Goal: Contribute content: Contribute content

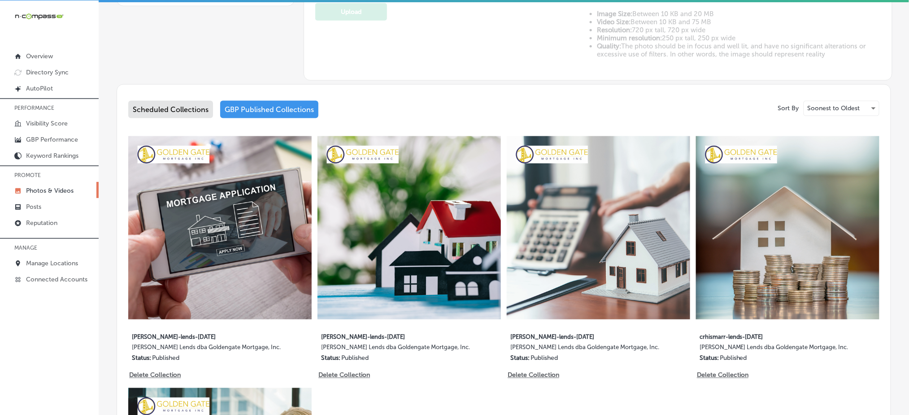
scroll to position [259, 0]
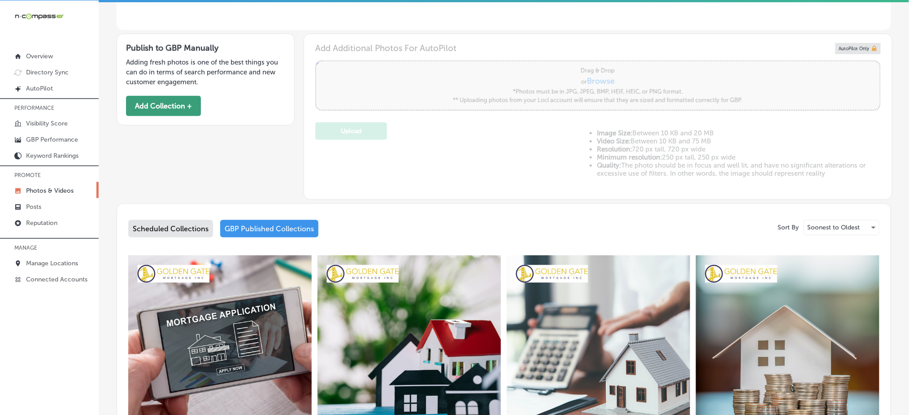
click at [170, 113] on button "Add Collection +" at bounding box center [163, 106] width 75 height 20
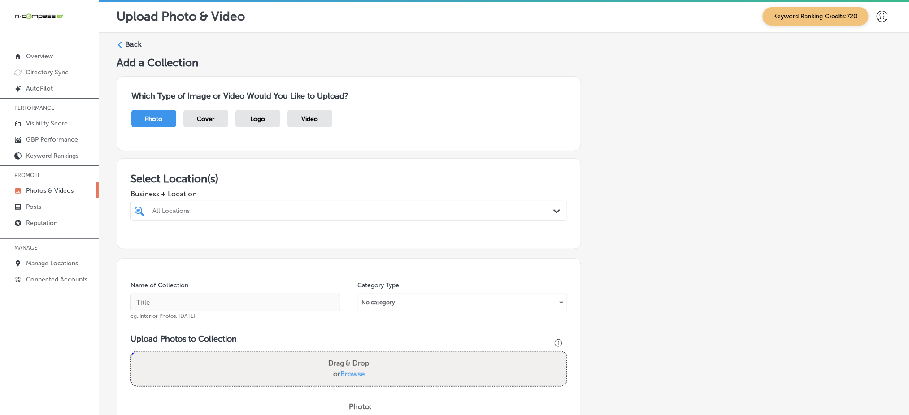
click at [255, 208] on div "All Locations" at bounding box center [353, 211] width 402 height 8
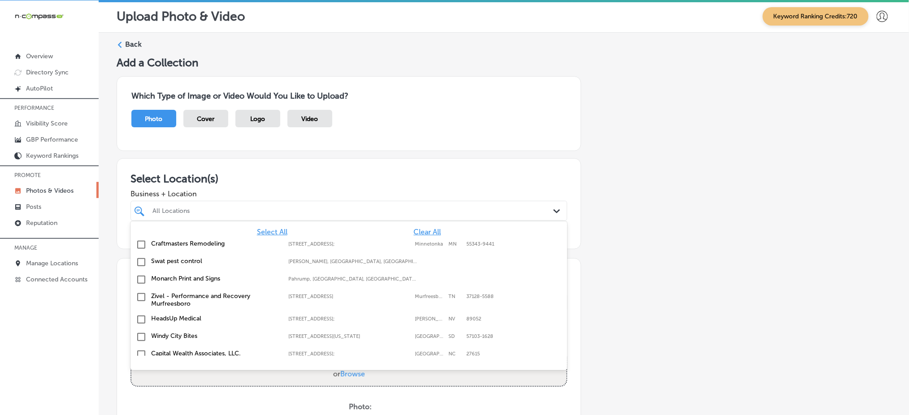
click at [418, 228] on span "Clear All" at bounding box center [426, 232] width 27 height 9
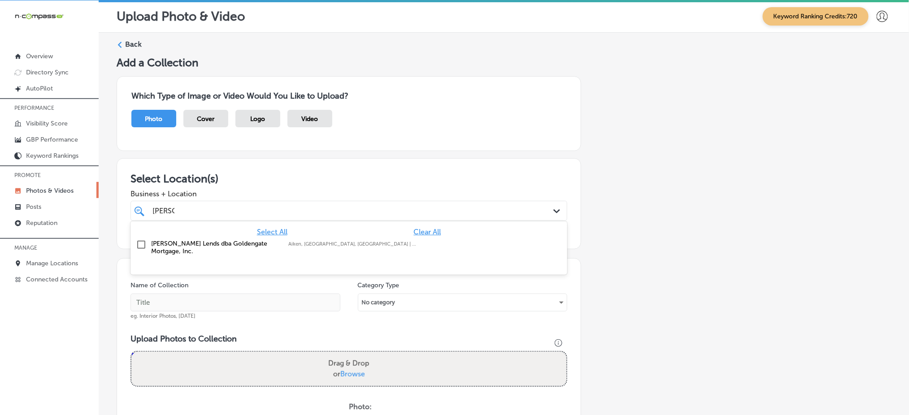
click at [235, 247] on label "[PERSON_NAME] Lends dba Goldengate Mortgage, Inc." at bounding box center [215, 247] width 128 height 15
type input "[PERSON_NAME]"
click at [268, 179] on h3 "Select Location(s)" at bounding box center [348, 178] width 437 height 13
click at [304, 202] on div "[PERSON_NAME] [PERSON_NAME] Path Created with Sketch." at bounding box center [348, 211] width 437 height 20
click at [300, 206] on div "[PERSON_NAME] [PERSON_NAME]" at bounding box center [328, 211] width 355 height 12
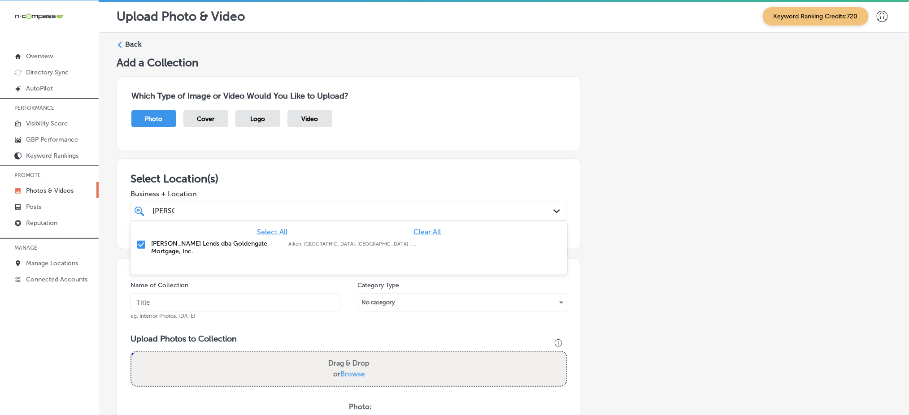
click at [300, 206] on div "[PERSON_NAME] [PERSON_NAME]" at bounding box center [328, 211] width 355 height 12
click at [224, 302] on input "text" at bounding box center [235, 303] width 210 height 18
type input "C"
click at [204, 208] on div "[PERSON_NAME] [PERSON_NAME]" at bounding box center [328, 211] width 355 height 12
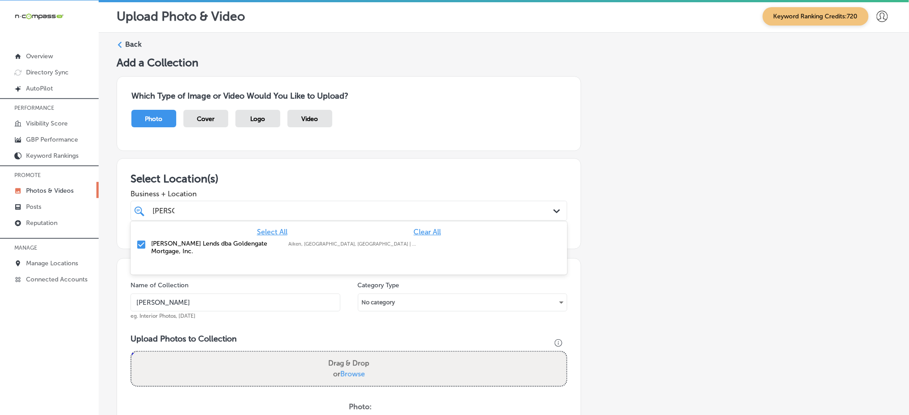
click at [204, 207] on div "[PERSON_NAME] [PERSON_NAME]" at bounding box center [328, 211] width 355 height 12
click at [193, 299] on input "[PERSON_NAME]" at bounding box center [235, 303] width 210 height 18
click at [164, 208] on input "[PERSON_NAME]" at bounding box center [163, 211] width 22 height 9
click at [197, 304] on input "[PERSON_NAME]-" at bounding box center [235, 303] width 210 height 18
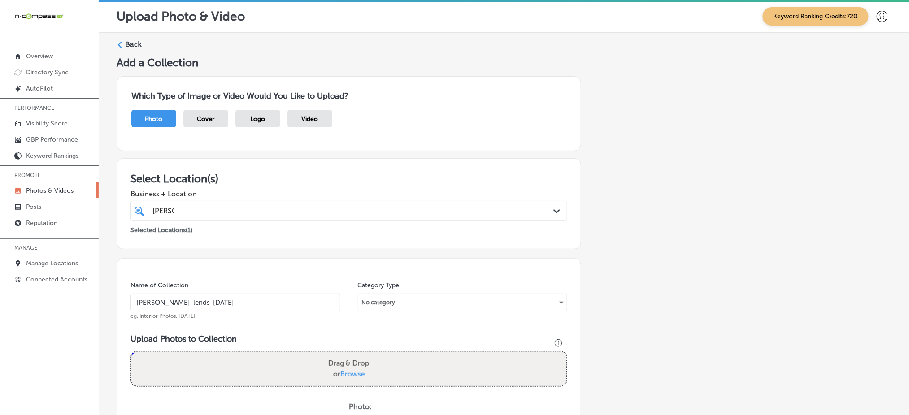
type input "[PERSON_NAME]-lends-[DATE]"
click at [214, 214] on div "[PERSON_NAME] [PERSON_NAME]" at bounding box center [328, 211] width 355 height 12
click at [200, 299] on input "[PERSON_NAME]-lends-[DATE]" at bounding box center [235, 303] width 210 height 18
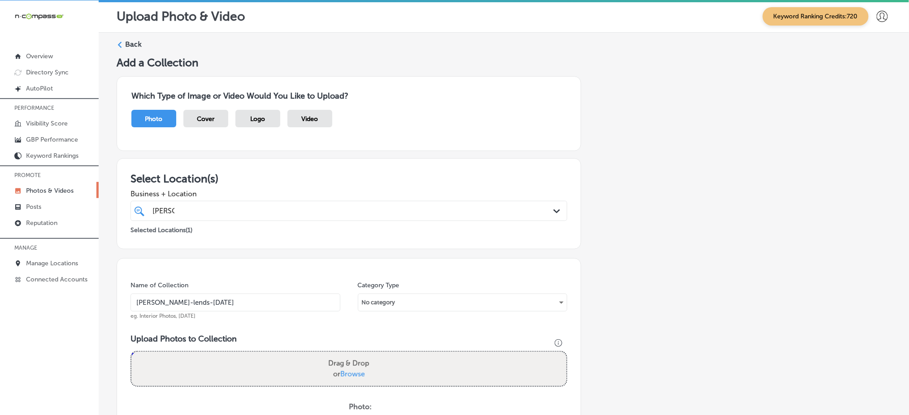
click at [200, 299] on input "[PERSON_NAME]-lends-[DATE]" at bounding box center [235, 303] width 210 height 18
click at [248, 296] on input "[PERSON_NAME]-lends-[DATE]" at bounding box center [235, 303] width 210 height 18
click at [203, 206] on div "[PERSON_NAME] [PERSON_NAME]" at bounding box center [328, 211] width 355 height 12
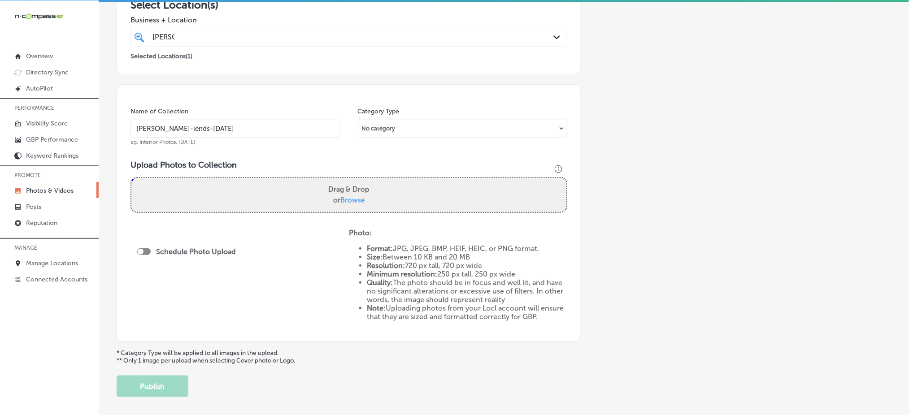
scroll to position [214, 0]
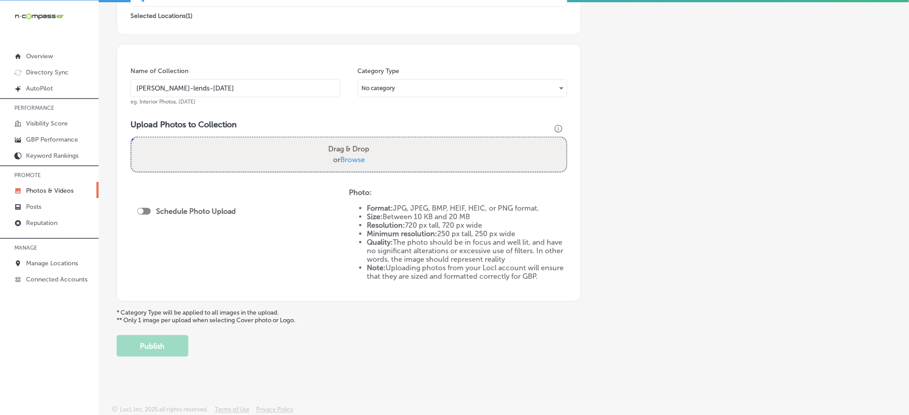
click at [335, 157] on label "Drag & Drop or Browse" at bounding box center [349, 154] width 48 height 29
click at [335, 140] on input "Drag & Drop or Browse" at bounding box center [348, 139] width 435 height 3
type input "C:\fakepath\first-time-homebuyer-loans-west-[GEOGRAPHIC_DATA]-sc-goldengate-mor…"
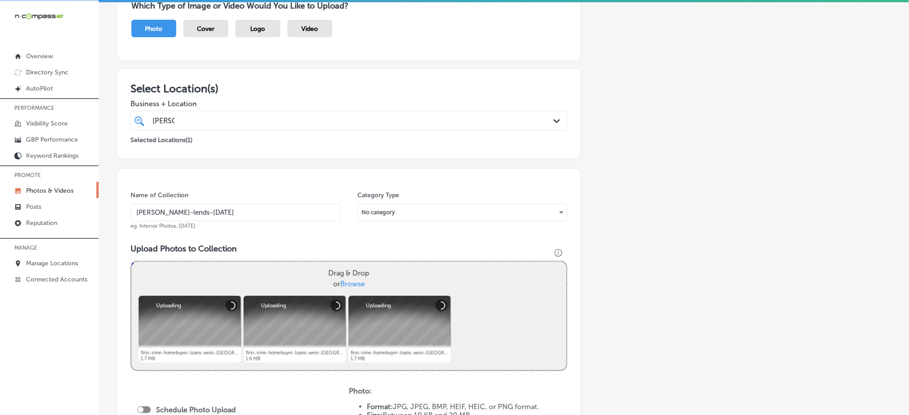
scroll to position [35, 0]
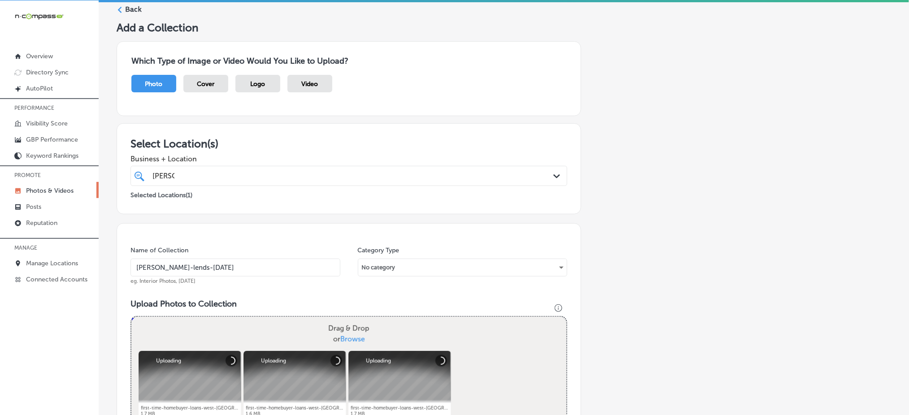
click at [216, 176] on div "[PERSON_NAME] [PERSON_NAME]" at bounding box center [328, 176] width 355 height 12
click at [216, 175] on div "[PERSON_NAME] [PERSON_NAME]" at bounding box center [328, 176] width 355 height 12
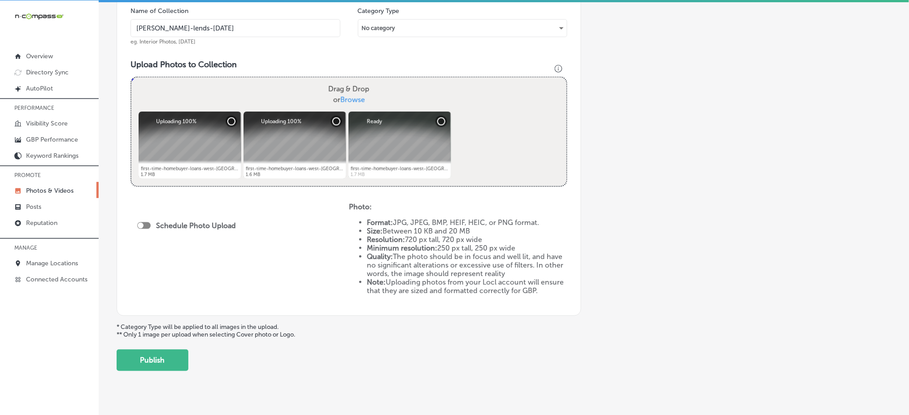
scroll to position [289, 0]
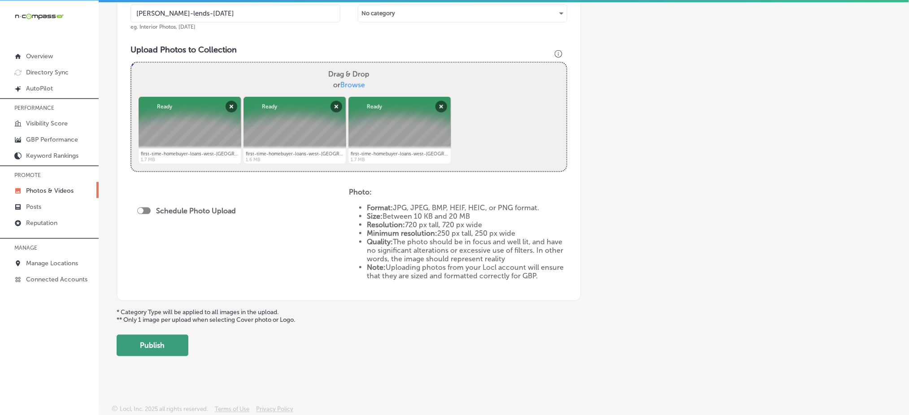
click at [168, 338] on button "Publish" at bounding box center [153, 346] width 72 height 22
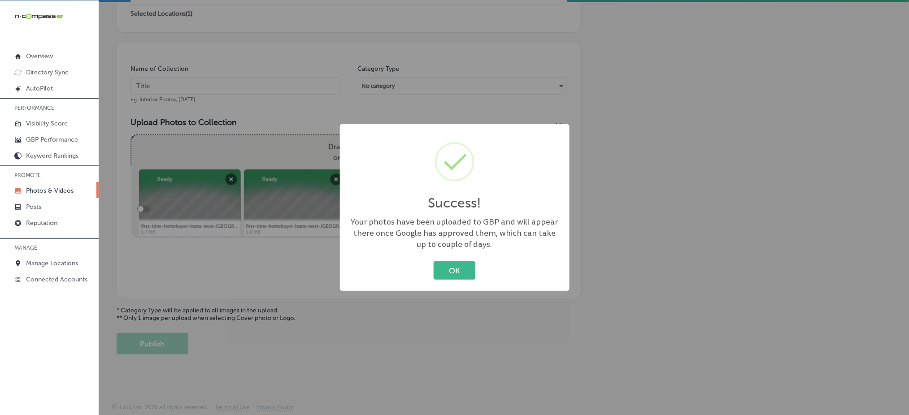
scroll to position [214, 0]
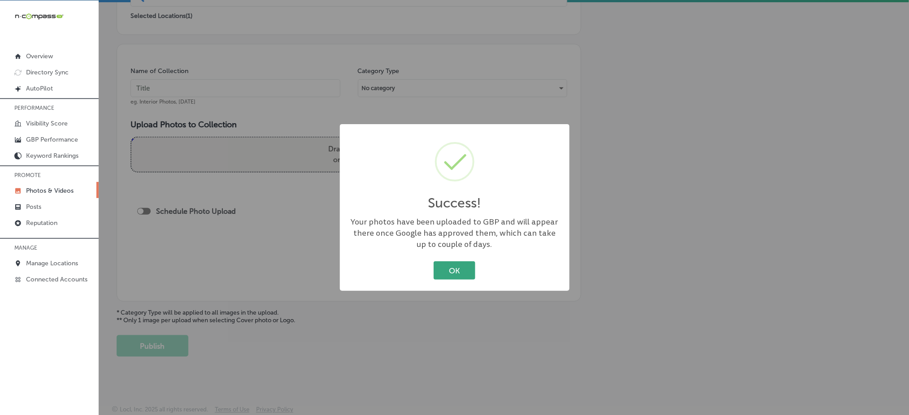
click at [459, 268] on button "OK" at bounding box center [454, 270] width 42 height 18
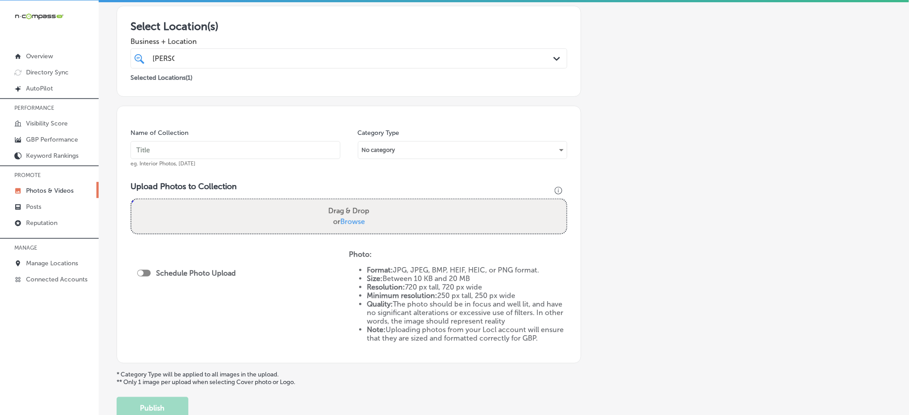
scroll to position [95, 0]
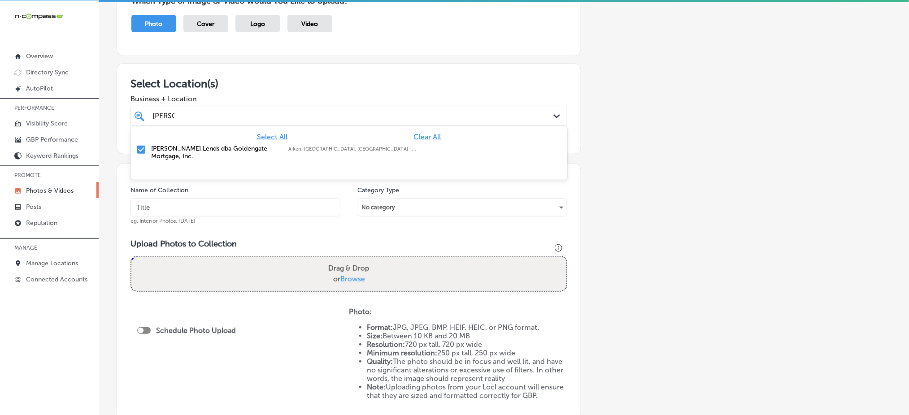
click at [218, 117] on div "[PERSON_NAME] [PERSON_NAME]" at bounding box center [328, 116] width 355 height 12
drag, startPoint x: 218, startPoint y: 117, endPoint x: 155, endPoint y: 208, distance: 110.9
click at [217, 117] on div "[PERSON_NAME] [PERSON_NAME]" at bounding box center [328, 116] width 355 height 12
click at [151, 220] on span "eg. Interior Photos, [DATE]" at bounding box center [162, 221] width 65 height 6
click at [154, 212] on input "text" at bounding box center [235, 208] width 210 height 18
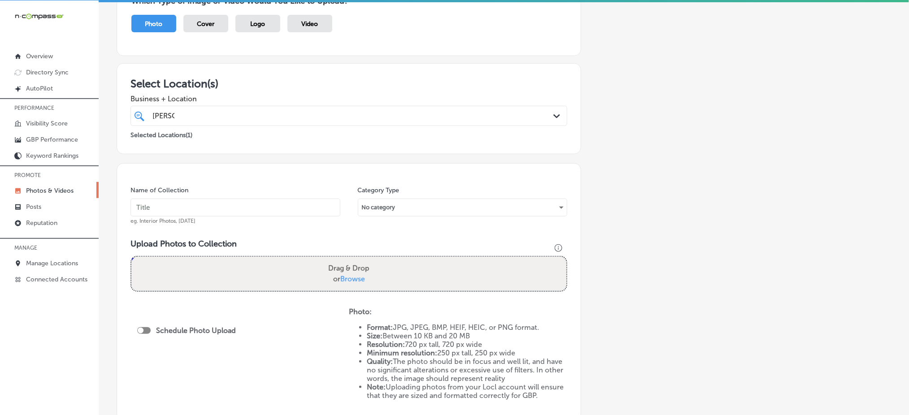
paste input "[PERSON_NAME]-lends-[DATE]"
type input "[PERSON_NAME]-lends-[DATE]"
click at [362, 278] on span "Browse" at bounding box center [352, 279] width 25 height 9
click at [362, 260] on input "Drag & Drop or Browse" at bounding box center [348, 258] width 435 height 3
type input "C:\fakepath\first-time-homebuyer-loans-west-[GEOGRAPHIC_DATA]-sc-goldengate-mor…"
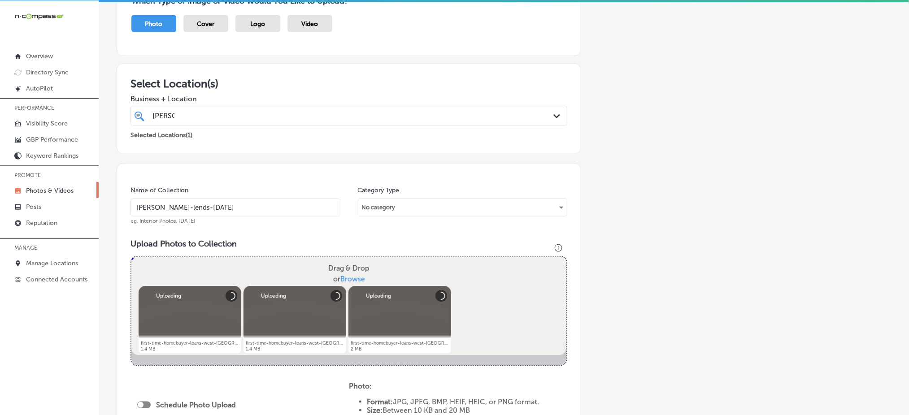
scroll to position [274, 0]
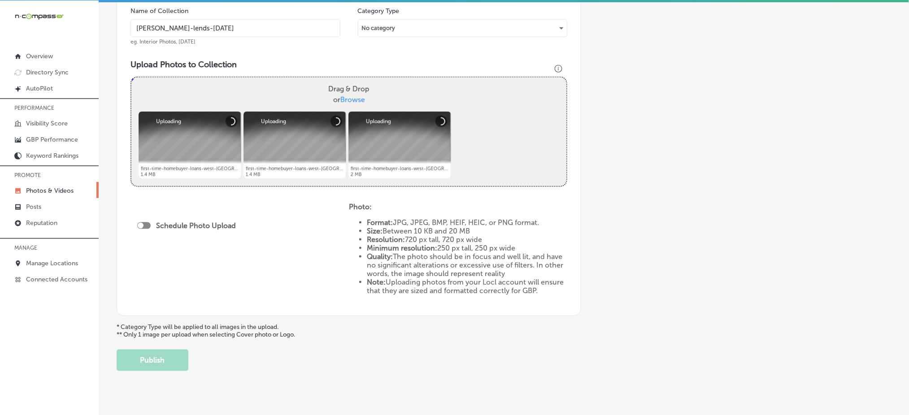
click at [149, 222] on div at bounding box center [143, 225] width 13 height 7
checkbox input "true"
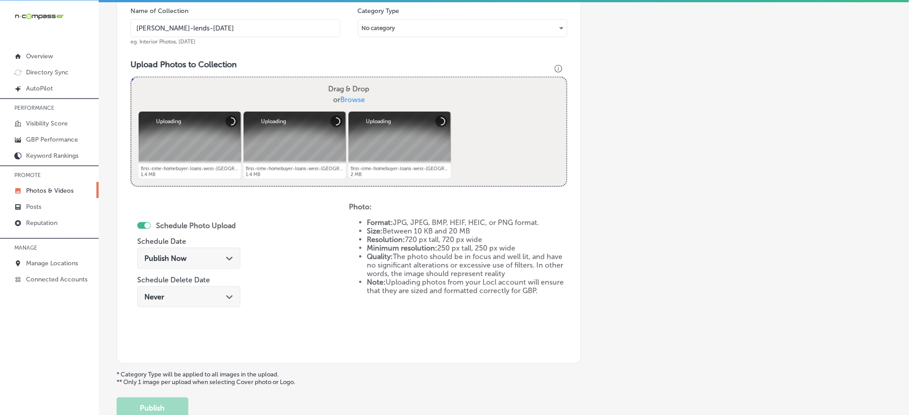
click at [175, 264] on div "Publish Now Path Created with Sketch." at bounding box center [188, 258] width 103 height 21
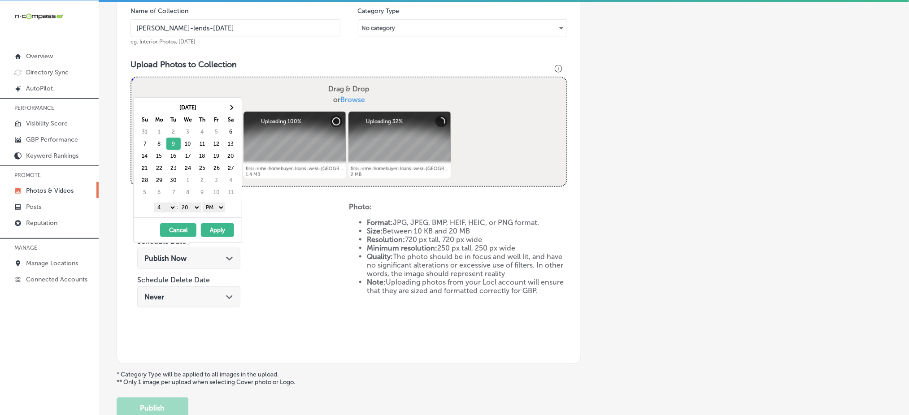
click at [164, 211] on select "1 2 3 4 5 6 7 8 9 10 11 12" at bounding box center [165, 208] width 22 height 10
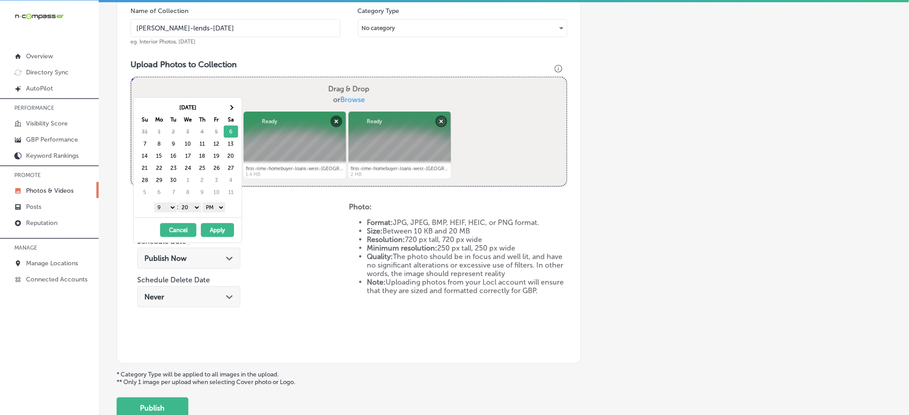
click at [193, 206] on select "00 10 20 30 40 50" at bounding box center [189, 208] width 22 height 10
click at [217, 225] on button "Apply" at bounding box center [217, 230] width 33 height 14
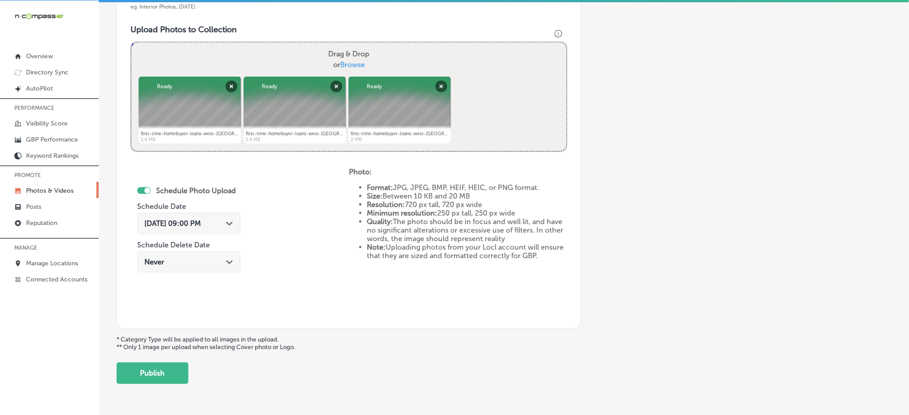
scroll to position [337, 0]
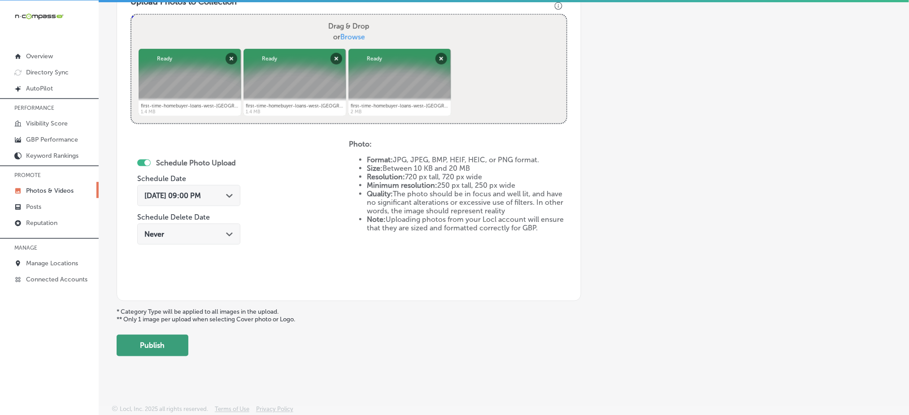
click at [166, 337] on button "Publish" at bounding box center [153, 346] width 72 height 22
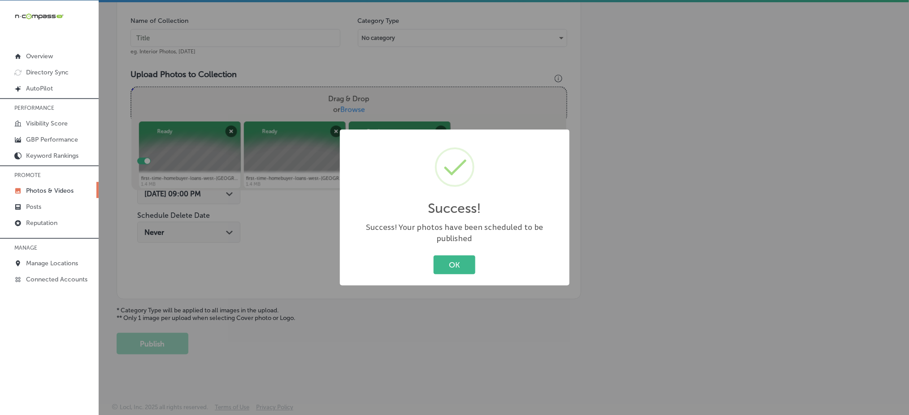
scroll to position [262, 0]
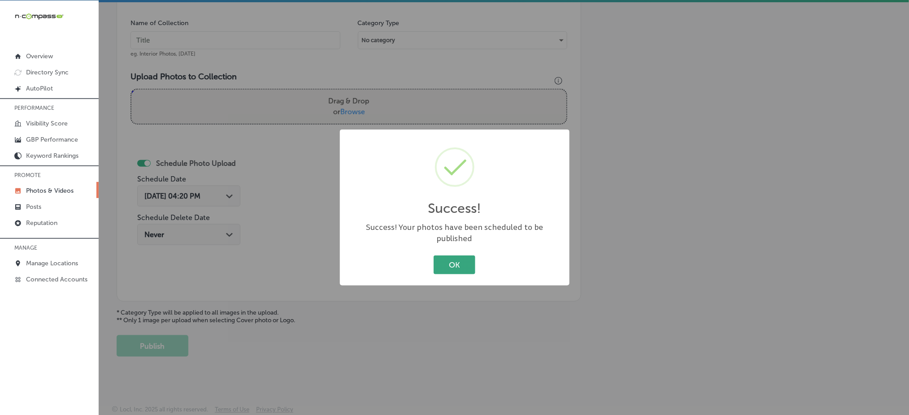
click at [466, 256] on button "OK" at bounding box center [454, 264] width 42 height 18
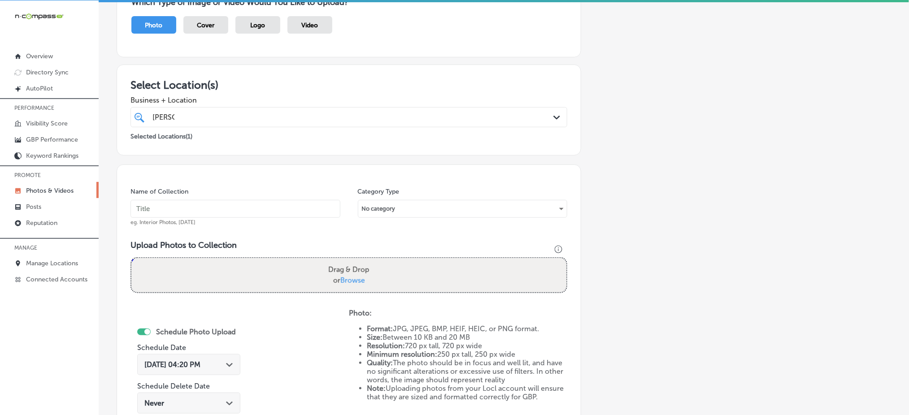
scroll to position [23, 0]
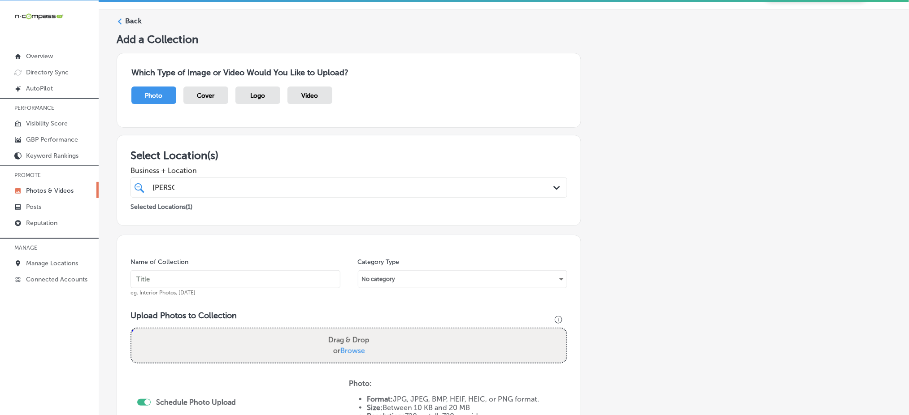
click at [227, 199] on div "Selected Locations ( 1 )" at bounding box center [348, 204] width 437 height 11
click at [230, 188] on div "[PERSON_NAME] [PERSON_NAME]" at bounding box center [328, 188] width 355 height 12
click at [230, 187] on div "[PERSON_NAME] [PERSON_NAME]" at bounding box center [328, 188] width 355 height 12
click at [200, 270] on input "text" at bounding box center [235, 279] width 210 height 18
paste input "[PERSON_NAME]-lends-[DATE]"
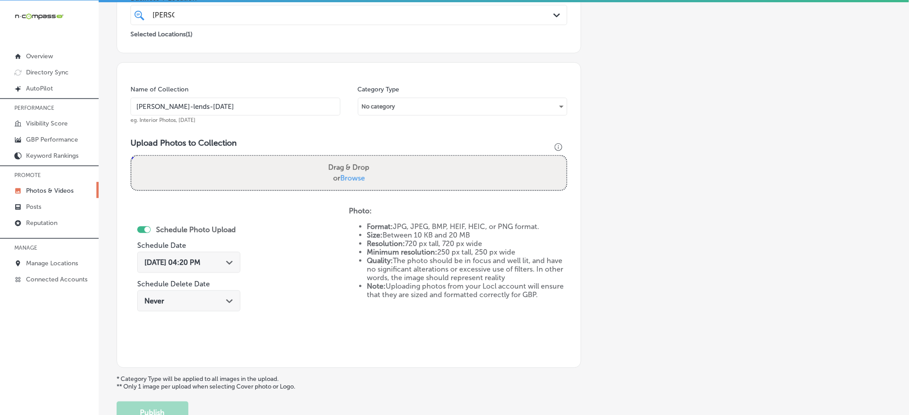
scroll to position [203, 0]
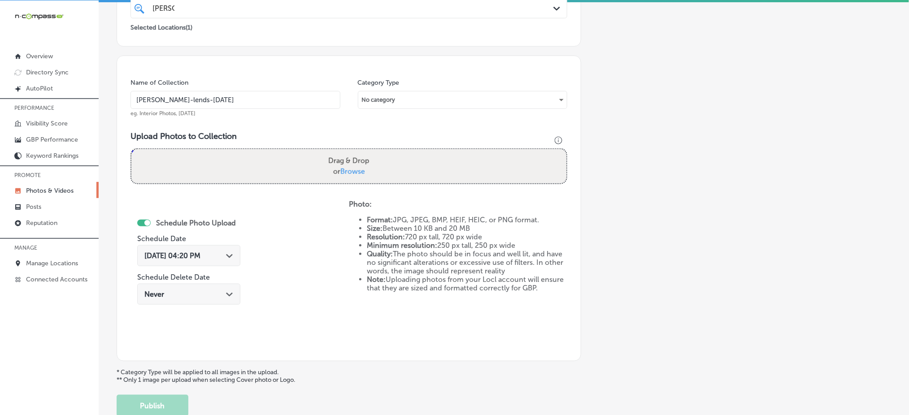
type input "[PERSON_NAME]-lends-[DATE]"
click at [343, 171] on span "Browse" at bounding box center [352, 171] width 25 height 9
click at [343, 152] on input "Drag & Drop or Browse" at bounding box center [348, 150] width 435 height 3
type input "C:\fakepath\first-time-homebuyer-loans-west-[GEOGRAPHIC_DATA]-sc-goldengate-mor…"
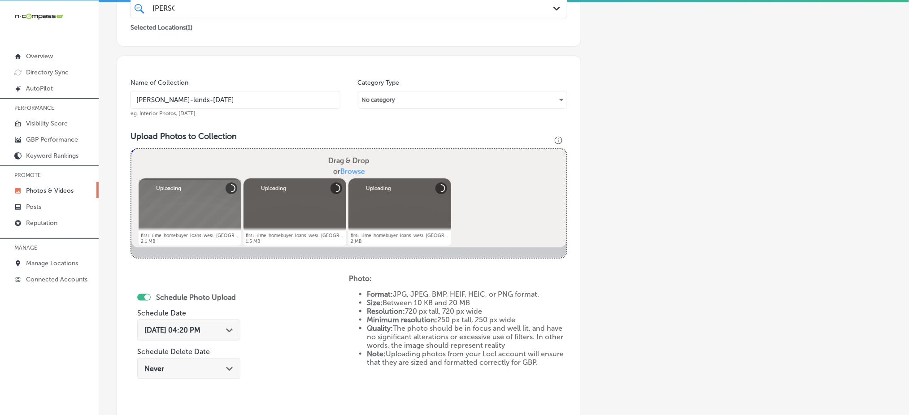
scroll to position [322, 0]
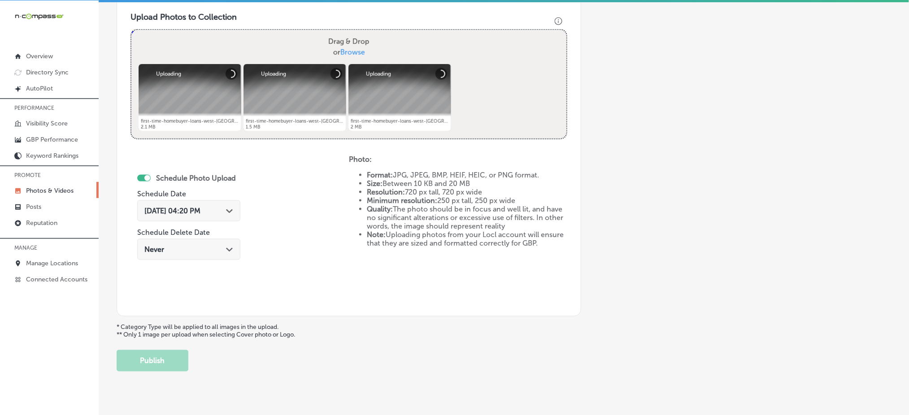
click at [198, 203] on div "[DATE] 04:20 PM Path Created with Sketch." at bounding box center [188, 210] width 103 height 21
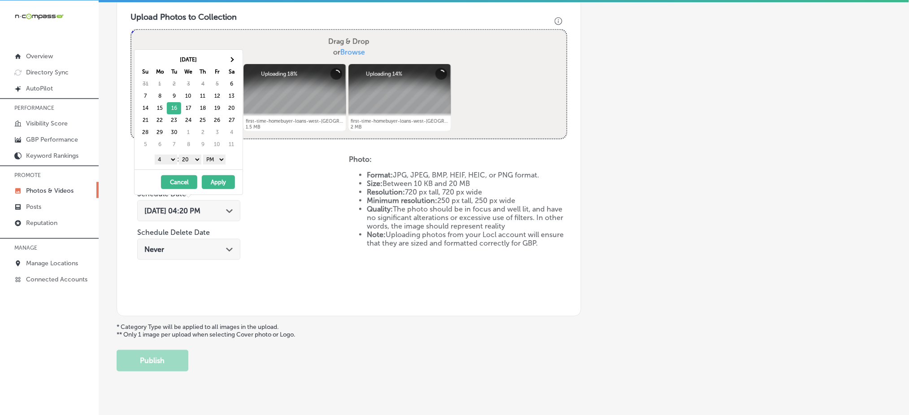
click at [171, 159] on select "1 2 3 4 5 6 7 8 9 10 11 12" at bounding box center [166, 160] width 22 height 10
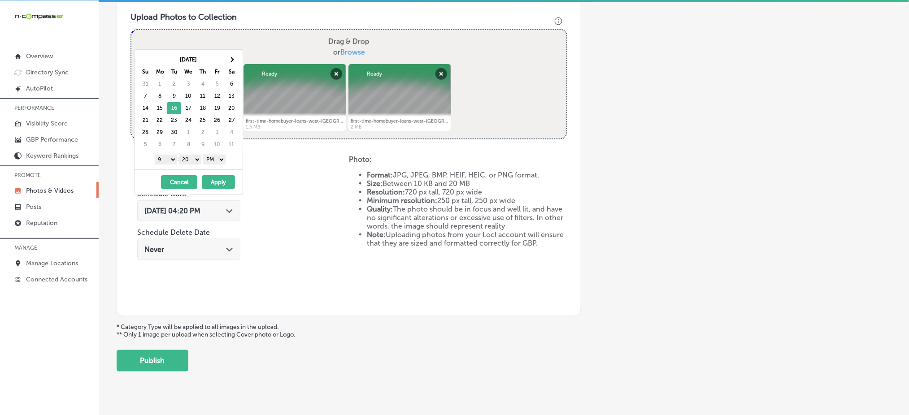
click at [191, 162] on select "00 10 20 30 40 50" at bounding box center [190, 160] width 22 height 10
click at [223, 183] on button "Apply" at bounding box center [218, 182] width 33 height 14
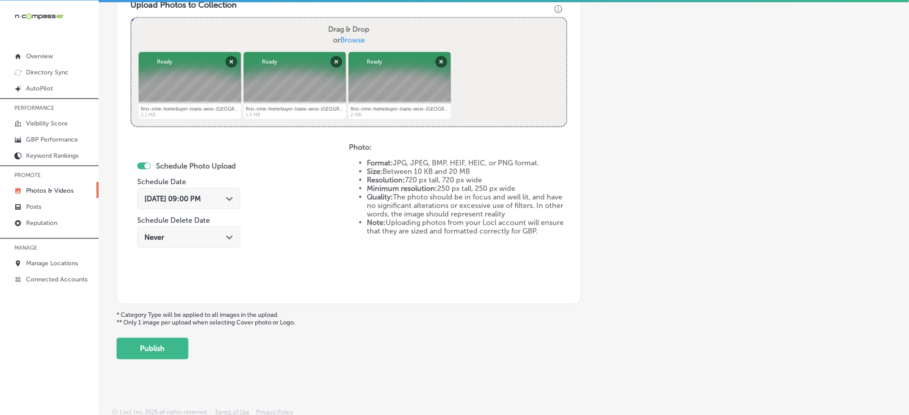
scroll to position [337, 0]
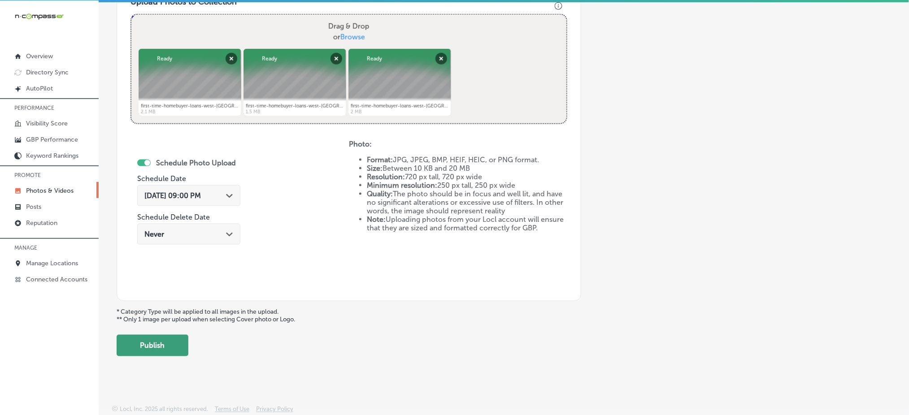
click at [147, 342] on button "Publish" at bounding box center [153, 346] width 72 height 22
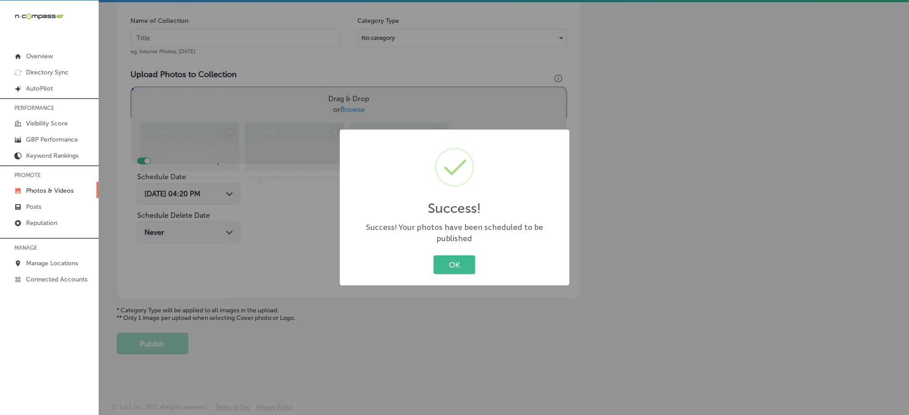
scroll to position [262, 0]
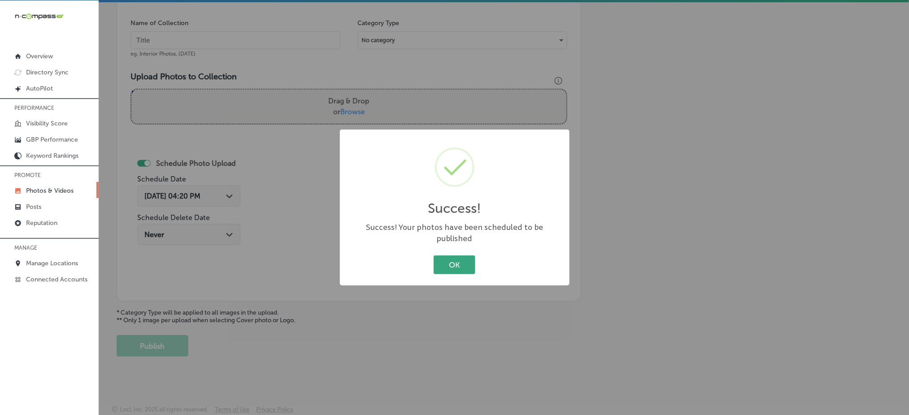
click at [444, 255] on button "OK" at bounding box center [454, 264] width 42 height 18
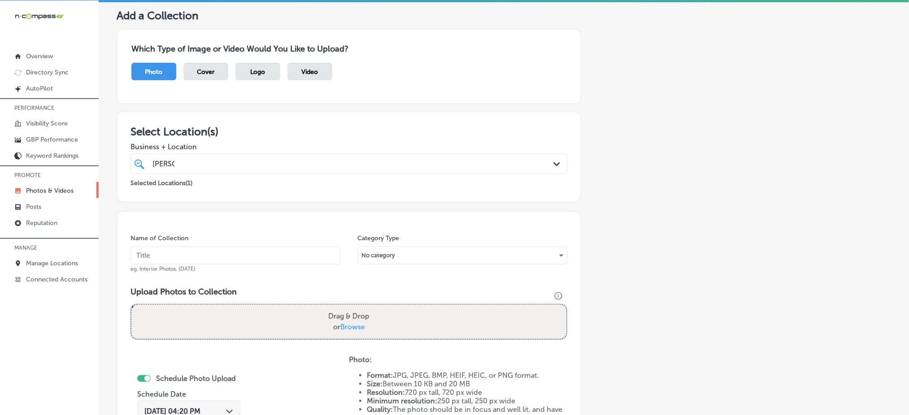
scroll to position [23, 0]
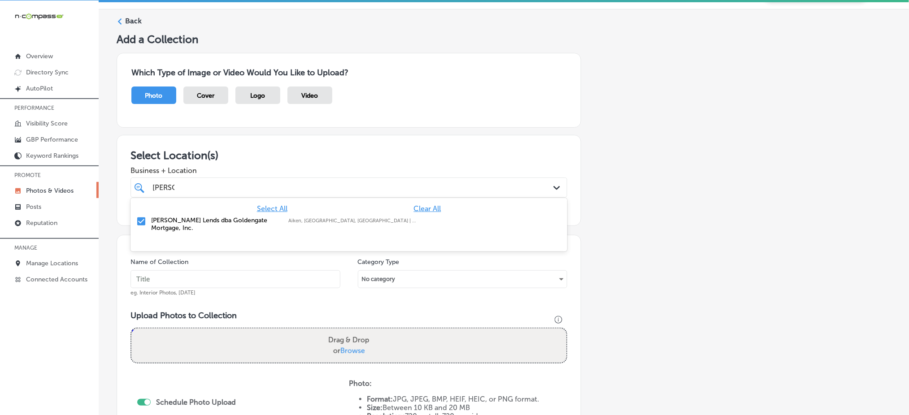
click at [255, 182] on div "[PERSON_NAME] [PERSON_NAME]" at bounding box center [328, 188] width 355 height 12
click at [210, 273] on input "text" at bounding box center [235, 279] width 210 height 18
paste input "[PERSON_NAME]-lends-[DATE]"
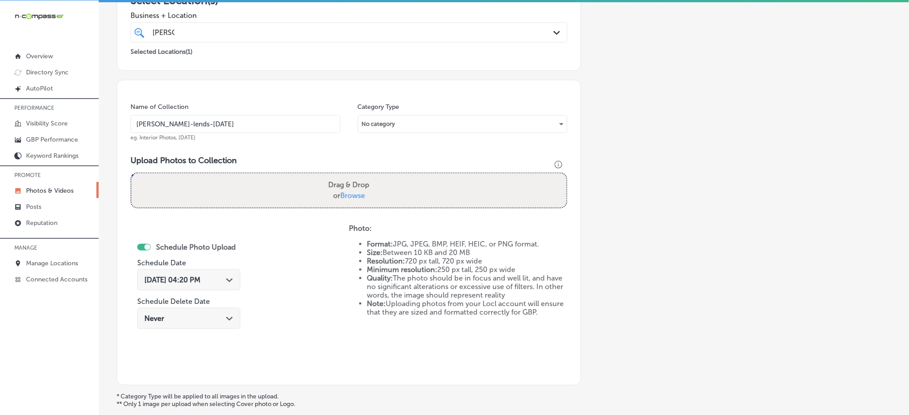
scroll to position [203, 0]
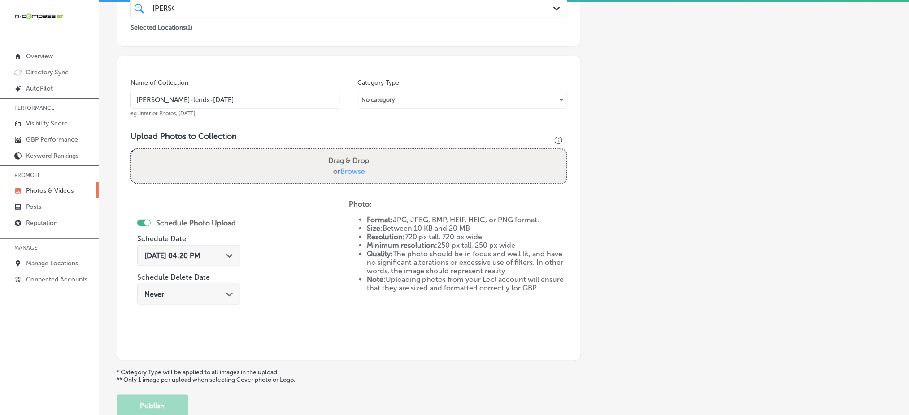
type input "[PERSON_NAME]-lends-[DATE]"
click at [350, 168] on span "Browse" at bounding box center [352, 171] width 25 height 9
click at [350, 152] on input "Drag & Drop or Browse" at bounding box center [348, 150] width 435 height 3
type input "C:\fakepath\first-time-homebuyer-loans-west-[GEOGRAPHIC_DATA]-sc-goldengate-mor…"
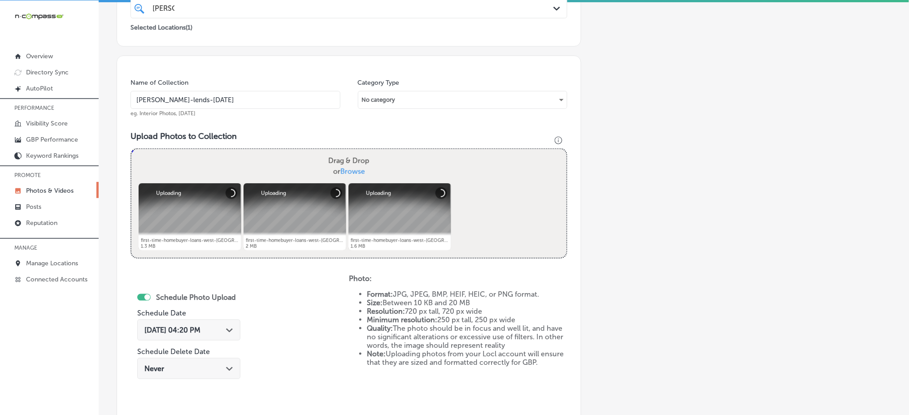
scroll to position [262, 0]
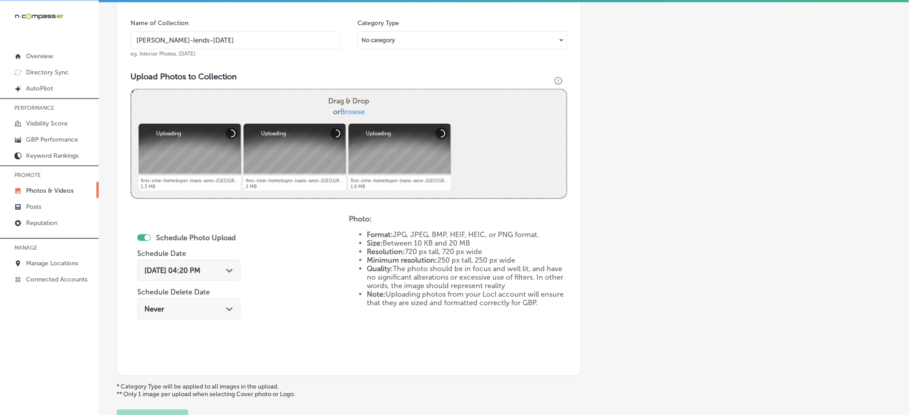
click at [168, 268] on span "[DATE] 04:20 PM" at bounding box center [172, 270] width 56 height 9
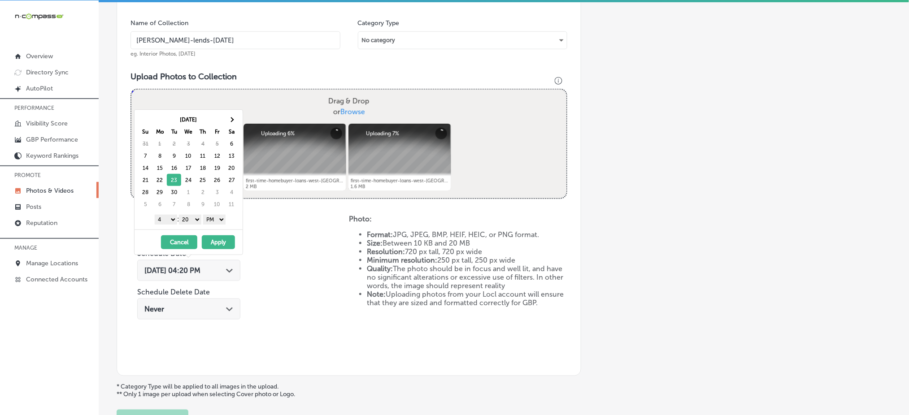
click at [169, 217] on select "1 2 3 4 5 6 7 8 9 10 11 12" at bounding box center [166, 220] width 22 height 10
click at [191, 222] on select "00 10 20 30 40 50" at bounding box center [190, 220] width 22 height 10
click at [215, 242] on button "Apply" at bounding box center [218, 242] width 33 height 14
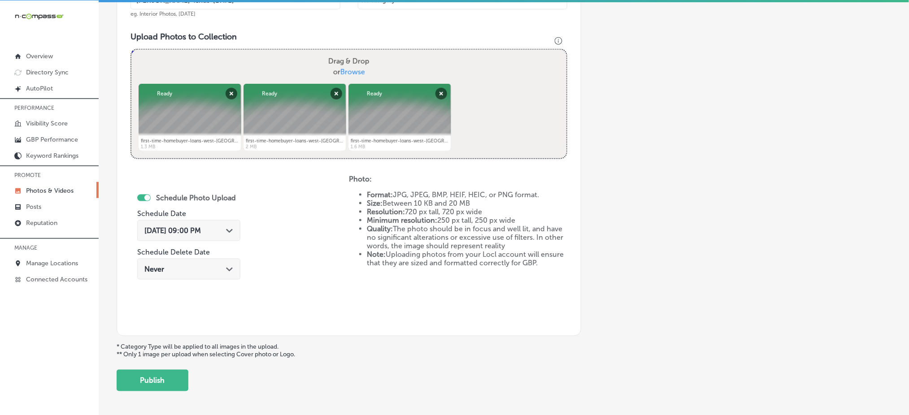
scroll to position [322, 0]
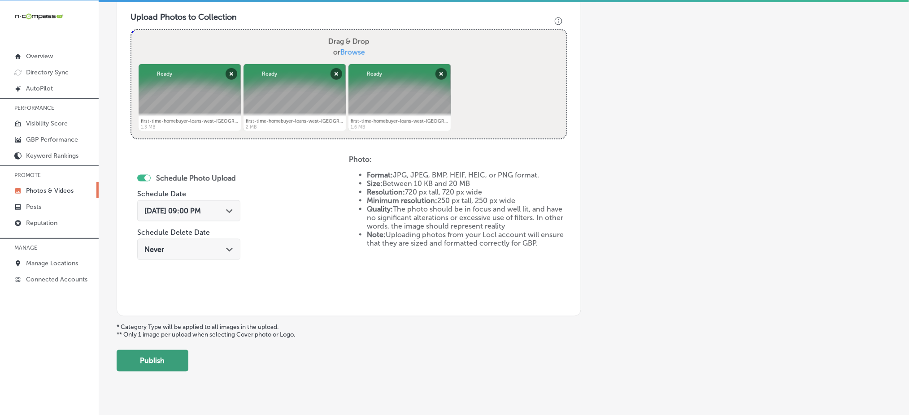
click at [159, 361] on button "Publish" at bounding box center [153, 361] width 72 height 22
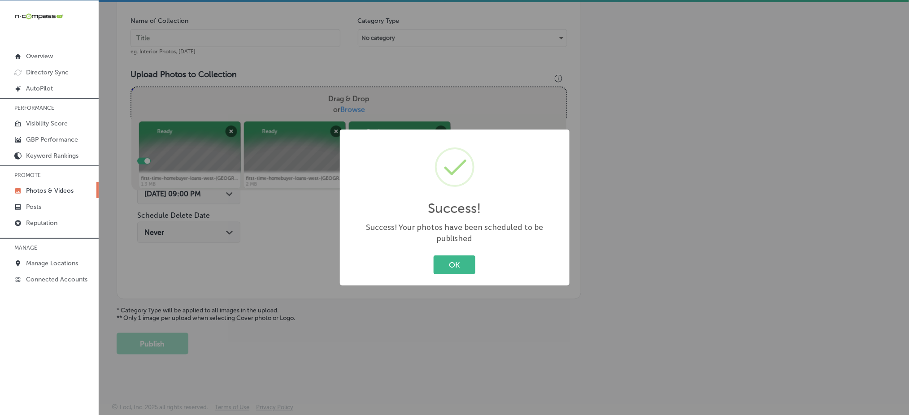
scroll to position [262, 0]
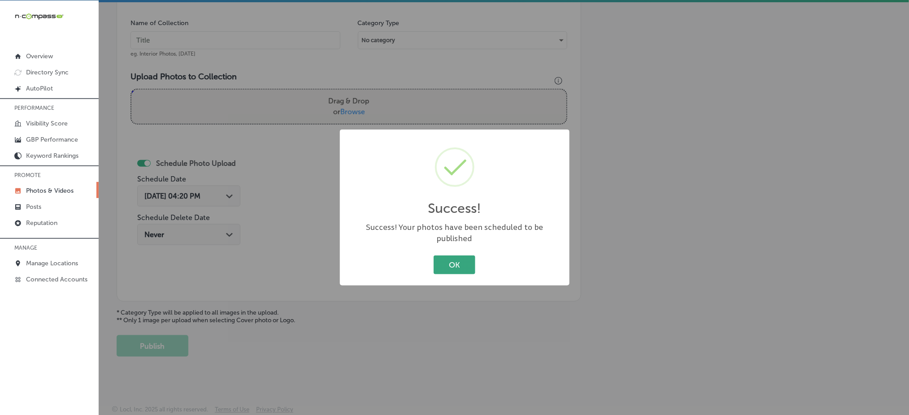
click at [458, 260] on button "OK" at bounding box center [454, 264] width 42 height 18
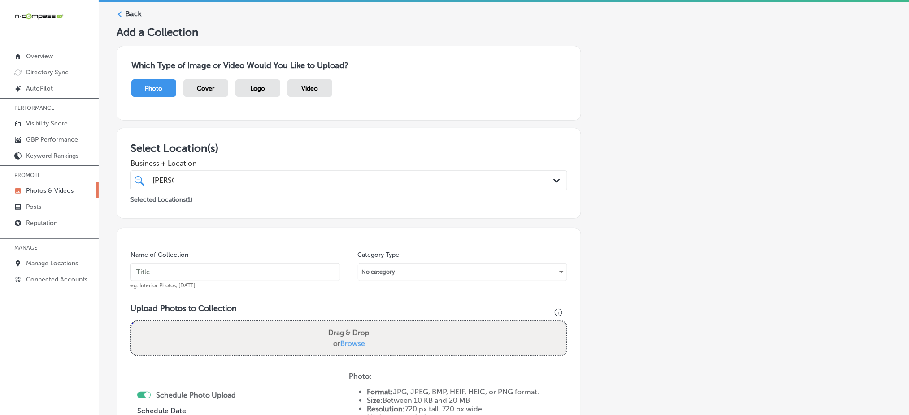
scroll to position [23, 0]
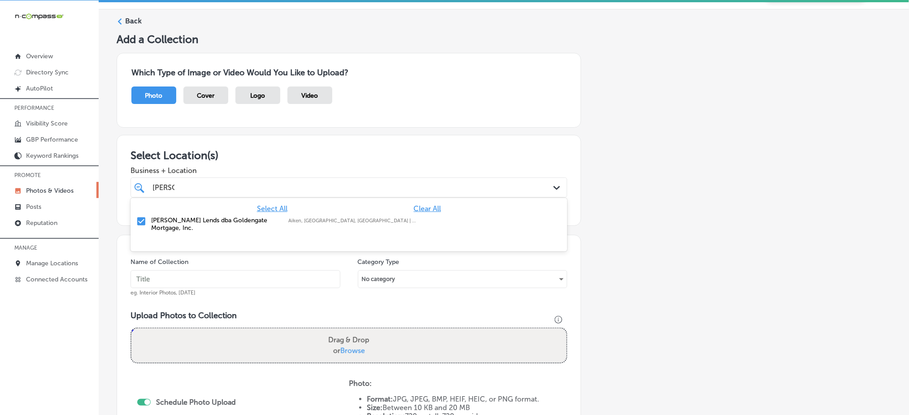
click at [190, 187] on div "[PERSON_NAME] [PERSON_NAME]" at bounding box center [328, 188] width 355 height 12
click at [168, 285] on input "text" at bounding box center [235, 279] width 210 height 18
paste input "[PERSON_NAME]-lends-[DATE]"
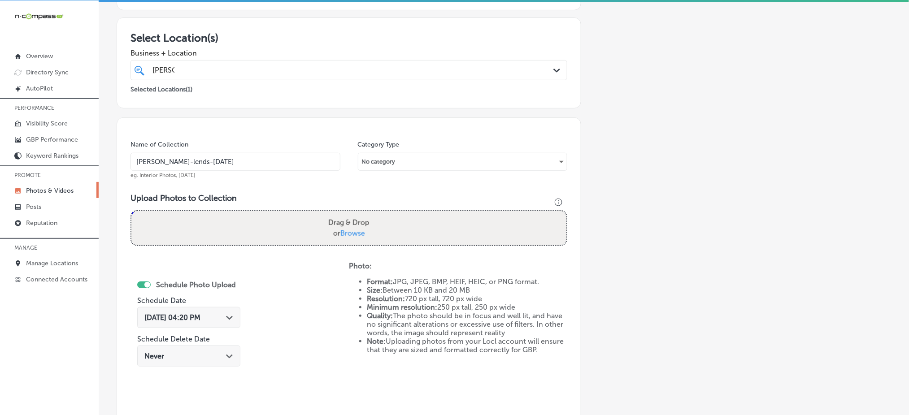
scroll to position [143, 0]
type input "[PERSON_NAME]-lends-[DATE]"
click at [352, 227] on span "Browse" at bounding box center [352, 231] width 25 height 9
click at [352, 212] on input "Drag & Drop or Browse" at bounding box center [348, 210] width 435 height 3
type input "C:\fakepath\first-time-homebuyer-loans-west-columbia-sc-goldengate-mortgage (5)…"
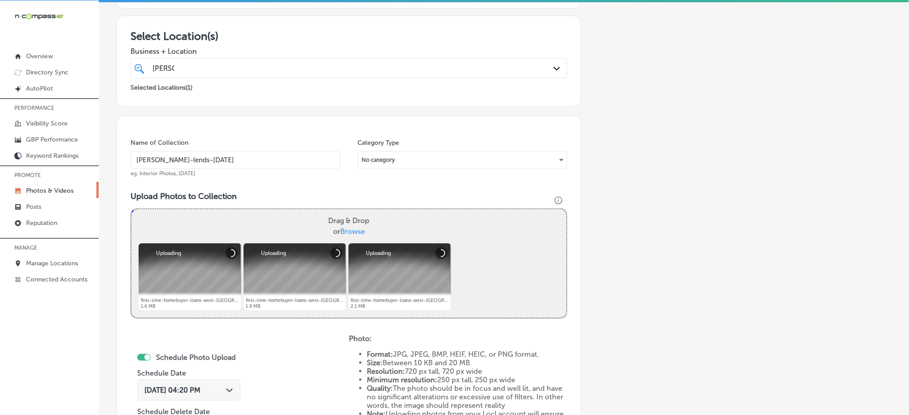
click at [182, 69] on div "[PERSON_NAME] [PERSON_NAME]" at bounding box center [328, 68] width 355 height 12
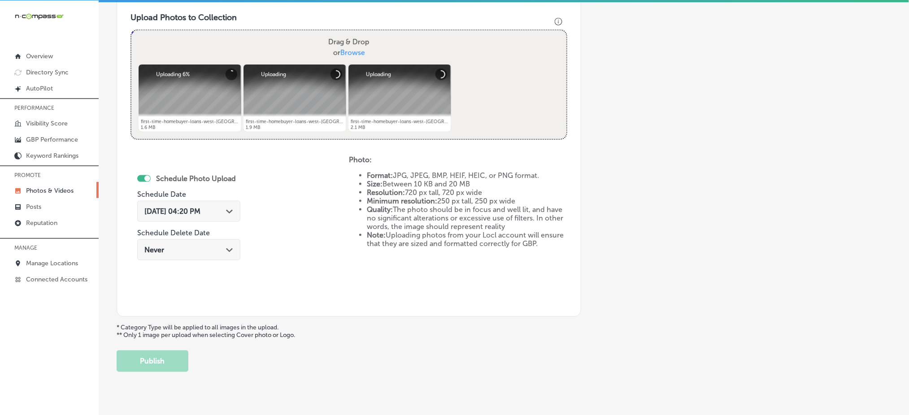
scroll to position [322, 0]
click at [186, 209] on span "[DATE] 04:20 PM" at bounding box center [172, 211] width 56 height 9
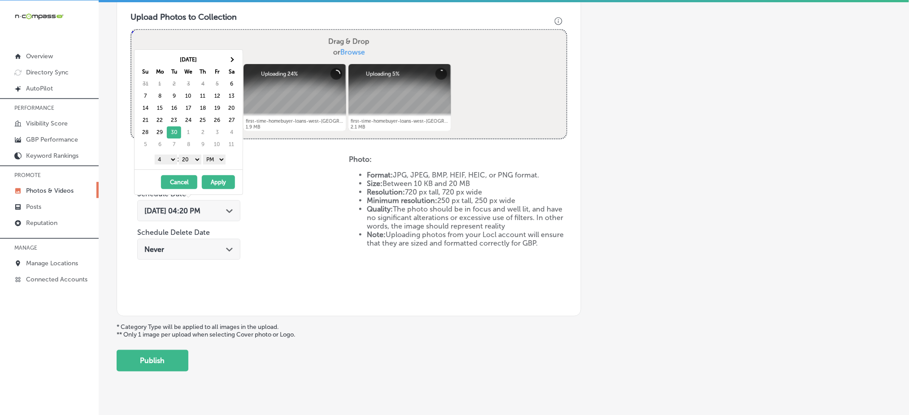
click at [166, 158] on select "1 2 3 4 5 6 7 8 9 10 11 12" at bounding box center [166, 160] width 22 height 10
click at [193, 159] on select "00 10 20 30 40 50" at bounding box center [190, 160] width 22 height 10
click at [213, 181] on button "Apply" at bounding box center [218, 182] width 33 height 14
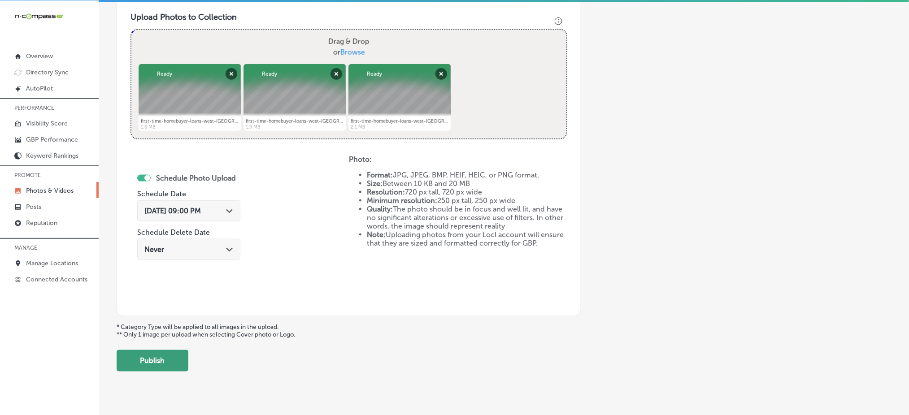
click at [155, 364] on button "Publish" at bounding box center [153, 361] width 72 height 22
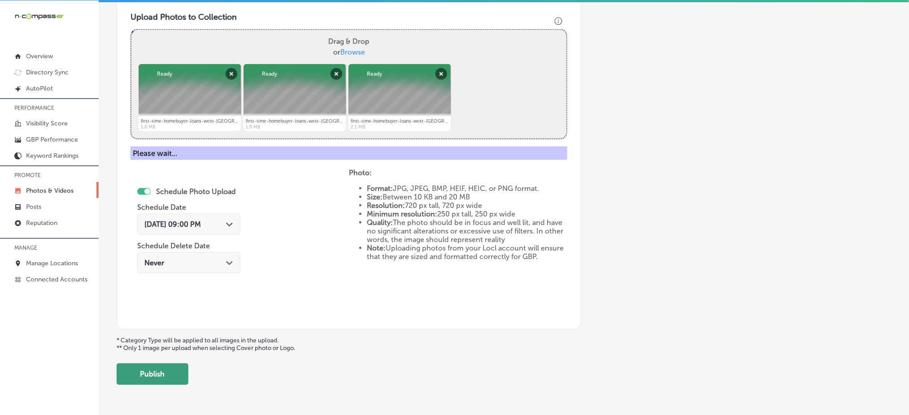
scroll to position [262, 0]
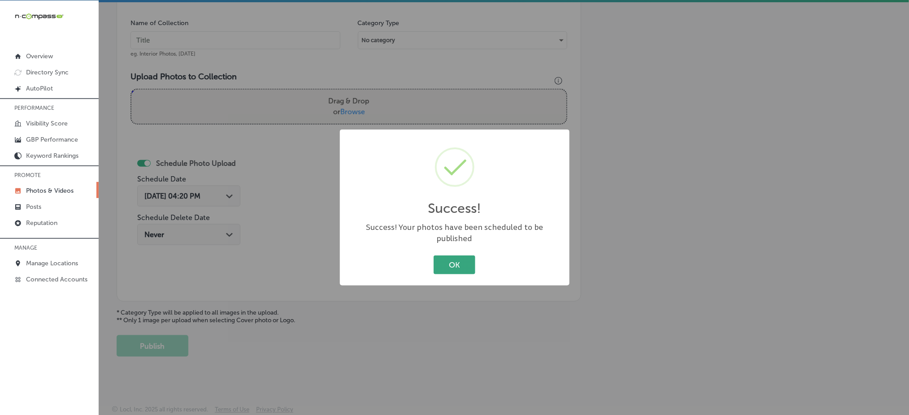
click at [445, 256] on button "OK" at bounding box center [454, 264] width 42 height 18
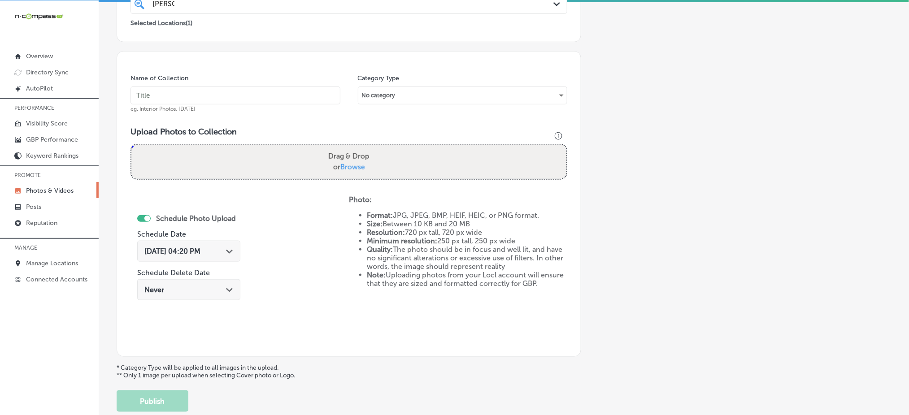
scroll to position [83, 0]
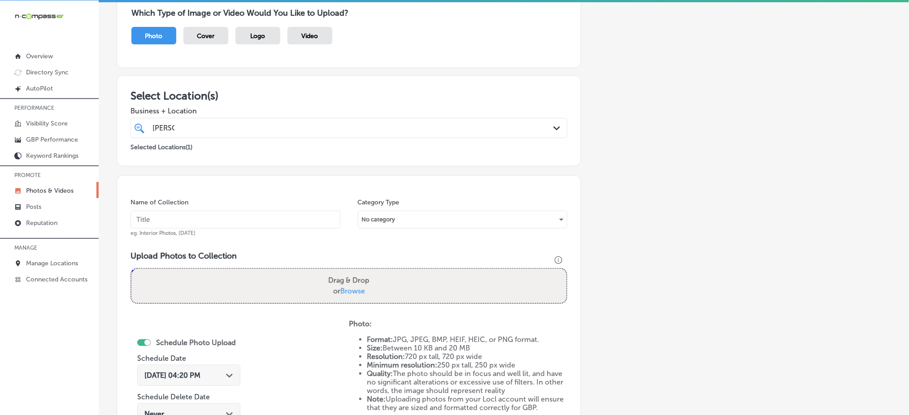
click at [282, 134] on div "[PERSON_NAME] [PERSON_NAME]" at bounding box center [349, 128] width 402 height 14
click at [218, 220] on input "text" at bounding box center [235, 220] width 210 height 18
paste input "[PERSON_NAME]-lends-[DATE]"
click at [218, 219] on input "[PERSON_NAME]-lends-[DATE]" at bounding box center [235, 220] width 210 height 18
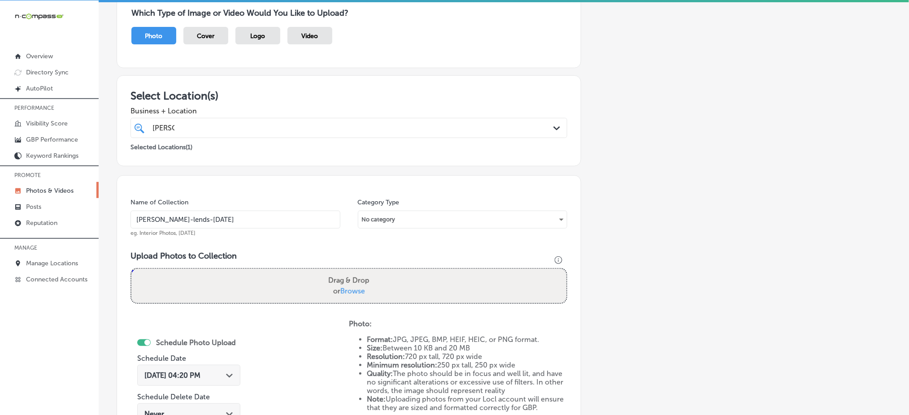
click at [218, 219] on input "[PERSON_NAME]-lends-[DATE]" at bounding box center [235, 220] width 210 height 18
type input "[PERSON_NAME]-lends-[DATE]"
click at [343, 288] on span "Browse" at bounding box center [352, 291] width 25 height 9
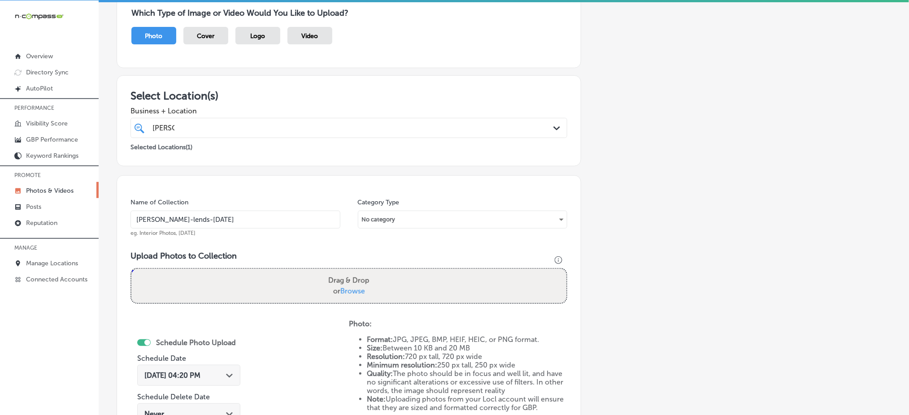
click at [343, 272] on input "Drag & Drop or Browse" at bounding box center [348, 270] width 435 height 3
type input "C:\fakepath\mortgage-broker-columbia-sc-goldengate-mortgage (1).png"
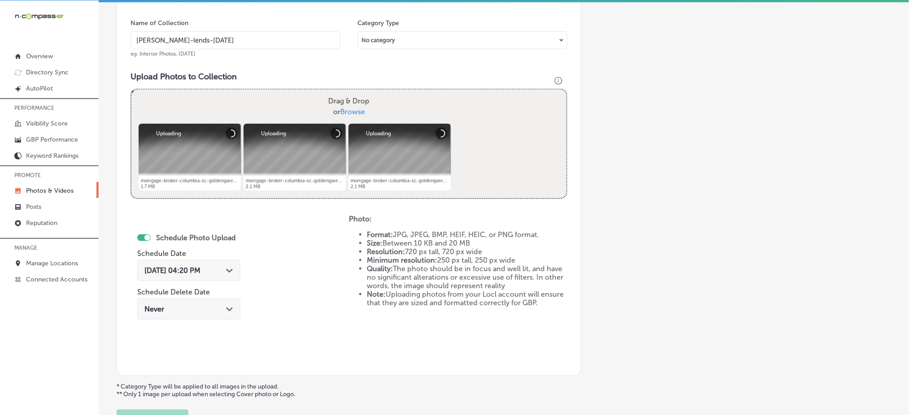
scroll to position [143, 0]
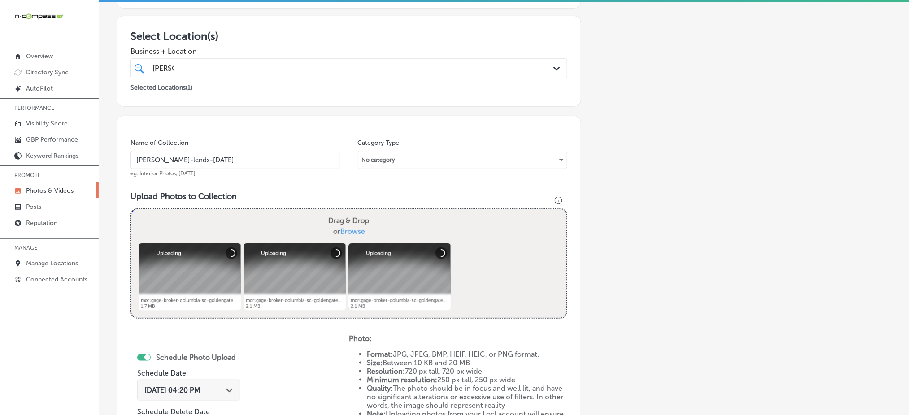
click at [199, 67] on div "[PERSON_NAME] [PERSON_NAME]" at bounding box center [328, 68] width 355 height 12
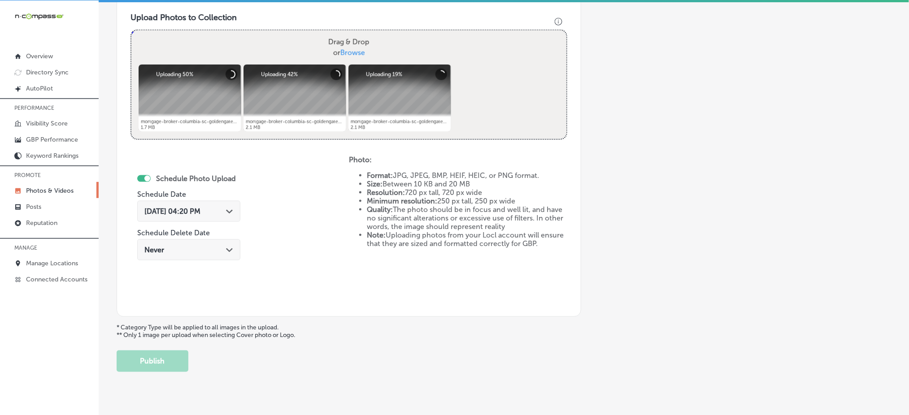
scroll to position [322, 0]
click at [160, 210] on span "[DATE] 04:20 PM" at bounding box center [172, 211] width 56 height 9
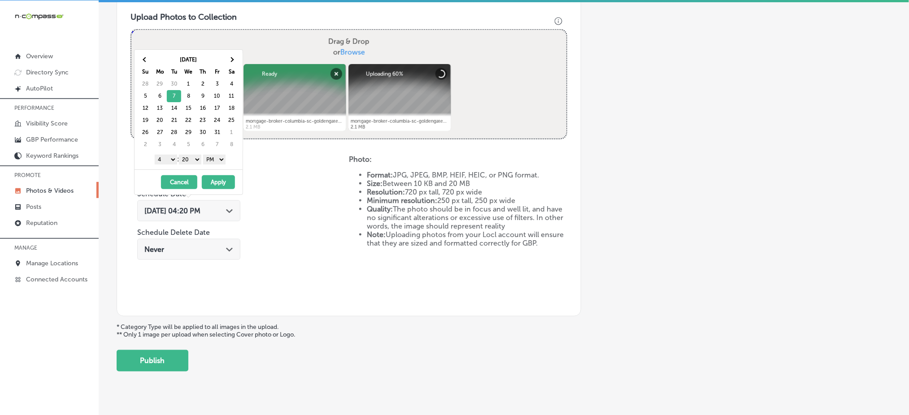
click at [172, 163] on select "1 2 3 4 5 6 7 8 9 10 11 12" at bounding box center [166, 160] width 22 height 10
click at [190, 158] on select "00 10 20 30 40 50" at bounding box center [190, 160] width 22 height 10
click at [213, 180] on button "Apply" at bounding box center [218, 182] width 33 height 14
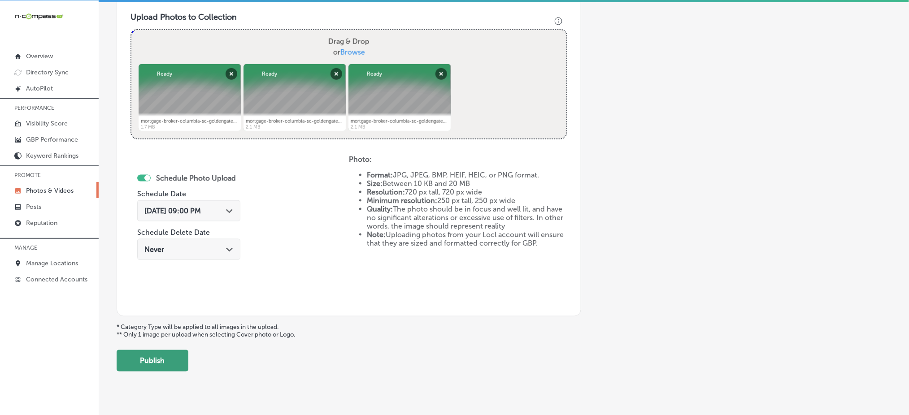
click at [184, 361] on button "Publish" at bounding box center [153, 361] width 72 height 22
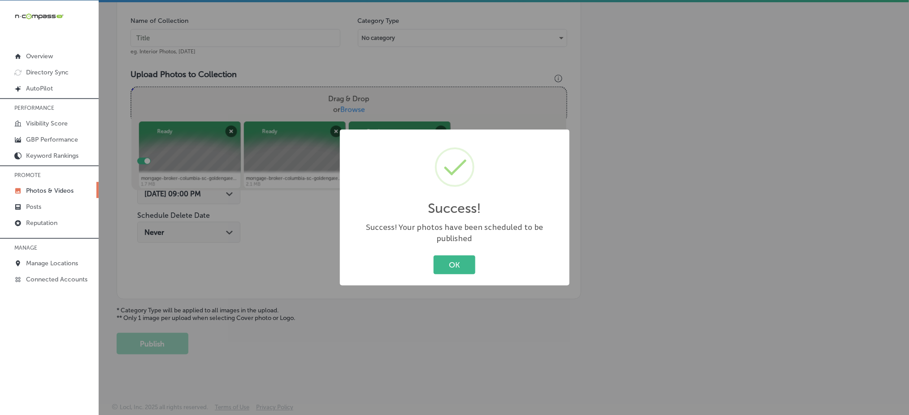
scroll to position [262, 0]
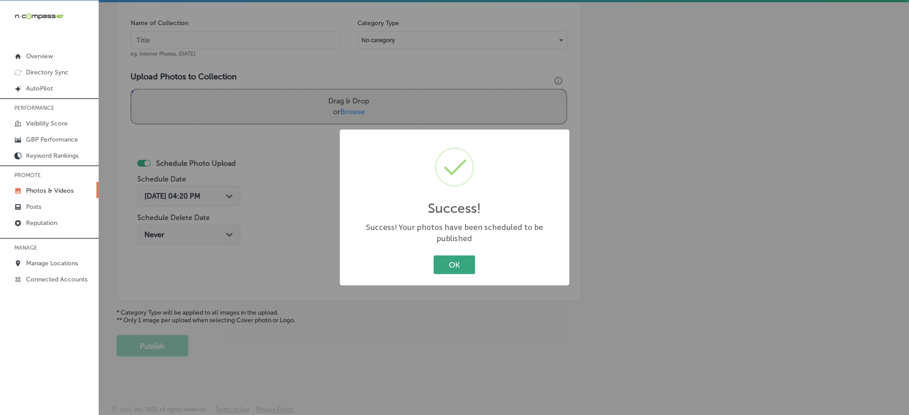
click at [454, 257] on button "OK" at bounding box center [454, 264] width 42 height 18
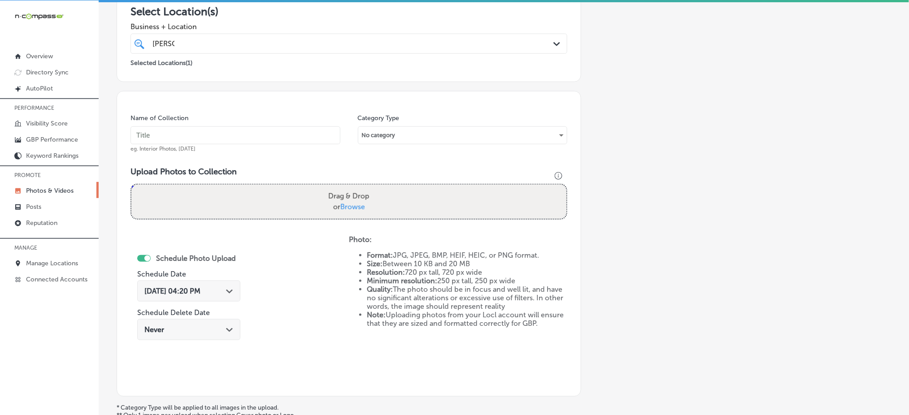
scroll to position [143, 0]
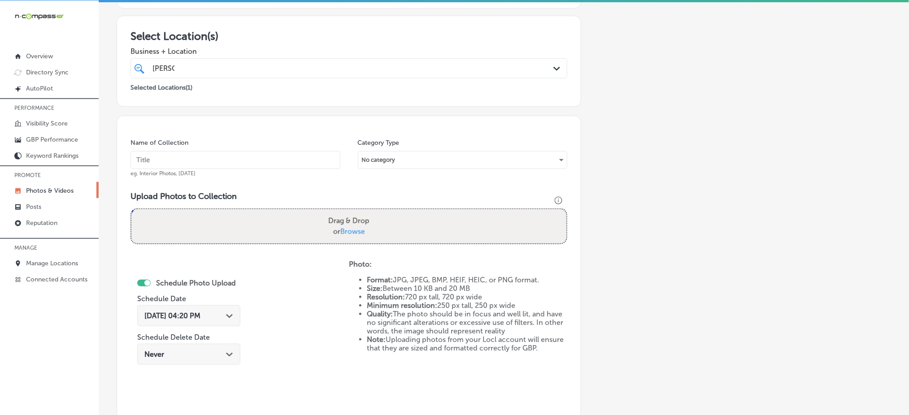
click at [198, 70] on div "[PERSON_NAME] [PERSON_NAME]" at bounding box center [328, 68] width 355 height 12
click at [178, 165] on input "text" at bounding box center [235, 160] width 210 height 18
paste input "[PERSON_NAME]-lends-[DATE]"
type input "[PERSON_NAME]-lends-[DATE]"
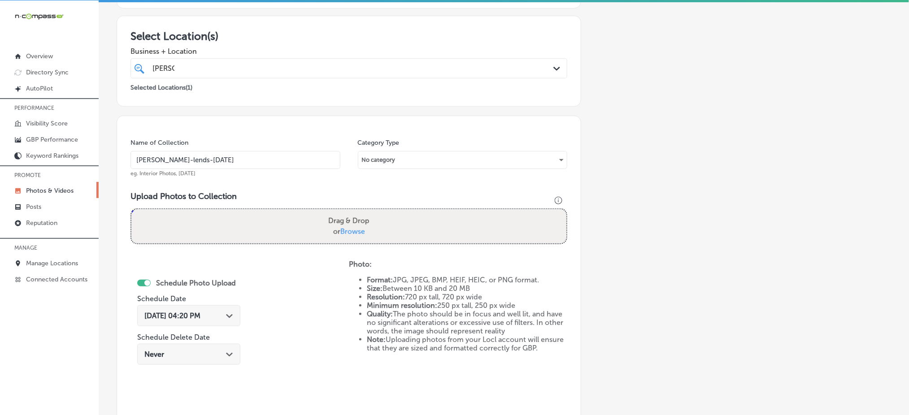
click at [348, 227] on span "Browse" at bounding box center [352, 231] width 25 height 9
click at [348, 212] on input "Drag & Drop or Browse" at bounding box center [348, 210] width 435 height 3
type input "C:\fakepath\mortgage-broker-columbia-sc-goldengate-mortgage (2).png"
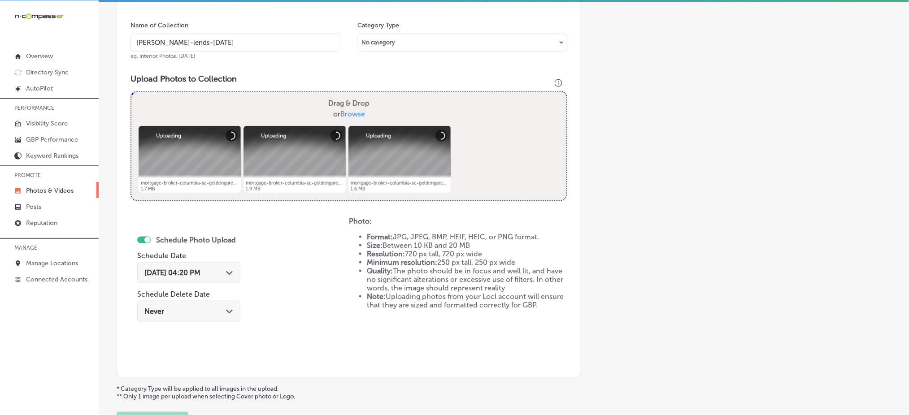
scroll to position [262, 0]
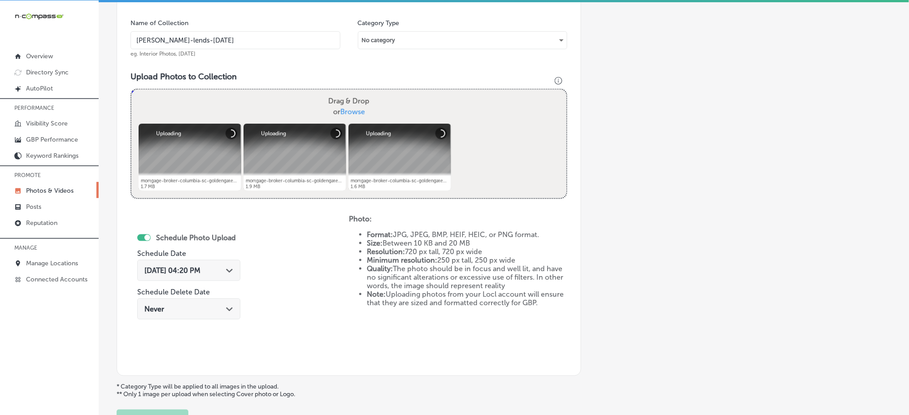
click at [199, 272] on span "[DATE] 04:20 PM" at bounding box center [172, 270] width 56 height 9
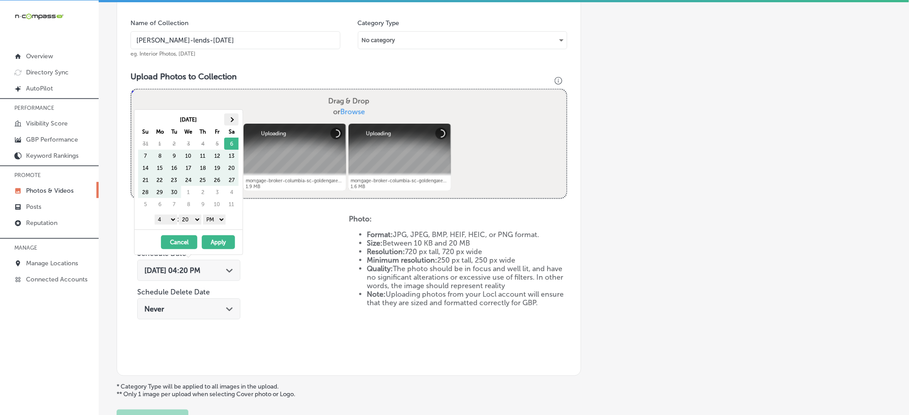
click at [230, 118] on th at bounding box center [231, 119] width 14 height 12
click at [167, 222] on select "1 2 3 4 5 6 7 8 9 10 11 12" at bounding box center [166, 220] width 22 height 10
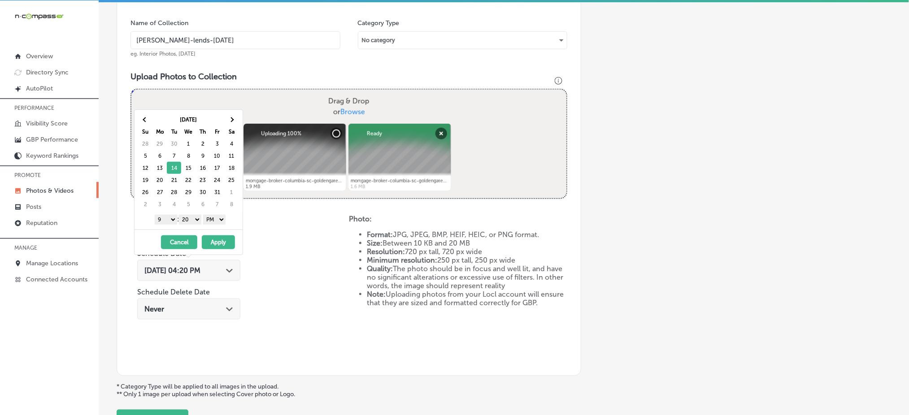
click at [194, 222] on select "00 10 20 30 40 50" at bounding box center [190, 220] width 22 height 10
click at [222, 241] on button "Apply" at bounding box center [218, 242] width 33 height 14
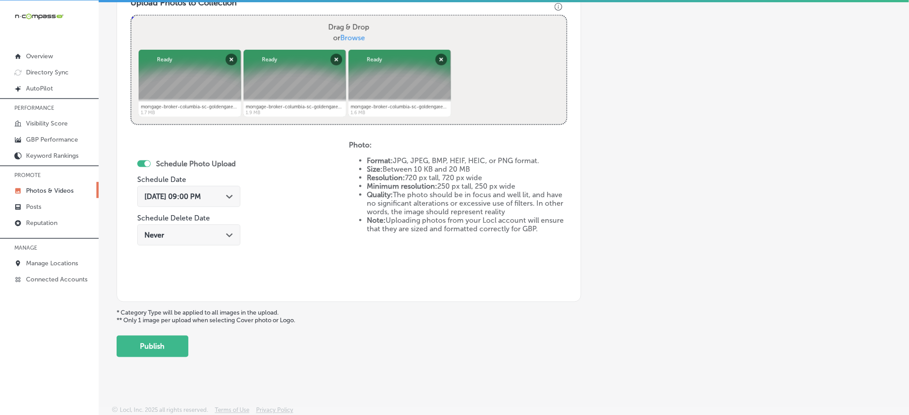
scroll to position [337, 0]
click at [171, 341] on button "Publish" at bounding box center [153, 346] width 72 height 22
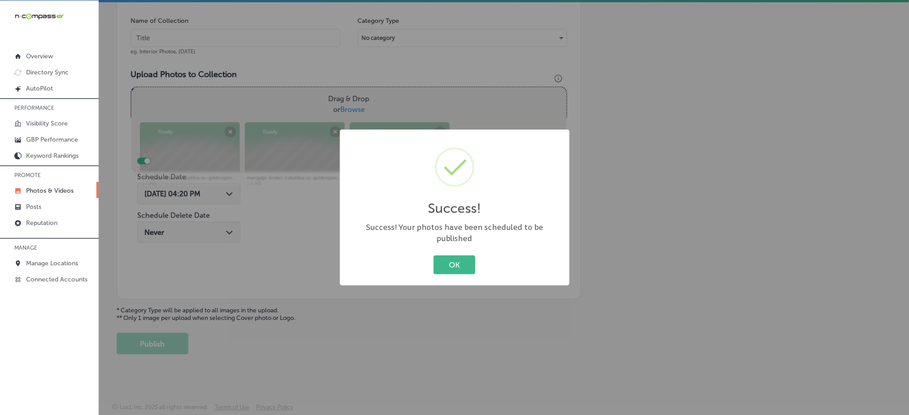
scroll to position [262, 0]
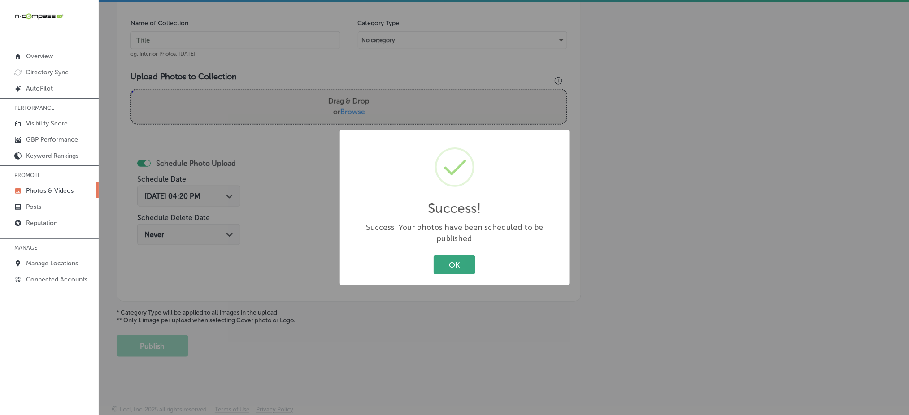
click at [443, 255] on button "OK" at bounding box center [454, 264] width 42 height 18
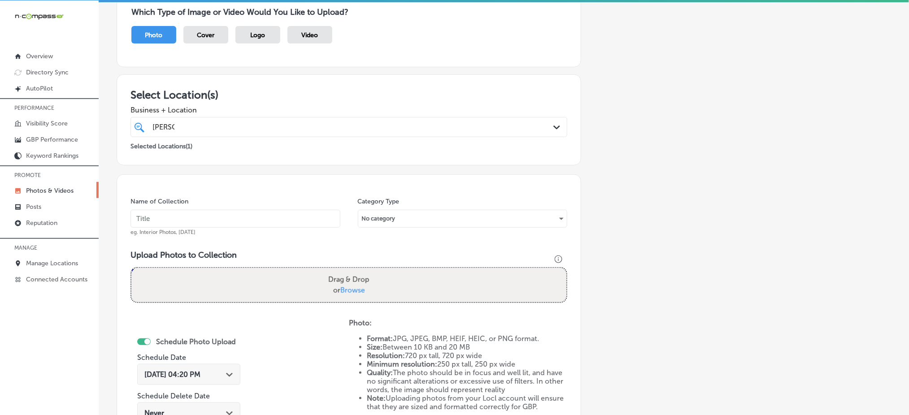
scroll to position [83, 0]
click at [180, 140] on p "Selected Locations ( 1 )" at bounding box center [161, 145] width 62 height 11
click at [183, 134] on div "[PERSON_NAME] [PERSON_NAME]" at bounding box center [349, 128] width 402 height 14
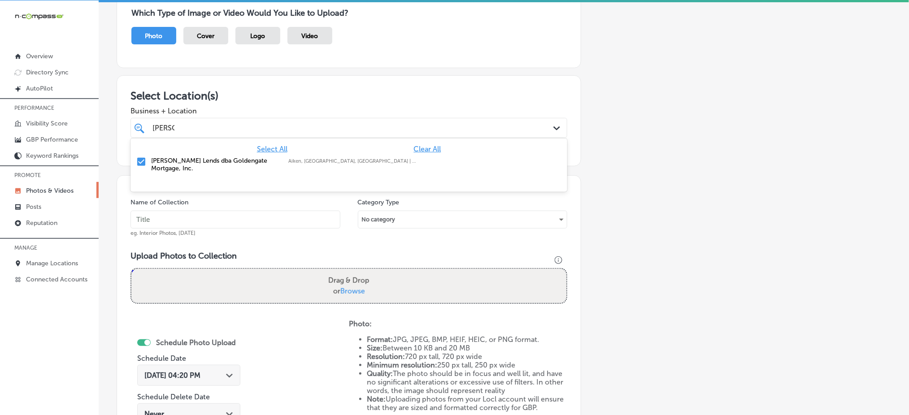
click at [183, 134] on div "[PERSON_NAME] [PERSON_NAME]" at bounding box center [349, 128] width 402 height 14
click at [167, 216] on input "text" at bounding box center [235, 220] width 210 height 18
paste input "[PERSON_NAME]-lends-[DATE]"
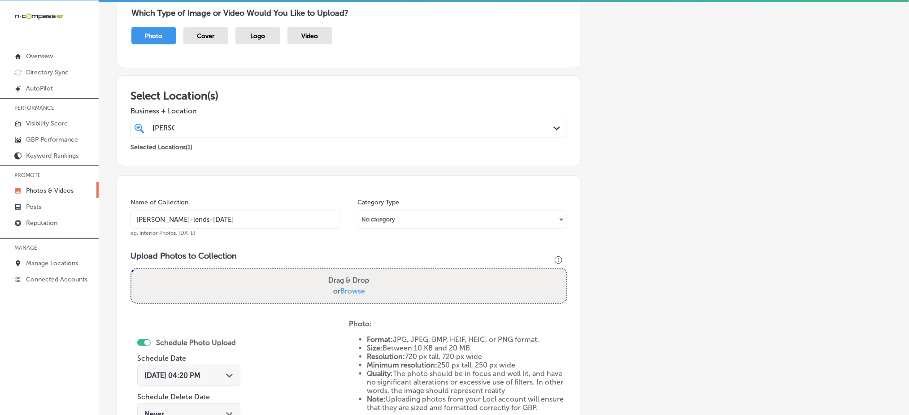
type input "[PERSON_NAME]-lends-[DATE]"
click at [352, 289] on span "Browse" at bounding box center [352, 291] width 25 height 9
click at [352, 272] on input "Drag & Drop or Browse" at bounding box center [348, 270] width 435 height 3
type input "C:\fakepath\mortgage-broker-columbia-sc-goldengate-mortgage (3).png"
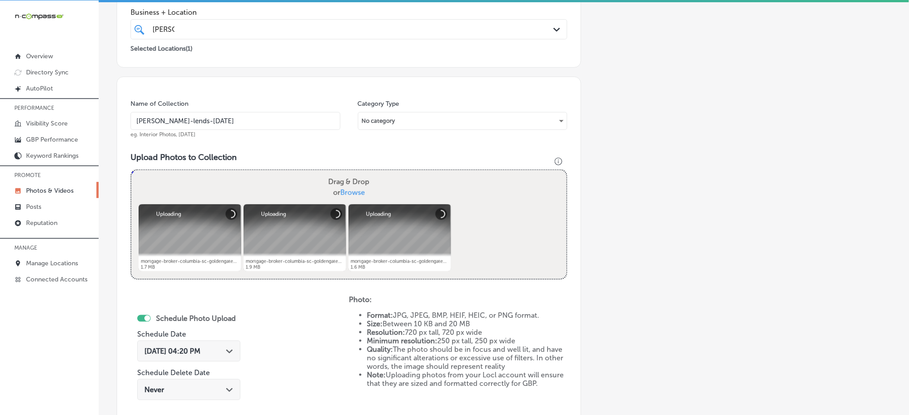
scroll to position [262, 0]
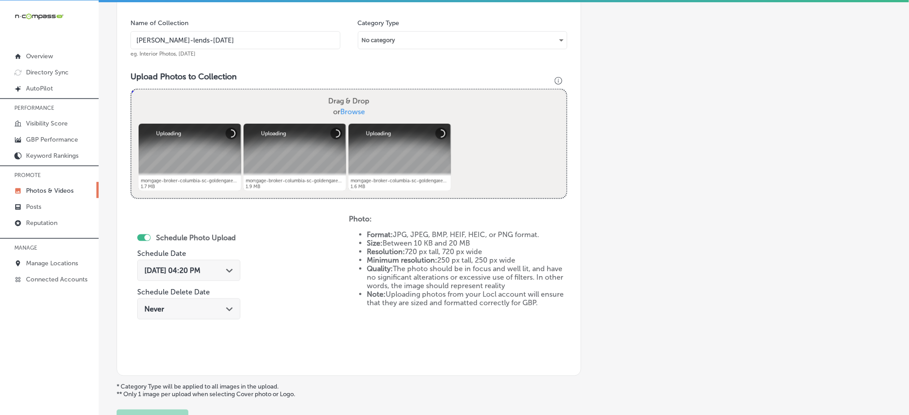
click at [179, 268] on span "[DATE] 04:20 PM" at bounding box center [172, 270] width 56 height 9
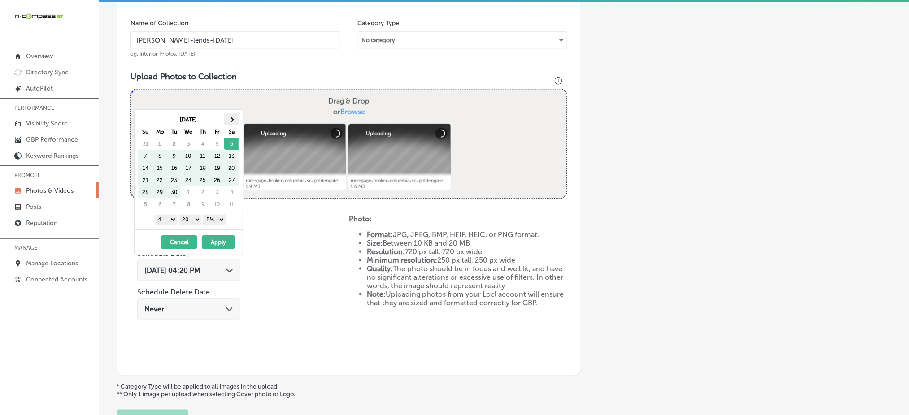
click at [232, 119] on span at bounding box center [231, 119] width 5 height 5
click at [169, 223] on select "1 2 3 4 5 6 7 8 9 10 11 12" at bounding box center [166, 220] width 22 height 10
click at [194, 221] on select "00 10 20 30 40 50" at bounding box center [190, 220] width 22 height 10
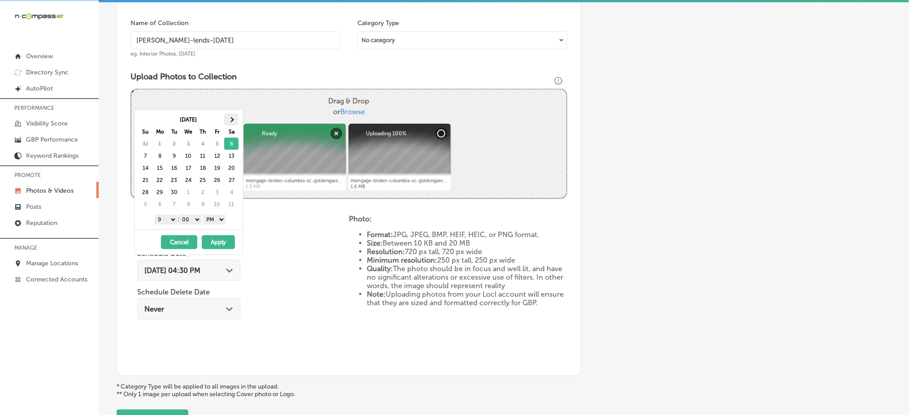
click at [229, 120] on th at bounding box center [231, 119] width 14 height 12
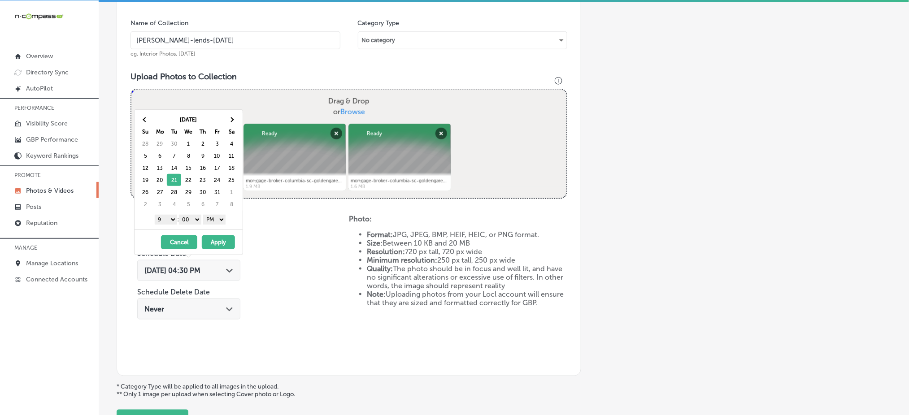
click at [212, 242] on button "Apply" at bounding box center [218, 242] width 33 height 14
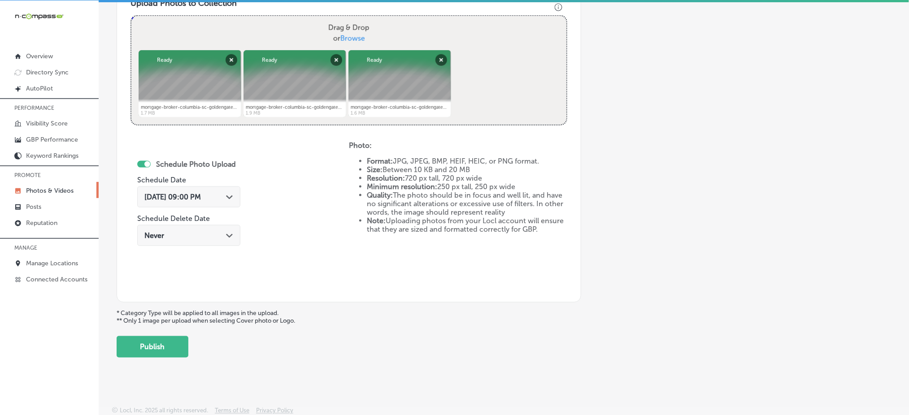
scroll to position [337, 0]
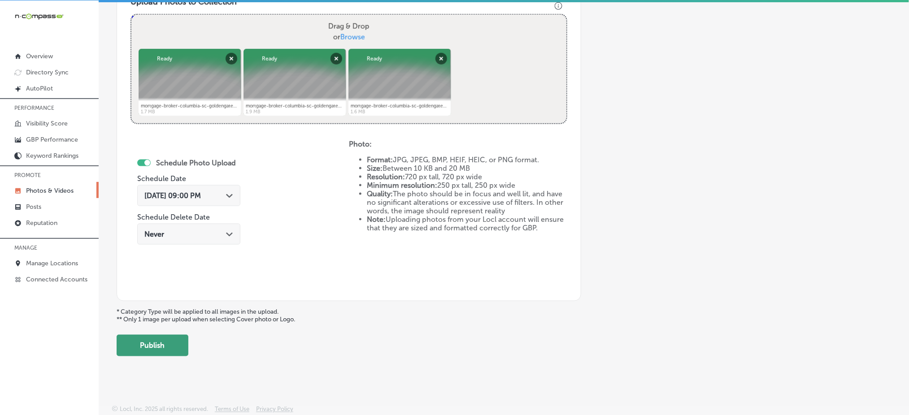
click at [144, 340] on button "Publish" at bounding box center [153, 346] width 72 height 22
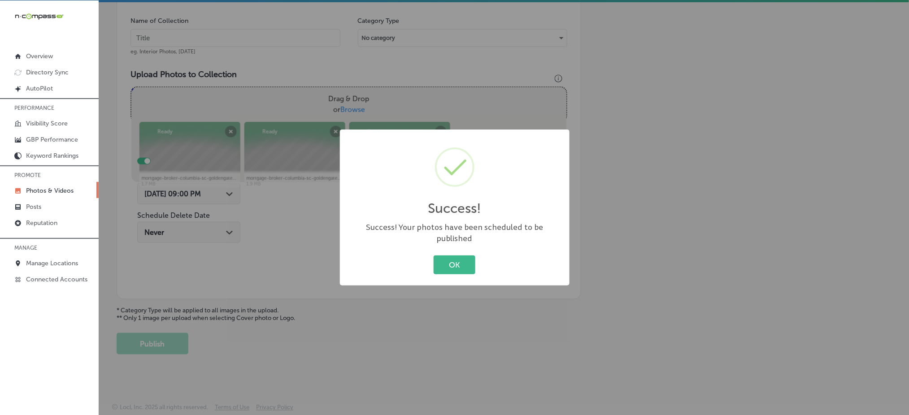
scroll to position [262, 0]
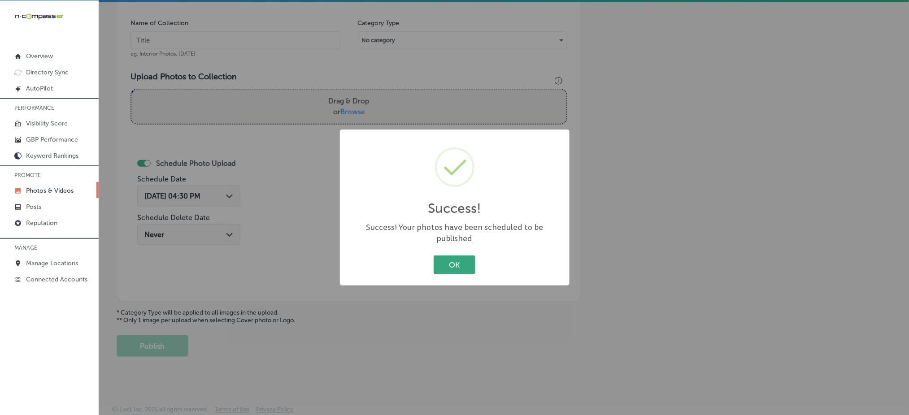
click at [458, 255] on button "OK" at bounding box center [454, 264] width 42 height 18
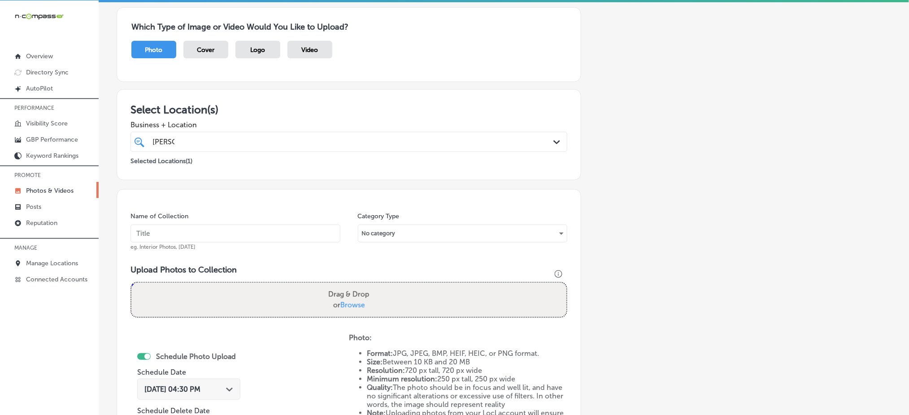
scroll to position [23, 0]
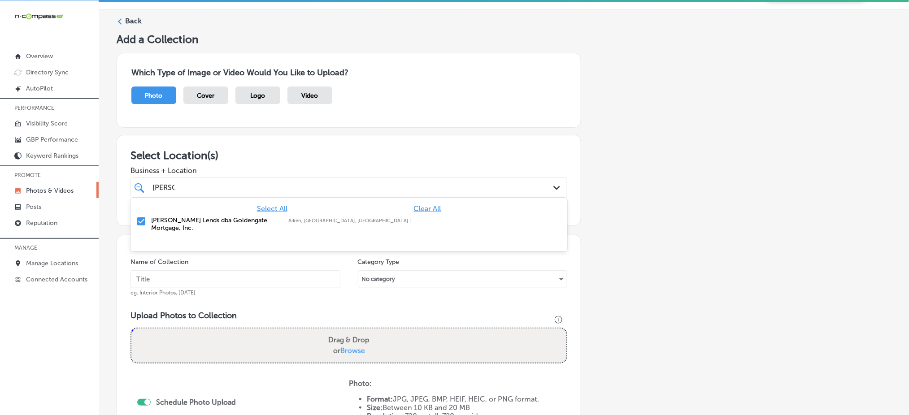
click at [227, 182] on div "[PERSON_NAME] [PERSON_NAME]" at bounding box center [328, 188] width 355 height 12
click at [189, 275] on input "text" at bounding box center [235, 279] width 210 height 18
paste input "[PERSON_NAME]-lends-[DATE]"
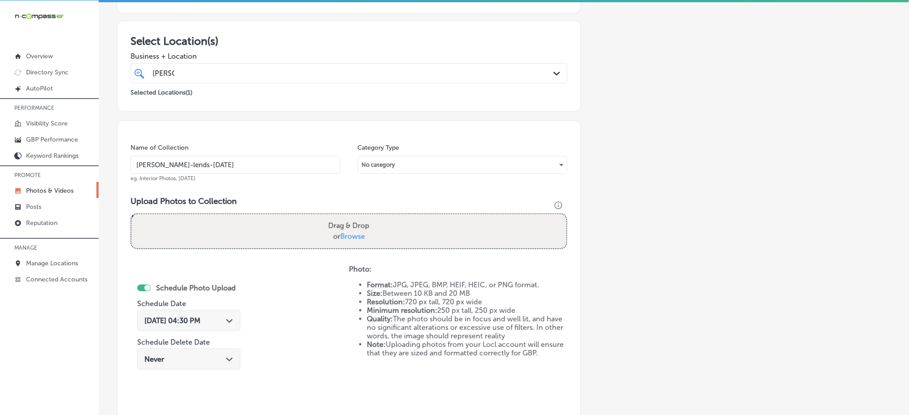
scroll to position [143, 0]
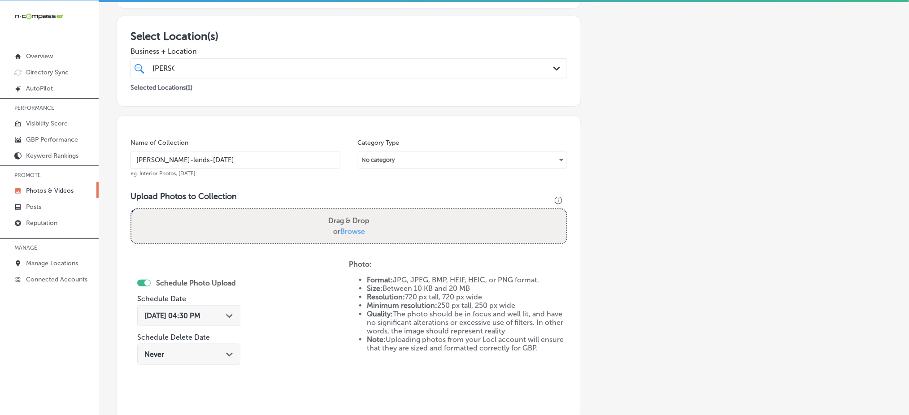
type input "[PERSON_NAME]-lends-[DATE]"
click at [357, 228] on span "Browse" at bounding box center [352, 231] width 25 height 9
click at [357, 212] on input "Drag & Drop or Browse" at bounding box center [348, 210] width 435 height 3
type input "C:\fakepath\mortgage-broker-columbia-sc-goldengate-mortgage (4).png"
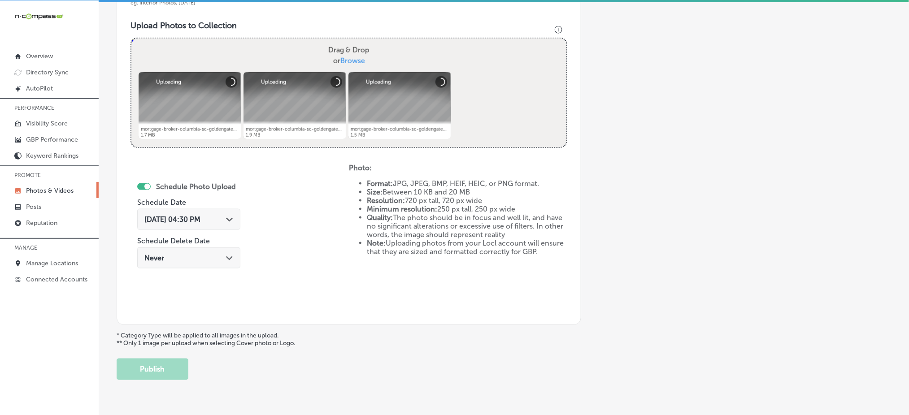
scroll to position [322, 0]
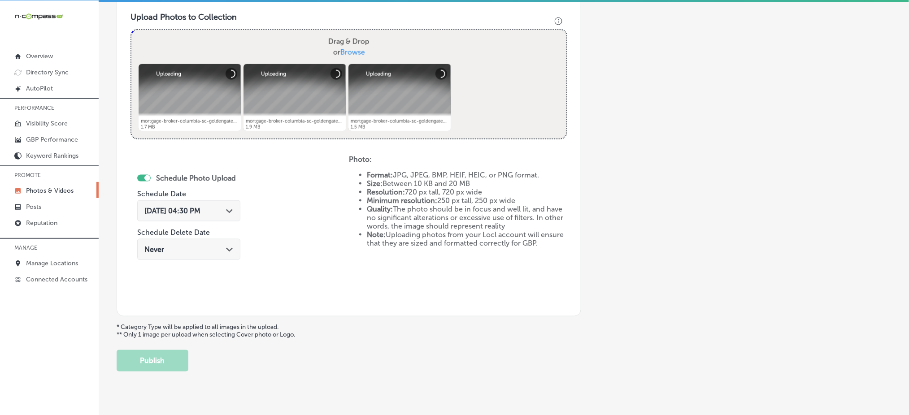
click at [200, 210] on span "[DATE] 04:30 PM" at bounding box center [172, 211] width 56 height 9
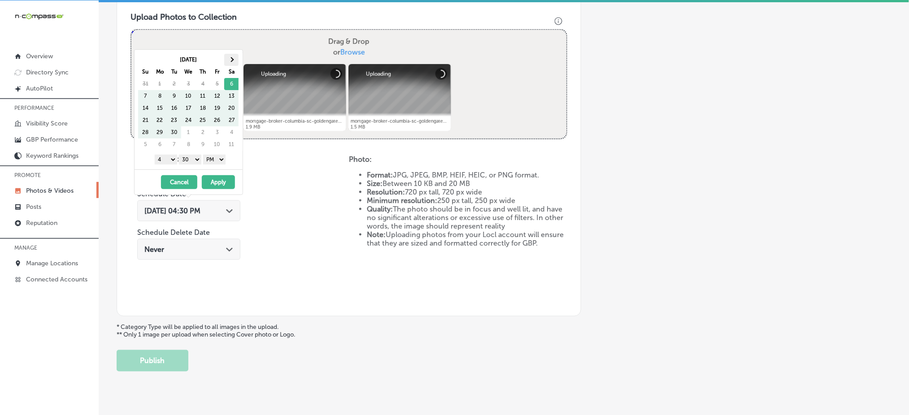
click at [231, 61] on span at bounding box center [231, 59] width 5 height 5
click at [165, 160] on select "1 2 3 4 5 6 7 8 9 10 11 12" at bounding box center [166, 160] width 22 height 10
click at [189, 157] on select "00 10 20 30 40 50" at bounding box center [190, 160] width 22 height 10
click at [214, 182] on button "Apply" at bounding box center [218, 182] width 33 height 14
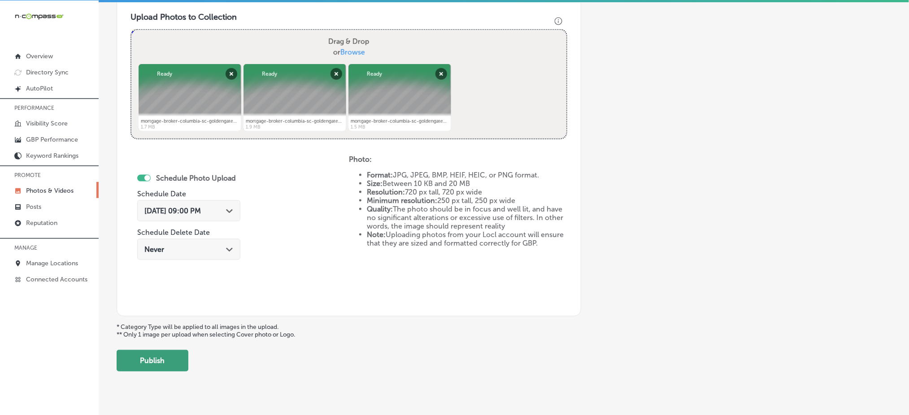
click at [168, 355] on button "Publish" at bounding box center [153, 361] width 72 height 22
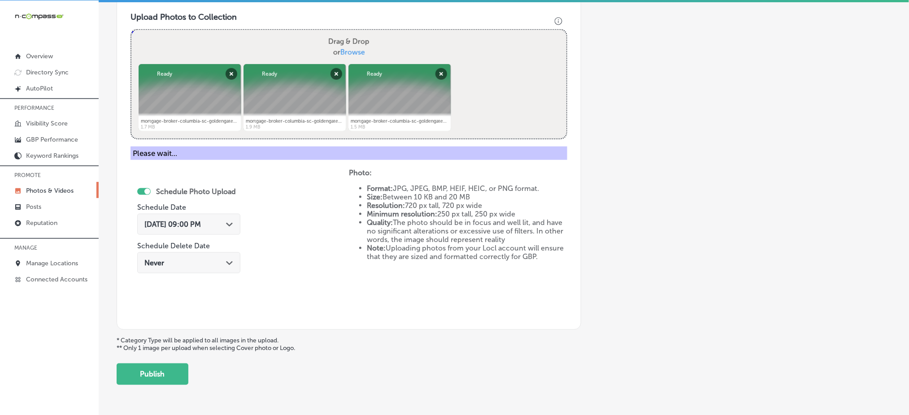
scroll to position [262, 0]
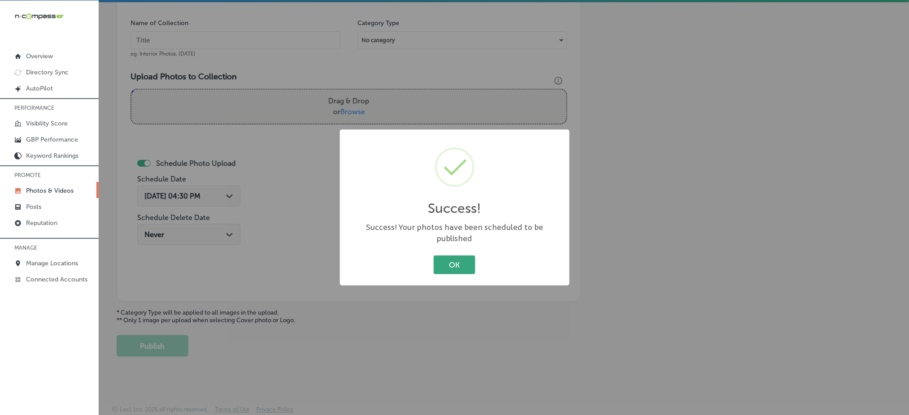
click at [437, 255] on button "OK" at bounding box center [454, 264] width 42 height 18
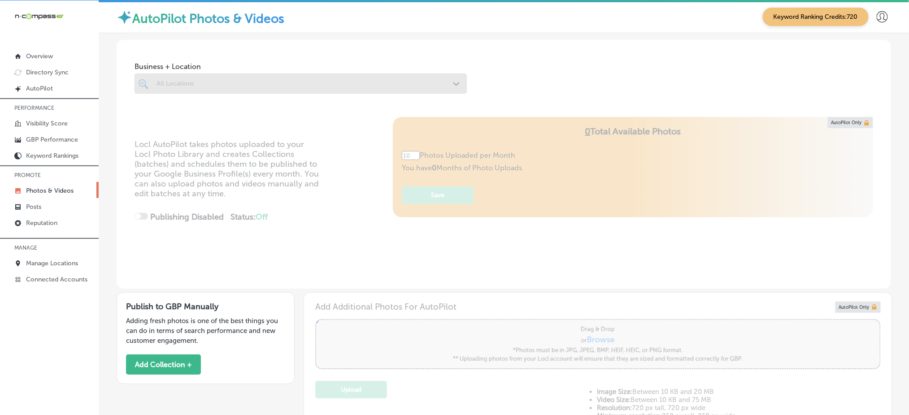
type input "5"
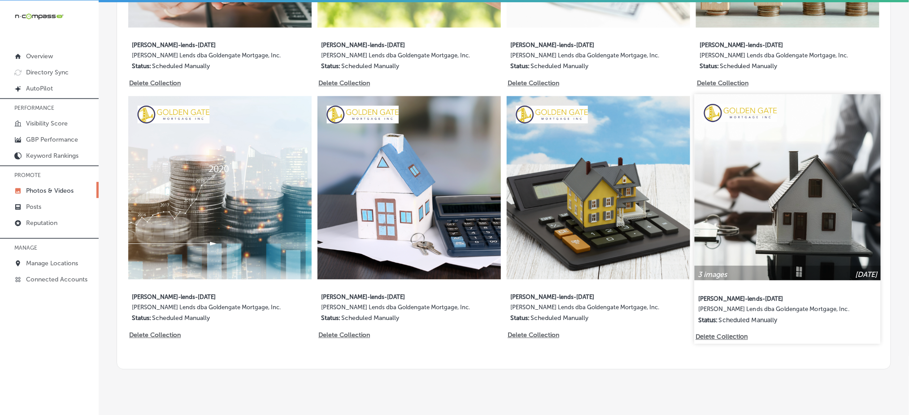
scroll to position [677, 0]
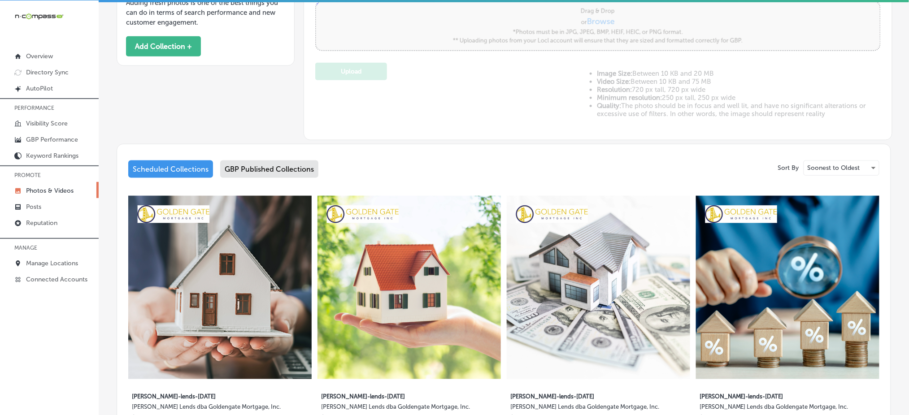
click at [289, 167] on div "GBP Published Collections" at bounding box center [269, 168] width 98 height 17
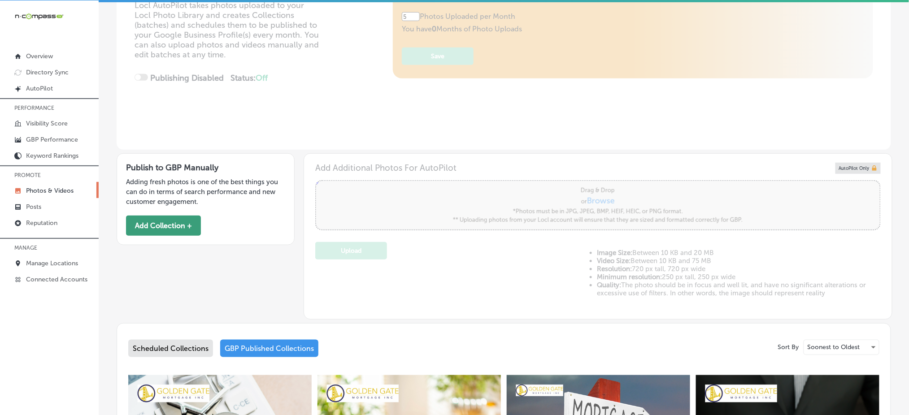
scroll to position [318, 0]
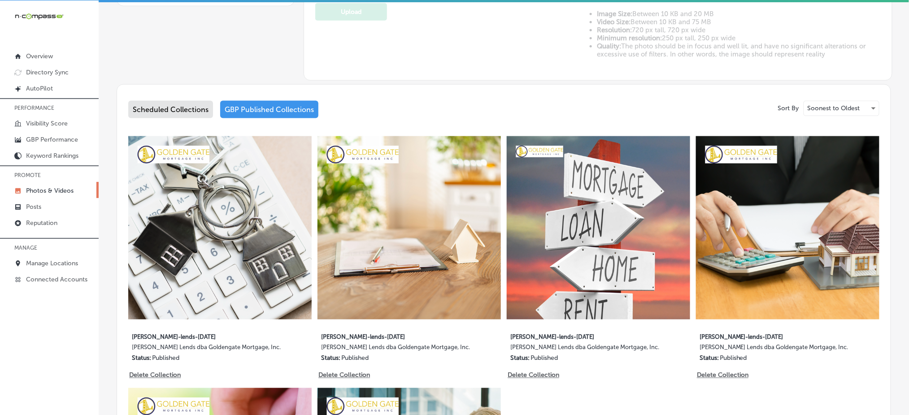
click at [182, 109] on div "Scheduled Collections" at bounding box center [170, 109] width 85 height 17
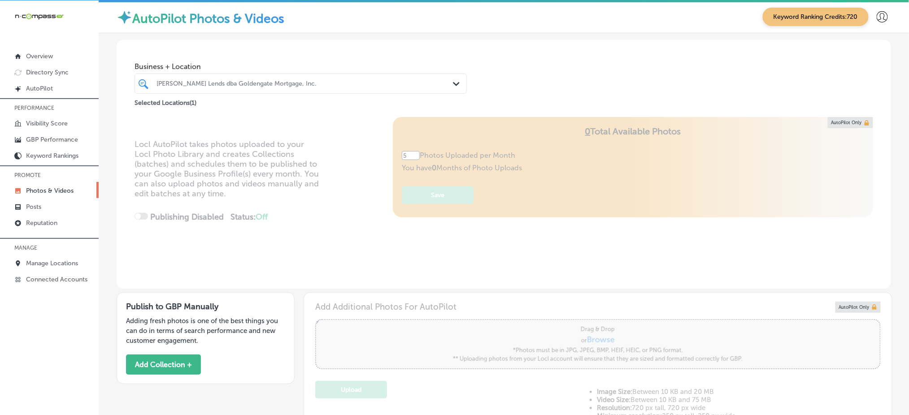
click at [194, 85] on div "[PERSON_NAME] Lends dba Goldengate Mortgage, Inc." at bounding box center [304, 84] width 297 height 8
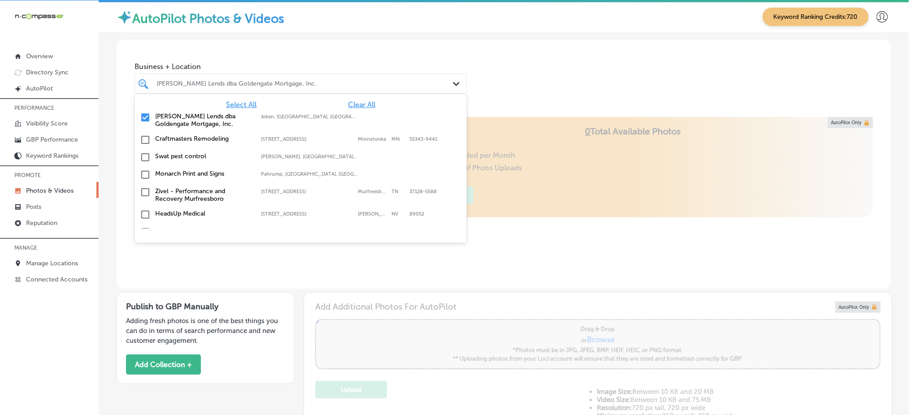
click at [348, 100] on span "Clear All" at bounding box center [361, 104] width 27 height 9
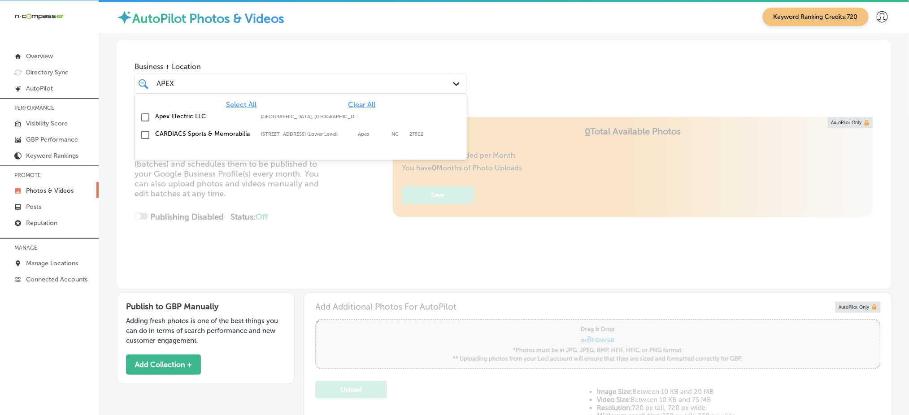
click at [335, 112] on div "Apex Electric LLC [GEOGRAPHIC_DATA], [GEOGRAPHIC_DATA], [GEOGRAPHIC_DATA] | [GE…" at bounding box center [300, 118] width 325 height 14
click at [445, 94] on div "Select All Clear All Apex Electric LLC [GEOGRAPHIC_DATA], [GEOGRAPHIC_DATA], [G…" at bounding box center [300, 120] width 332 height 52
type input "APEX"
click at [484, 80] on div "Business + Location option focused, 2 of 166. 3 results available for search te…" at bounding box center [504, 74] width 774 height 68
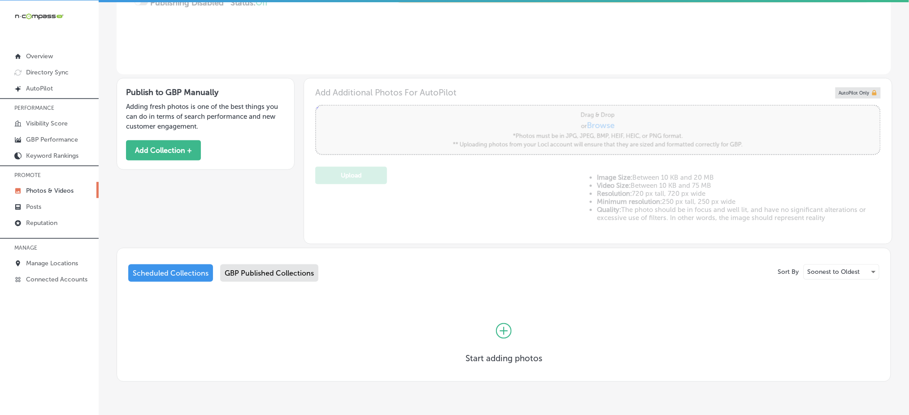
scroll to position [240, 0]
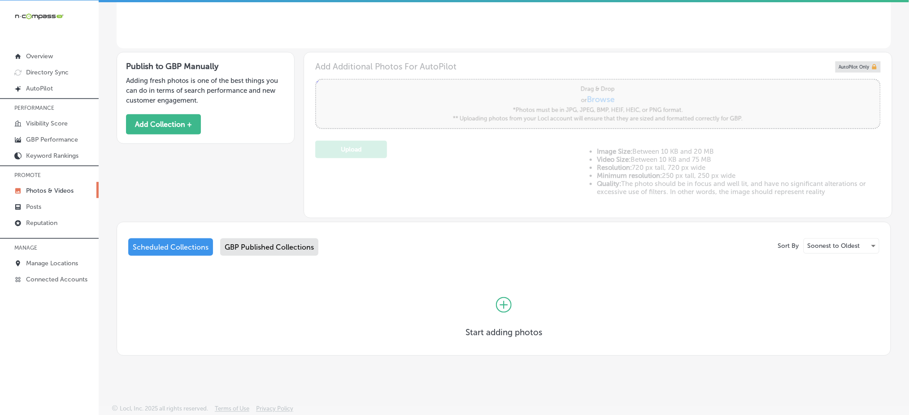
click at [275, 243] on div "GBP Published Collections" at bounding box center [269, 246] width 98 height 17
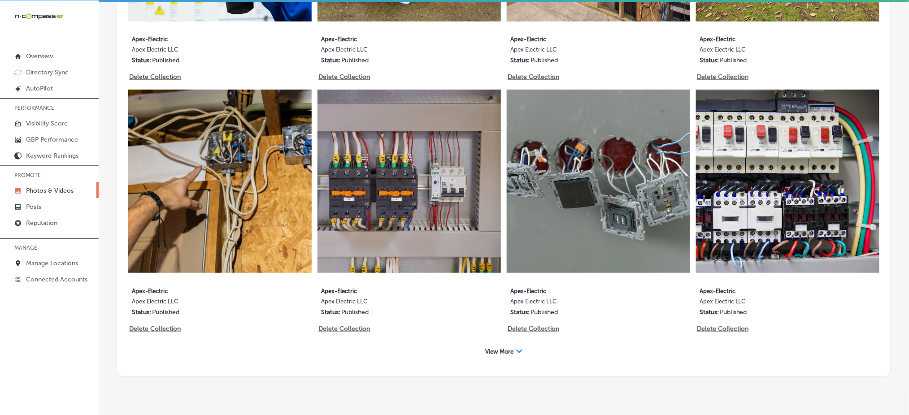
scroll to position [1436, 0]
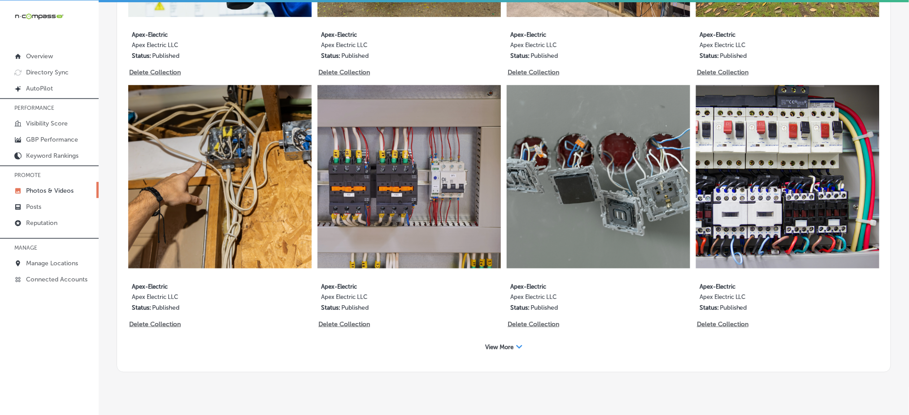
click at [499, 344] on span "View More" at bounding box center [499, 347] width 28 height 7
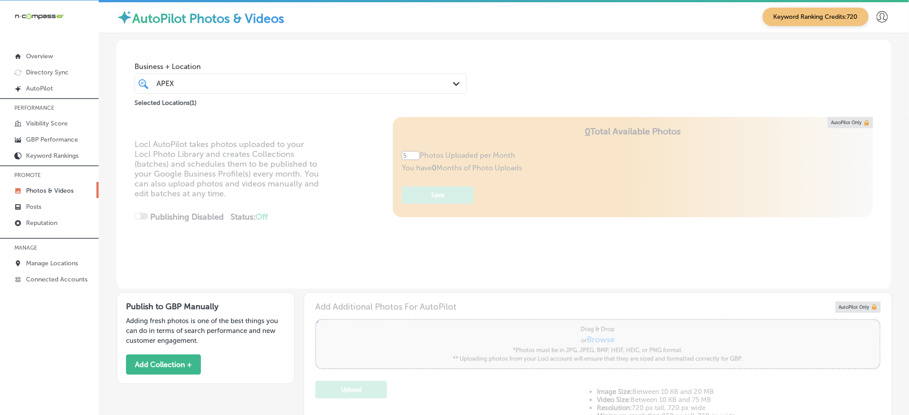
scroll to position [119, 0]
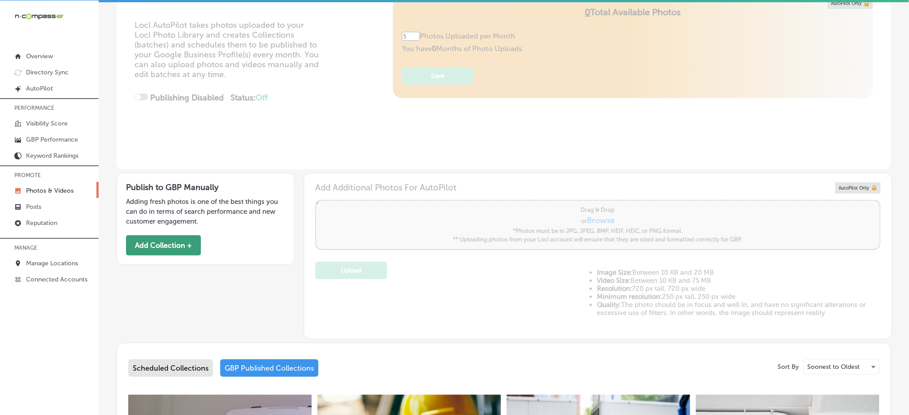
click at [176, 237] on button "Add Collection +" at bounding box center [163, 245] width 75 height 20
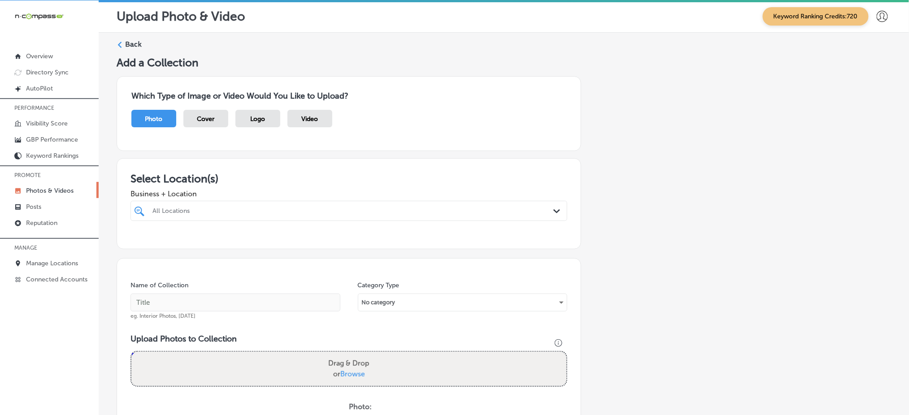
click at [221, 207] on div "All Locations" at bounding box center [353, 211] width 402 height 8
click at [261, 208] on div "All Locations" at bounding box center [353, 211] width 402 height 8
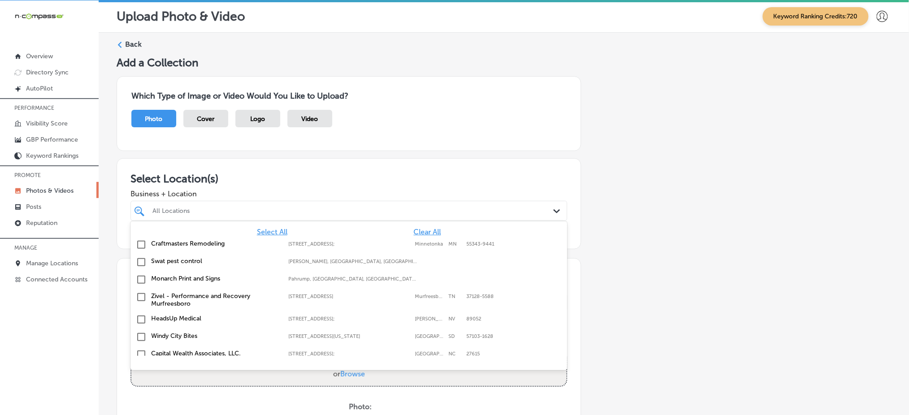
click at [413, 228] on span "Clear All" at bounding box center [426, 232] width 27 height 9
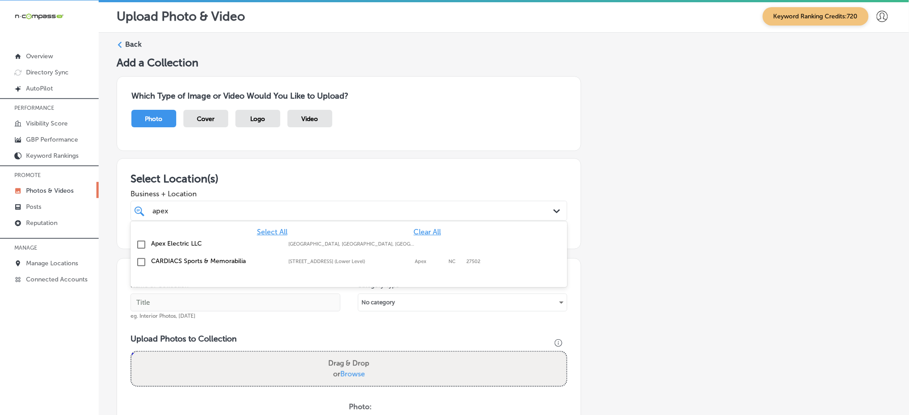
click at [301, 242] on label "[GEOGRAPHIC_DATA], [GEOGRAPHIC_DATA], [GEOGRAPHIC_DATA] | [GEOGRAPHIC_DATA], [G…" at bounding box center [352, 244] width 128 height 6
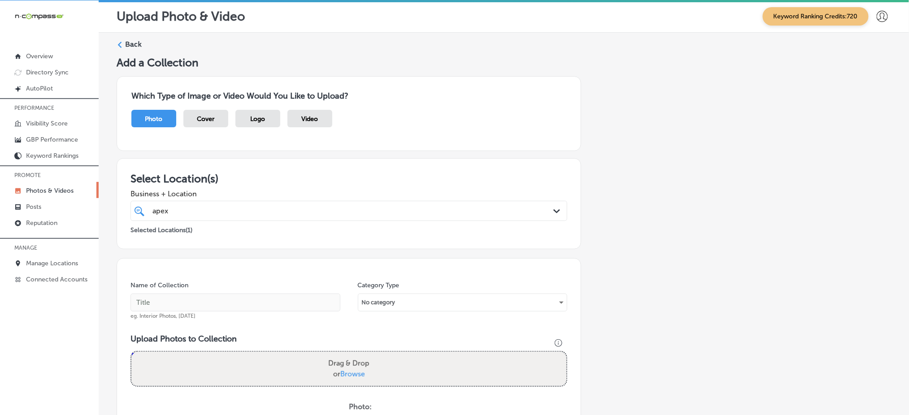
click at [280, 201] on div "apex apex Path Created with Sketch." at bounding box center [348, 211] width 437 height 20
type input "apex"
click at [270, 221] on div "Selected Locations ( 1 )" at bounding box center [348, 228] width 437 height 14
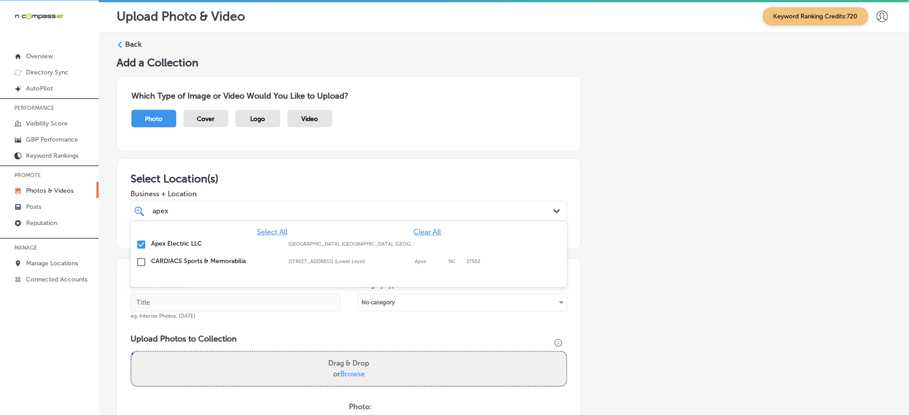
click at [268, 212] on div "apex apex" at bounding box center [328, 211] width 355 height 12
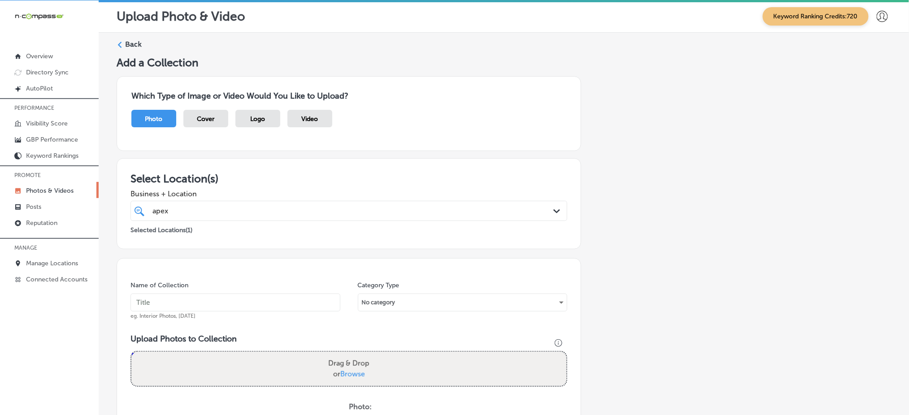
click at [268, 212] on div "apex apex" at bounding box center [328, 211] width 355 height 12
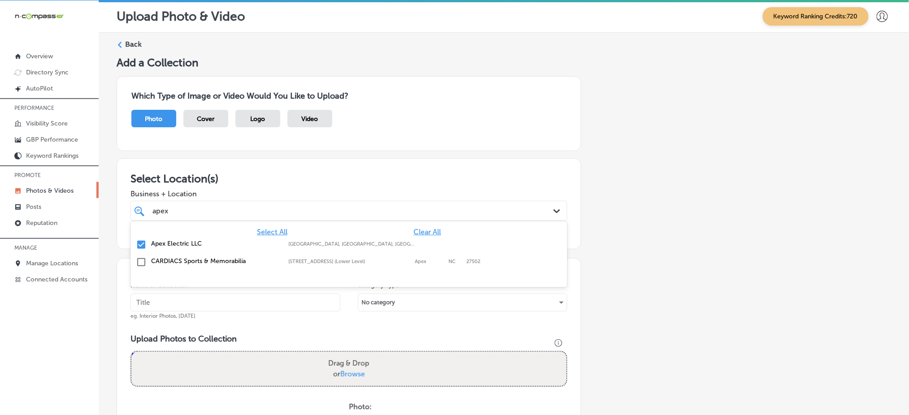
click at [268, 211] on div "apex apex" at bounding box center [328, 211] width 355 height 12
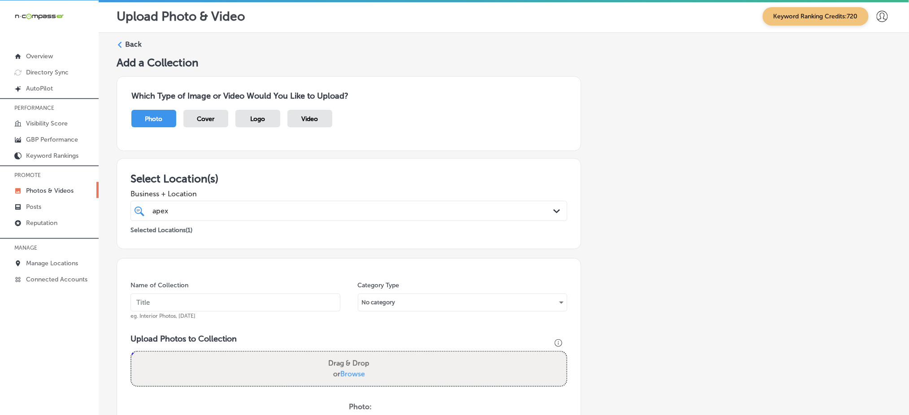
click at [268, 211] on div "apex apex" at bounding box center [328, 211] width 355 height 12
click at [203, 300] on input "text" at bounding box center [235, 303] width 210 height 18
click at [202, 301] on input "apex-electric-[DATE]" at bounding box center [235, 303] width 210 height 18
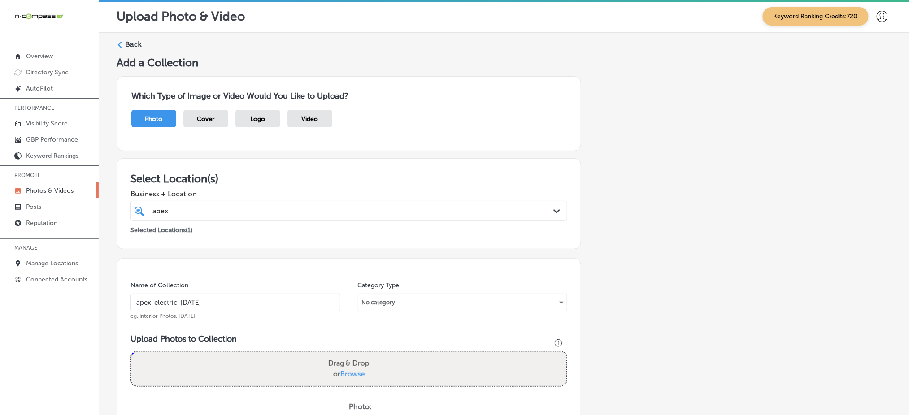
click at [202, 301] on input "apex-electric-[DATE]" at bounding box center [235, 303] width 210 height 18
click at [201, 301] on input "apex-electric-[DATE]" at bounding box center [235, 303] width 210 height 18
type input "apex-electric-[DATE]"
click at [345, 370] on span "Browse" at bounding box center [352, 374] width 25 height 9
click at [345, 355] on input "Drag & Drop or Browse" at bounding box center [348, 353] width 435 height 3
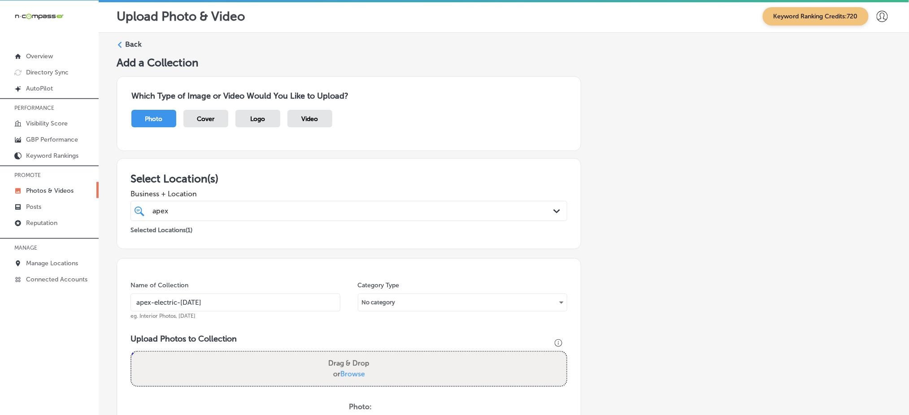
type input "C:\fakepath\electrical-panel-upgrades-apex-electric-denver-co (1).png"
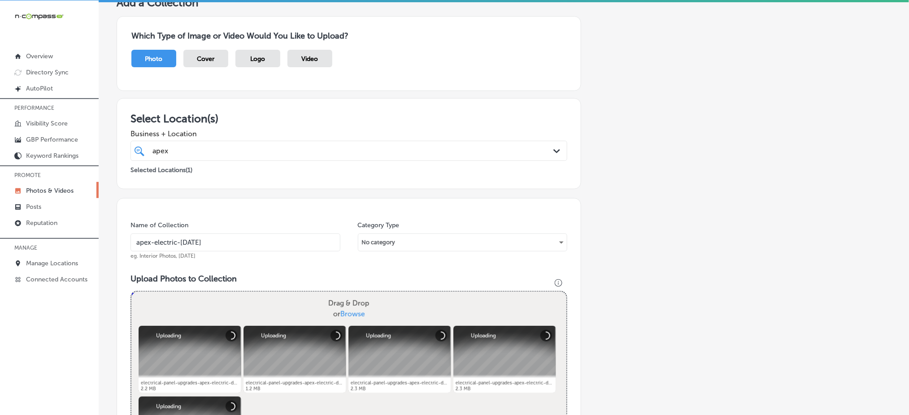
scroll to position [60, 0]
click at [248, 145] on div "apex apex" at bounding box center [328, 151] width 355 height 12
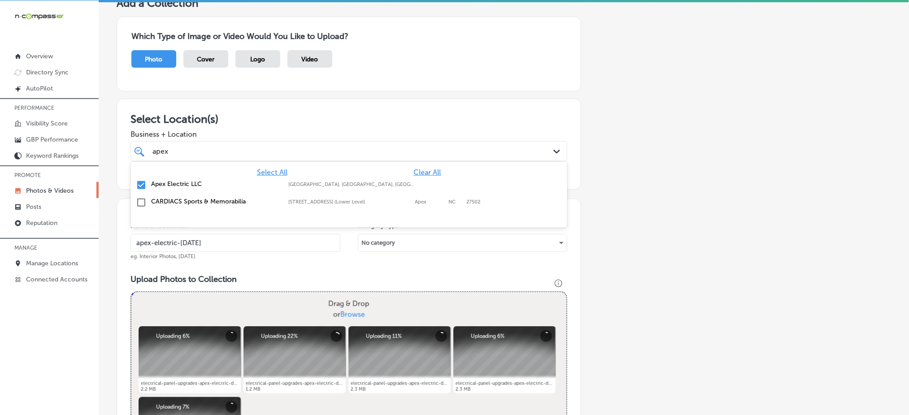
click at [248, 145] on div "apex apex" at bounding box center [328, 151] width 355 height 12
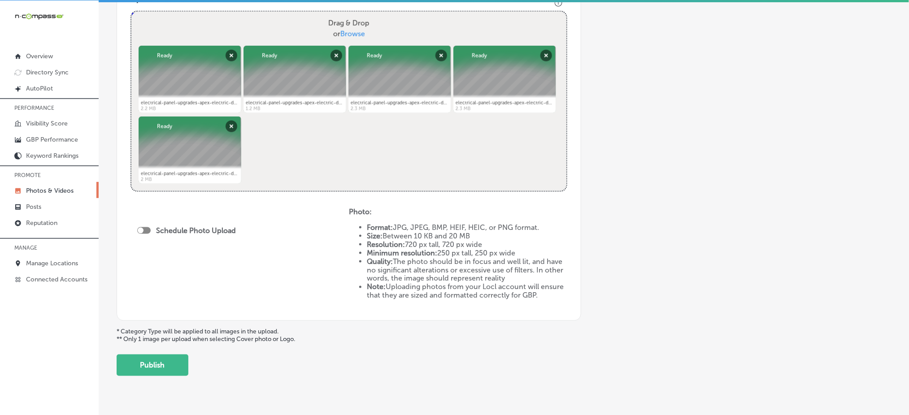
scroll to position [360, 0]
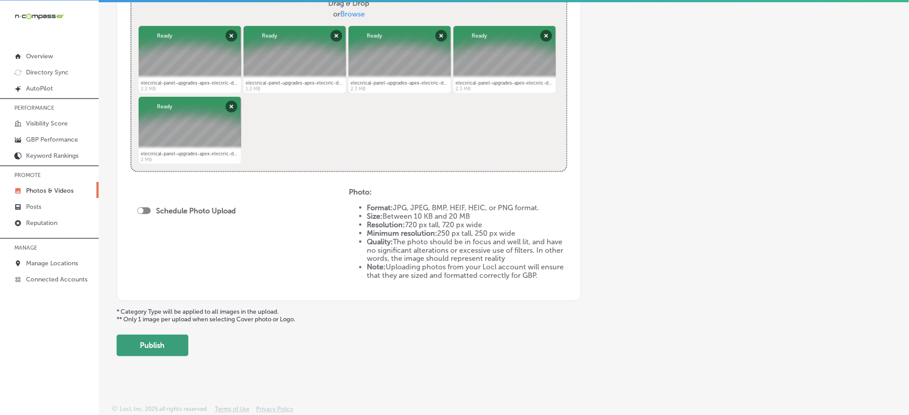
click at [167, 354] on button "Publish" at bounding box center [153, 346] width 72 height 22
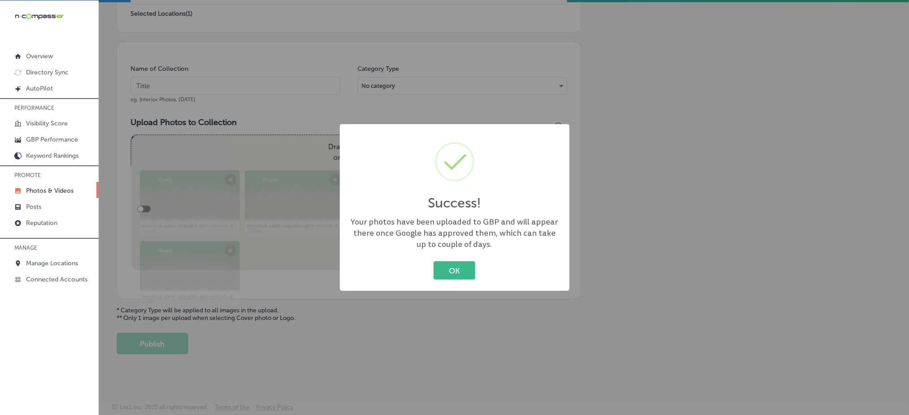
scroll to position [214, 0]
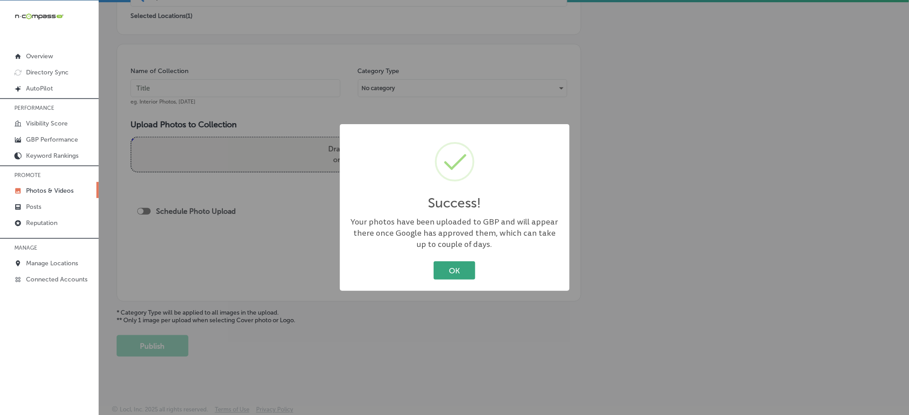
click at [449, 266] on button "OK" at bounding box center [454, 270] width 42 height 18
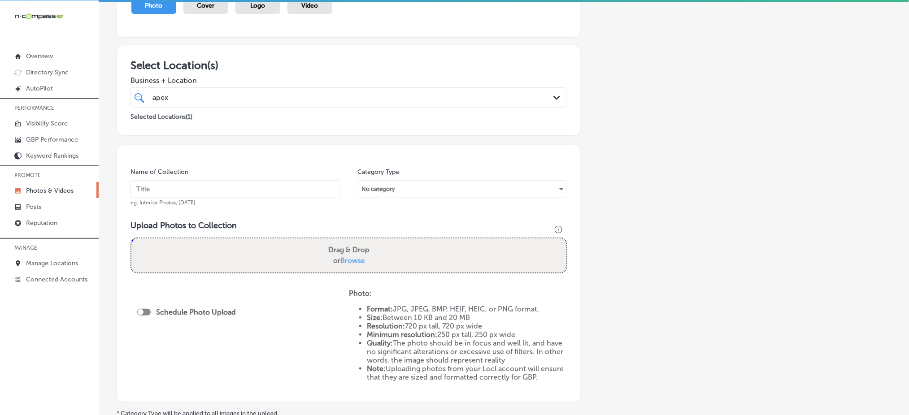
scroll to position [95, 0]
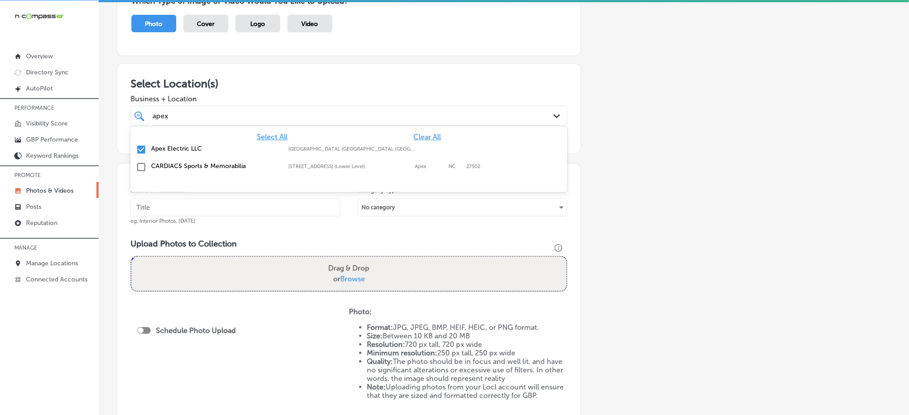
click at [213, 113] on div "apex apex" at bounding box center [328, 116] width 355 height 12
click at [182, 205] on input "text" at bounding box center [235, 208] width 210 height 18
paste input "apex-electric-[DATE]"
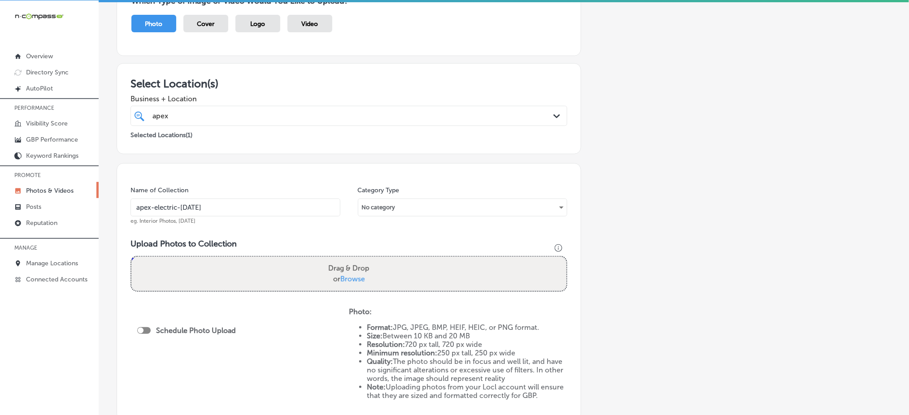
type input "apex-electric-[DATE]"
click at [357, 276] on span "Browse" at bounding box center [352, 279] width 25 height 9
click at [357, 260] on input "Drag & Drop or Browse" at bounding box center [348, 258] width 435 height 3
type input "C:\fakepath\electrical-panel-upgrades-apex-electric-denver-co (6).png"
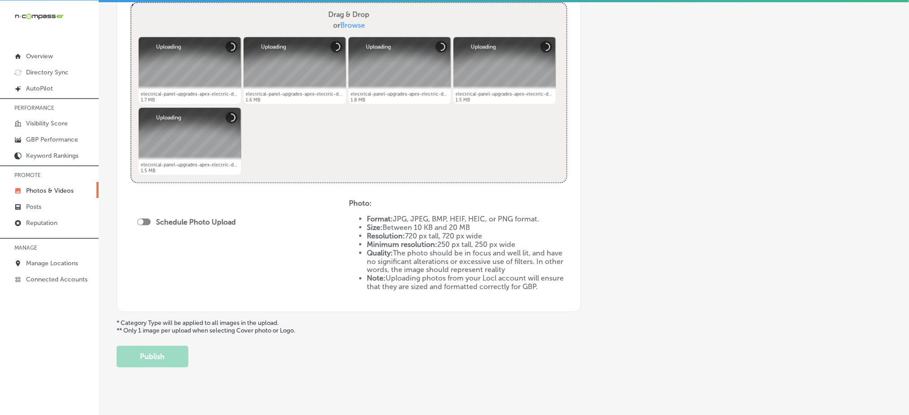
scroll to position [360, 0]
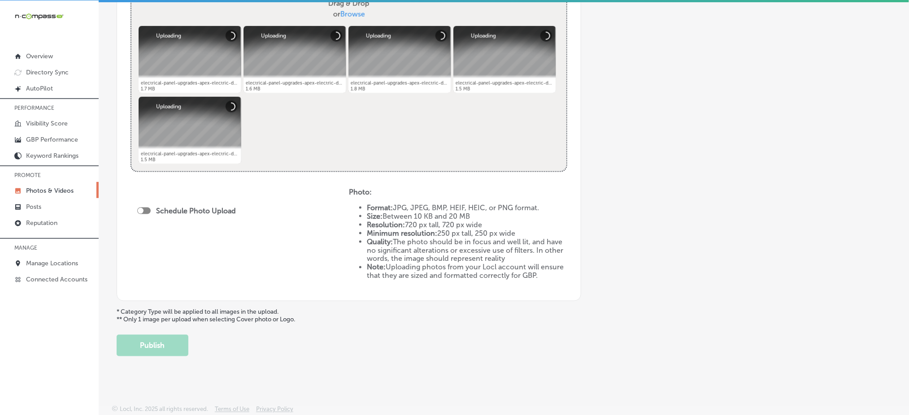
click at [145, 212] on div at bounding box center [143, 211] width 13 height 7
checkbox input "true"
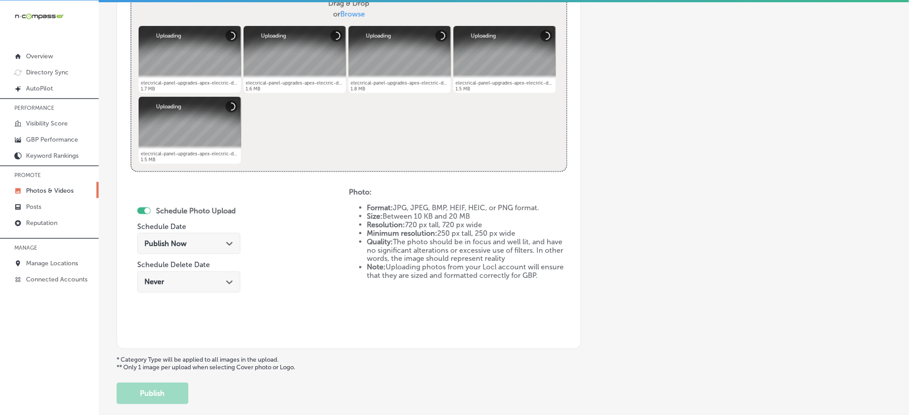
click at [167, 242] on span "Publish Now" at bounding box center [165, 243] width 42 height 9
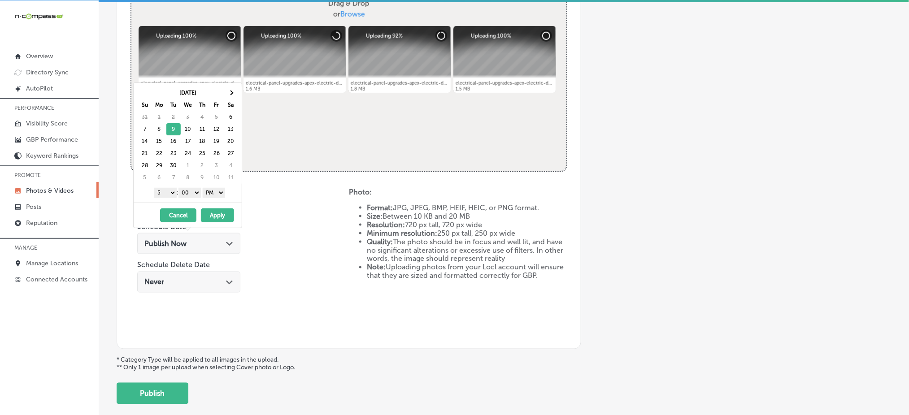
click at [169, 191] on select "1 2 3 4 5 6 7 8 9 10 11 12" at bounding box center [165, 193] width 22 height 10
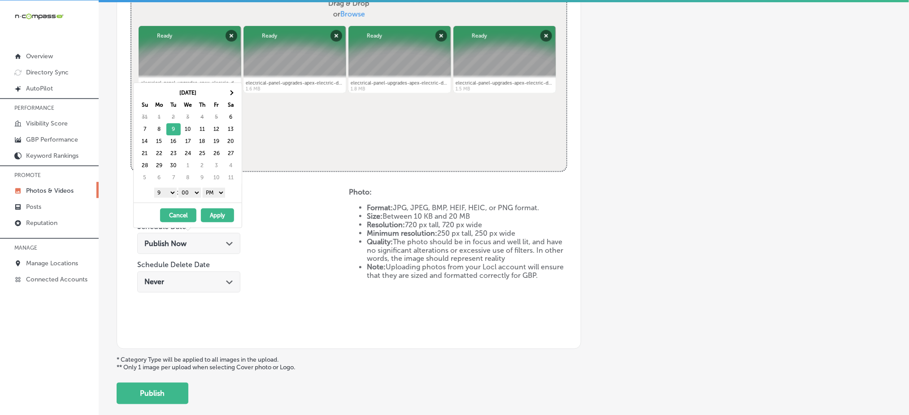
click at [213, 212] on button "Apply" at bounding box center [217, 215] width 33 height 14
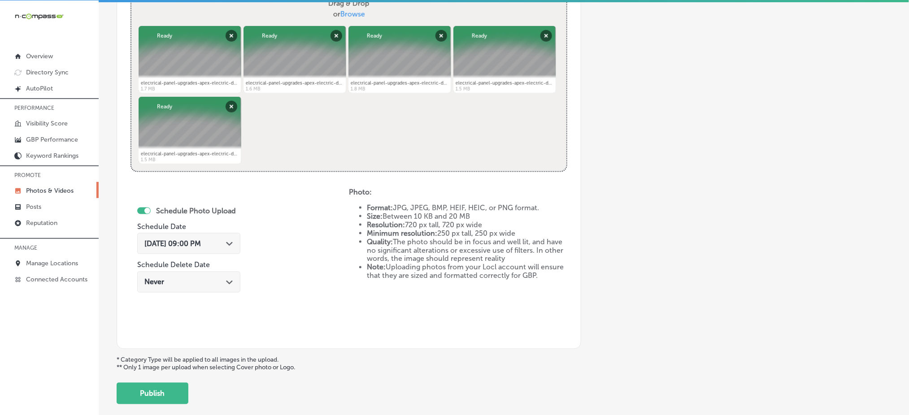
scroll to position [407, 0]
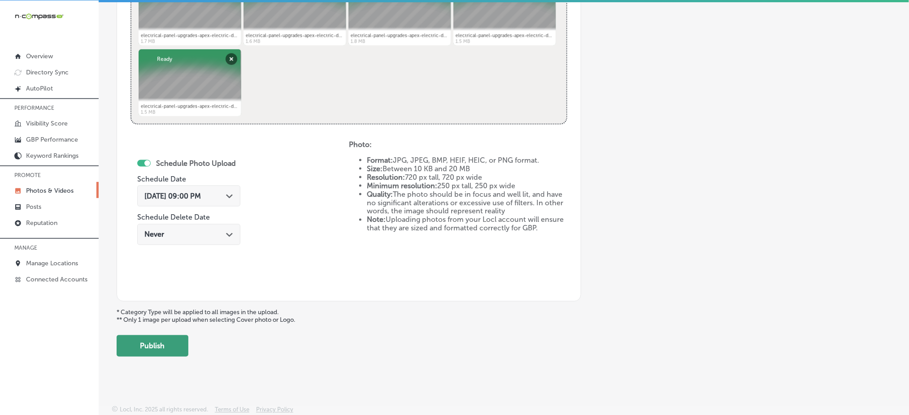
click at [156, 336] on button "Publish" at bounding box center [153, 346] width 72 height 22
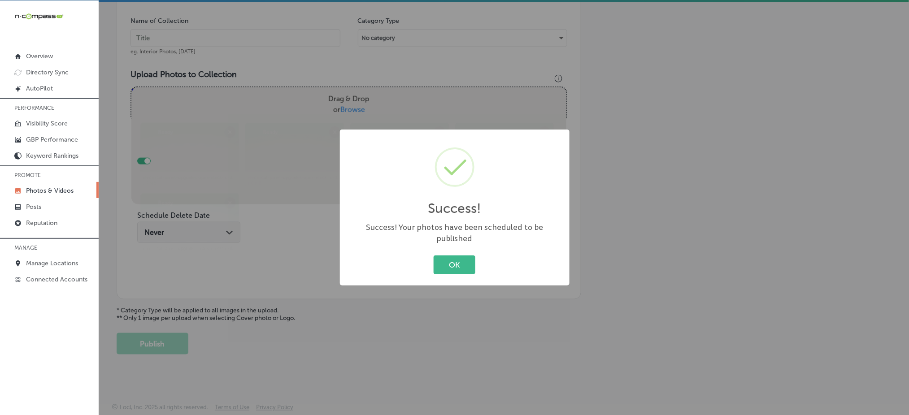
scroll to position [262, 0]
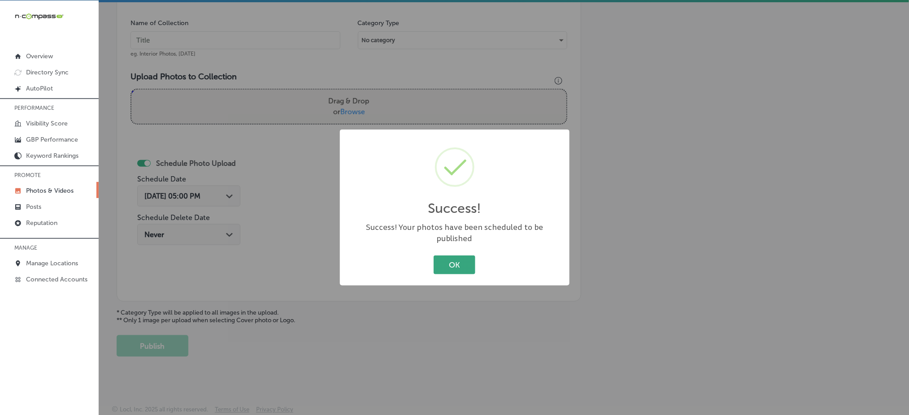
click at [438, 261] on button "OK" at bounding box center [454, 264] width 42 height 18
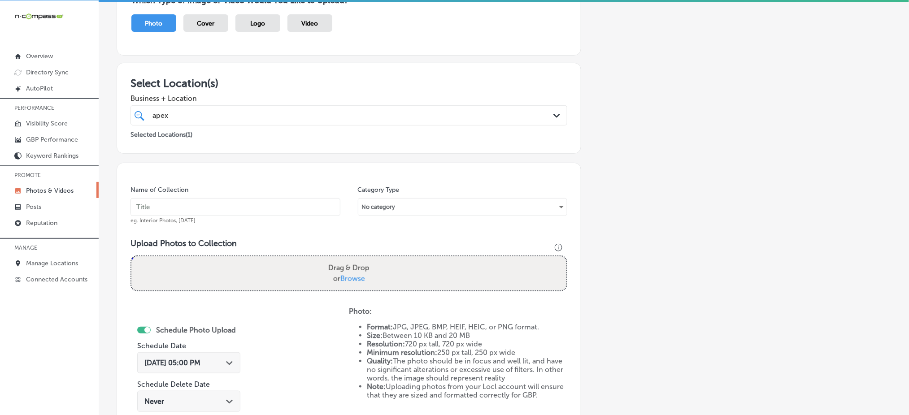
scroll to position [83, 0]
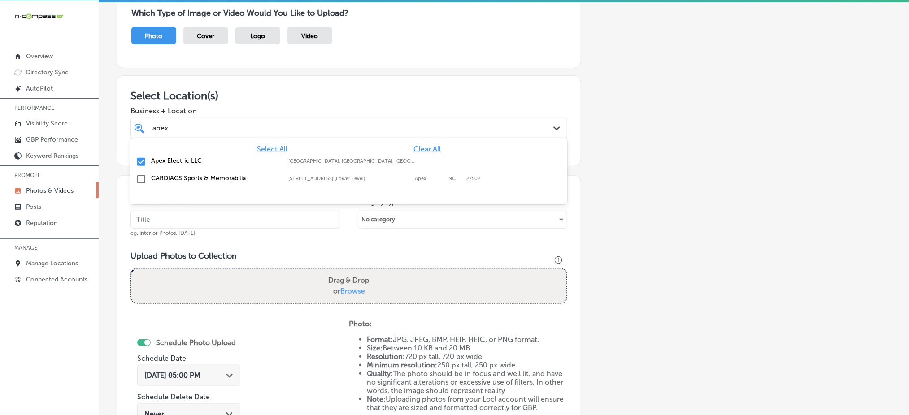
click at [265, 131] on div "apex apex" at bounding box center [328, 128] width 355 height 12
click at [264, 131] on div "apex apex" at bounding box center [328, 128] width 355 height 12
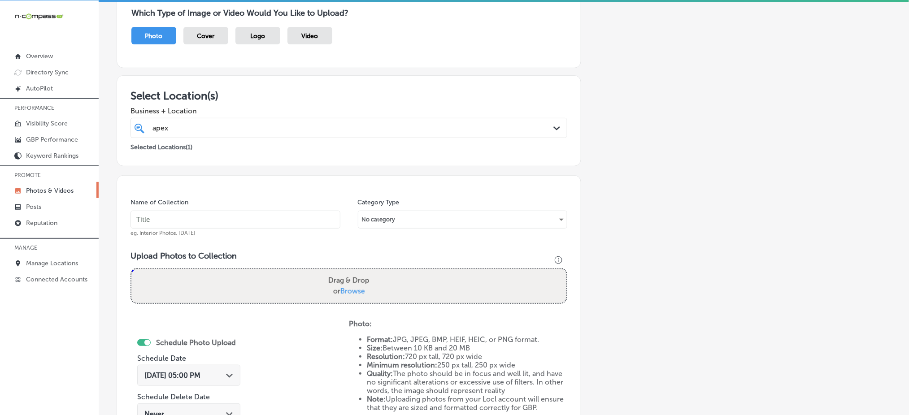
click at [228, 216] on input "text" at bounding box center [235, 220] width 210 height 18
paste input "apex-electric-[DATE]"
type input "apex-electric-[DATE]"
click at [348, 289] on span "Browse" at bounding box center [352, 291] width 25 height 9
click at [348, 272] on input "Drag & Drop or Browse" at bounding box center [348, 270] width 435 height 3
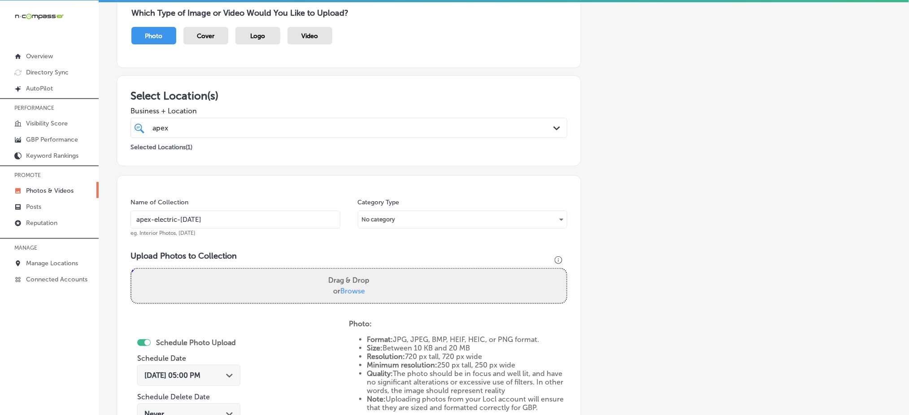
type input "C:\fakepath\electrical-panel-upgrades-apex-electric-denver-co (11).png"
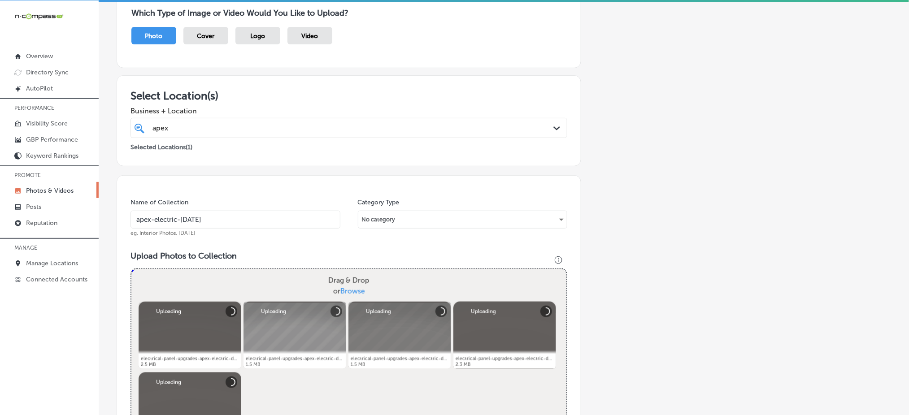
scroll to position [322, 0]
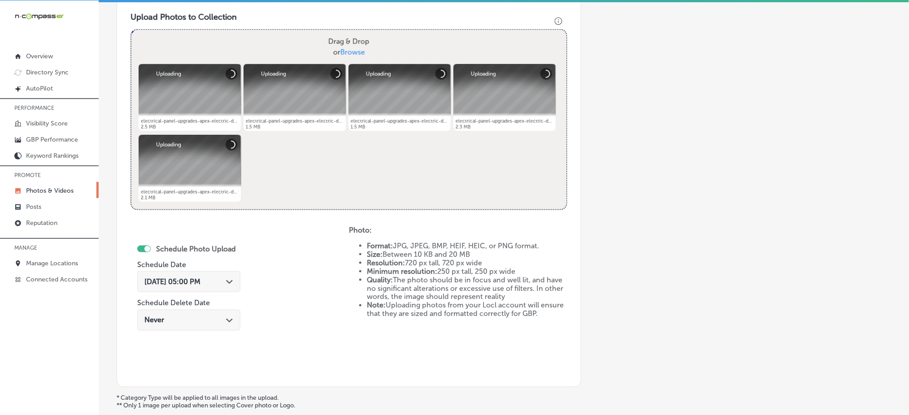
click at [200, 280] on span "[DATE] 05:00 PM" at bounding box center [172, 281] width 56 height 9
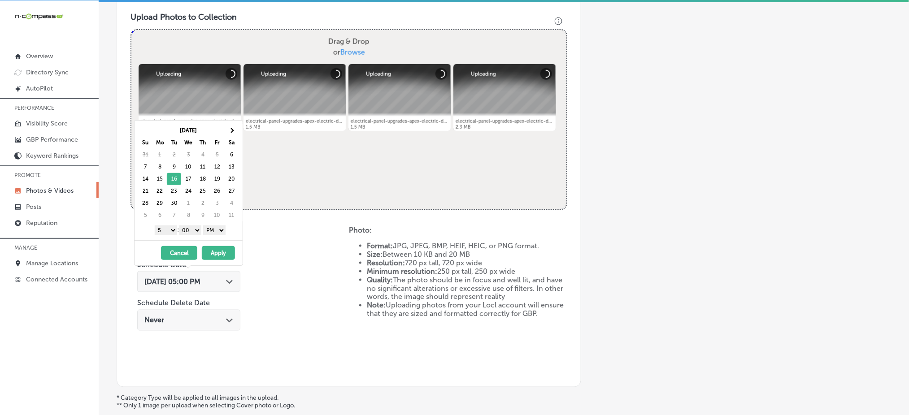
click at [161, 231] on select "1 2 3 4 5 6 7 8 9 10 11 12" at bounding box center [166, 230] width 22 height 10
click at [215, 256] on button "Apply" at bounding box center [218, 253] width 33 height 14
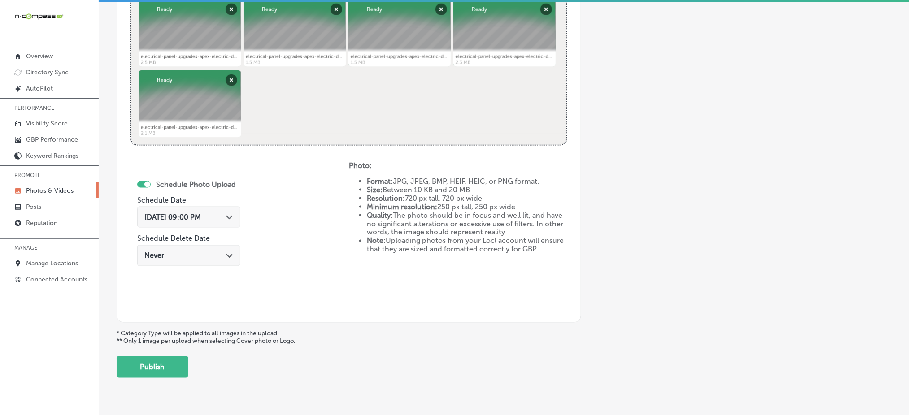
scroll to position [407, 0]
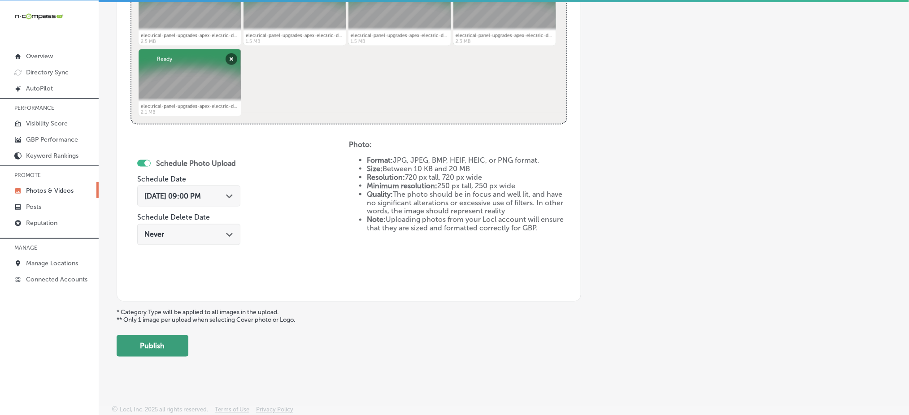
click at [150, 344] on button "Publish" at bounding box center [153, 346] width 72 height 22
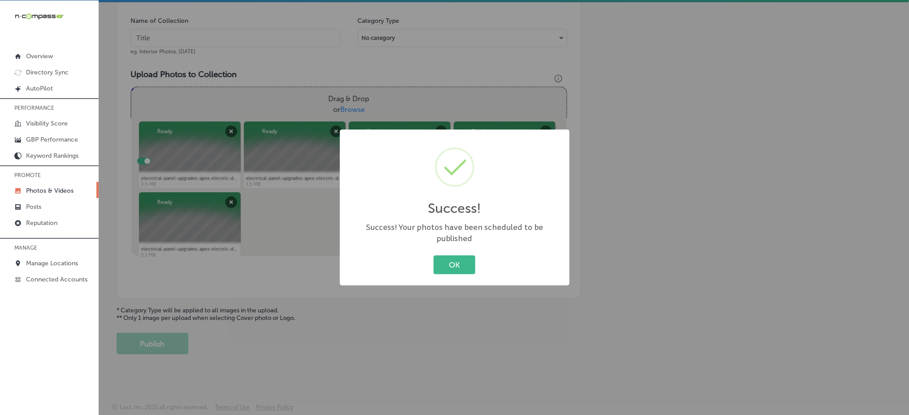
scroll to position [262, 0]
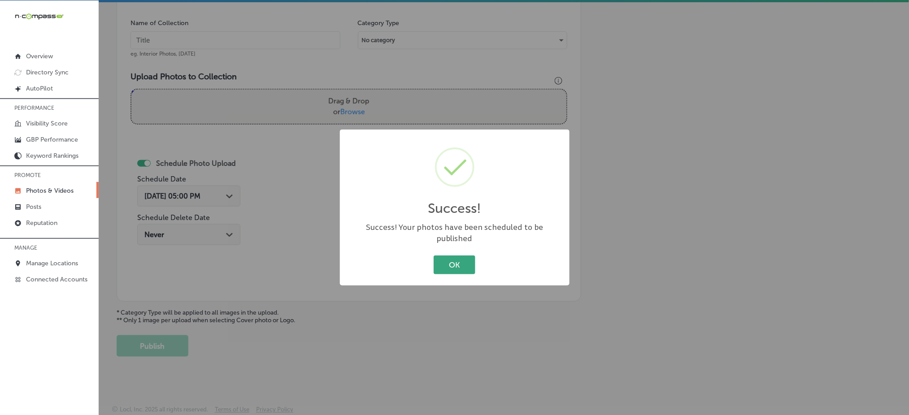
click at [441, 264] on button "OK" at bounding box center [454, 264] width 42 height 18
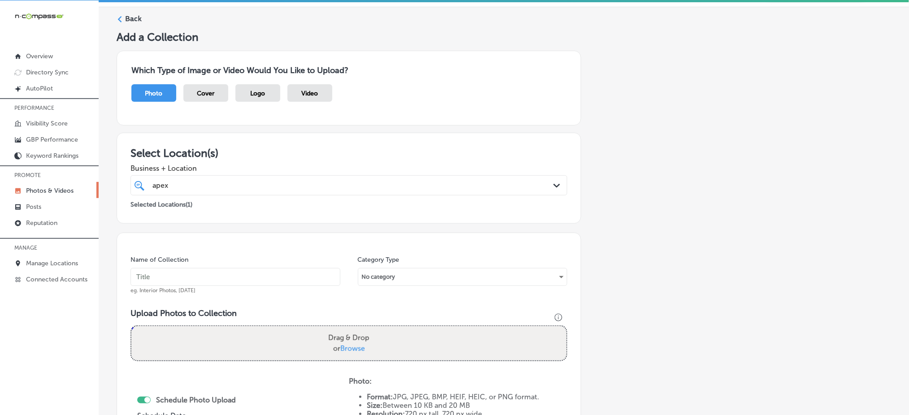
scroll to position [23, 0]
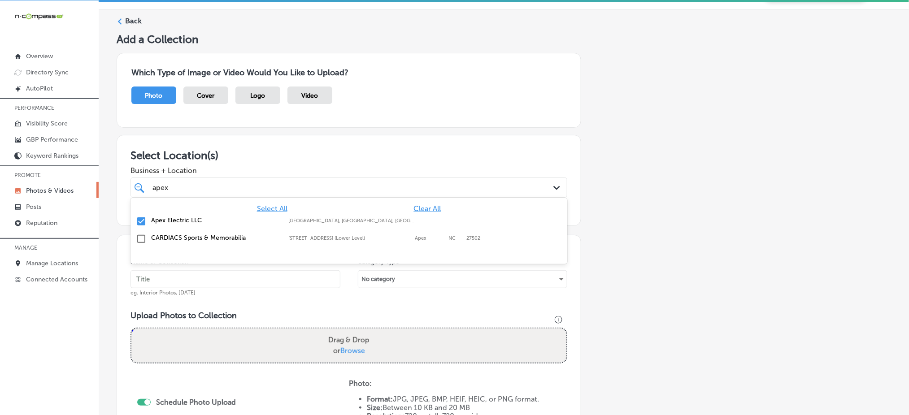
click at [210, 190] on div "apex apex" at bounding box center [328, 188] width 355 height 12
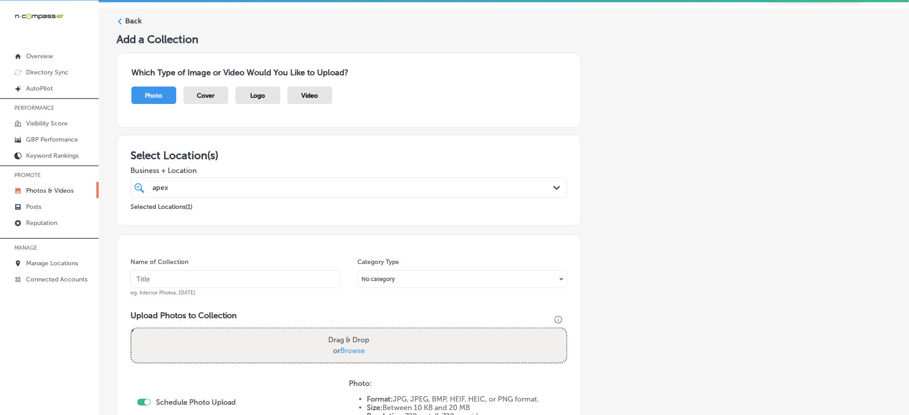
click at [210, 190] on div "apex apex" at bounding box center [328, 188] width 355 height 12
click at [171, 275] on input "text" at bounding box center [235, 279] width 210 height 18
paste input "apex-electric-[DATE]"
type input "apex-electric-[DATE]"
click at [340, 349] on span "Browse" at bounding box center [352, 350] width 25 height 9
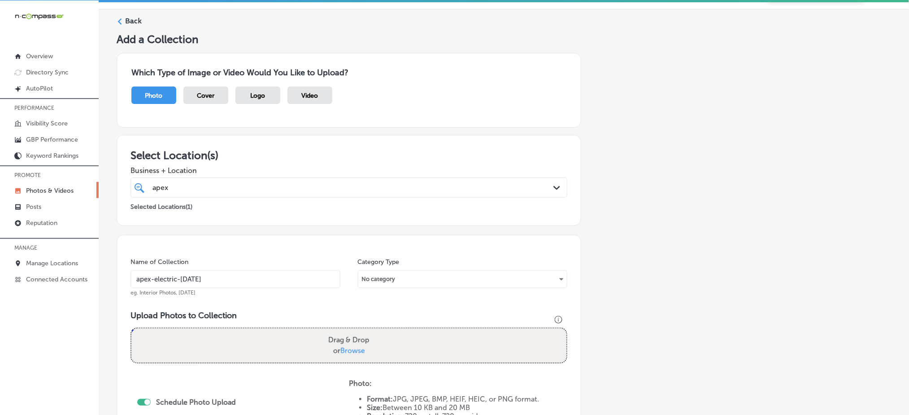
click at [340, 331] on input "Drag & Drop or Browse" at bounding box center [348, 330] width 435 height 3
type input "C:\fakepath\electrical-panel-upgrades-apex-electric-denver-co (16).png"
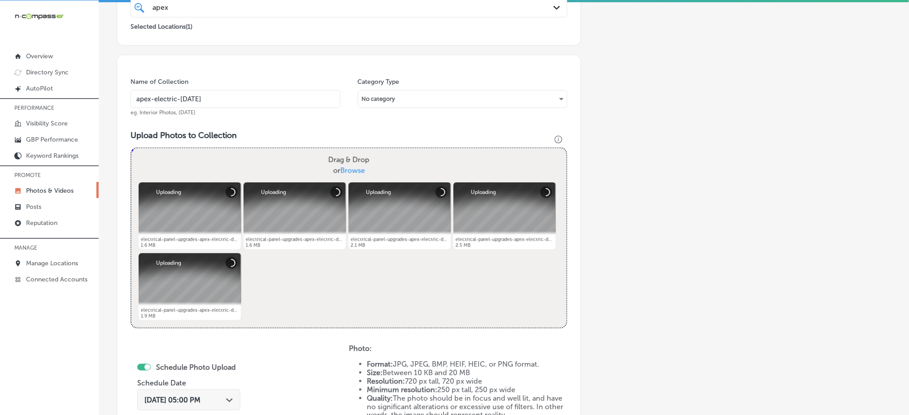
scroll to position [322, 0]
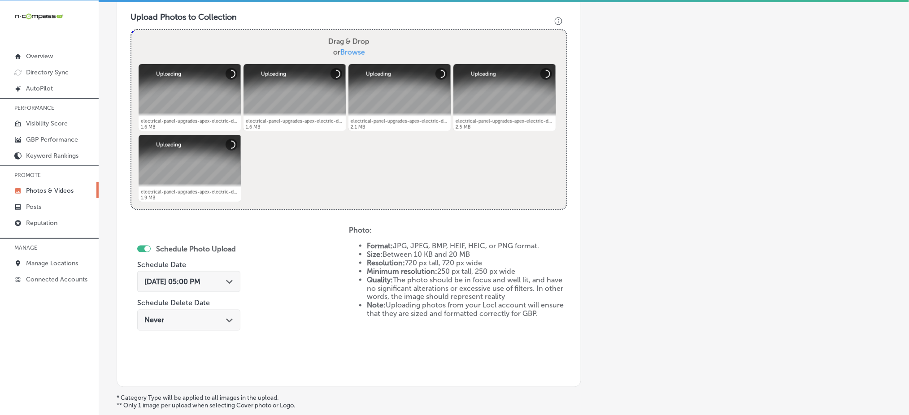
click at [190, 274] on div "[DATE] 05:00 PM Path Created with Sketch." at bounding box center [188, 281] width 103 height 21
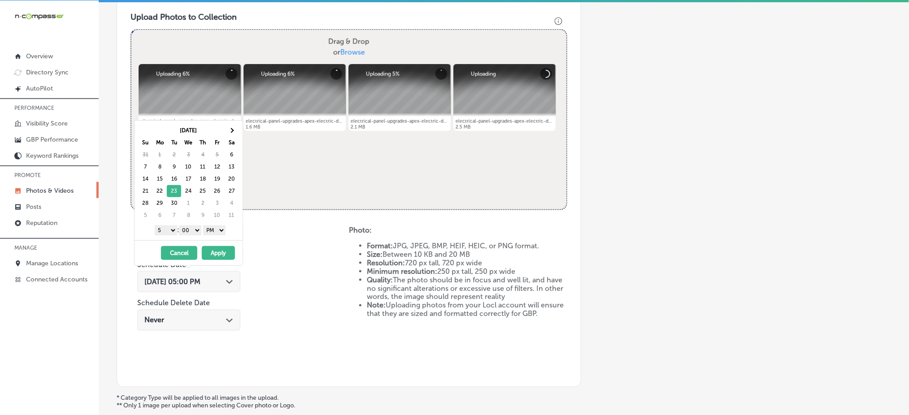
click at [169, 230] on select "1 2 3 4 5 6 7 8 9 10 11 12" at bounding box center [166, 230] width 22 height 10
click at [215, 251] on button "Apply" at bounding box center [218, 253] width 33 height 14
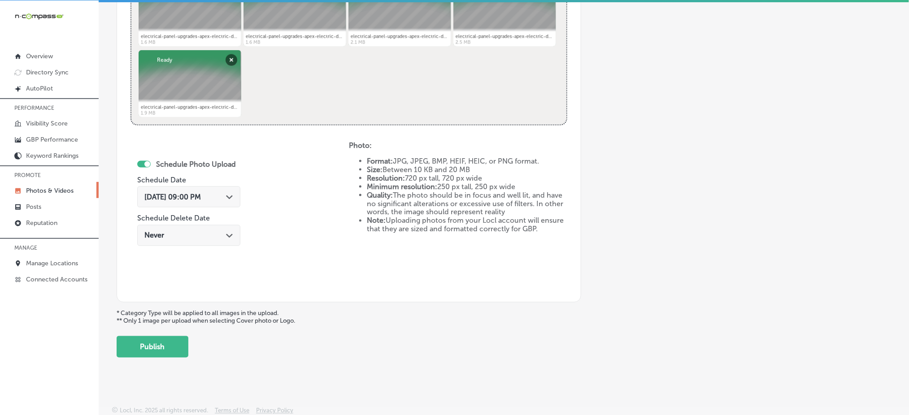
scroll to position [407, 0]
click at [154, 346] on button "Publish" at bounding box center [153, 346] width 72 height 22
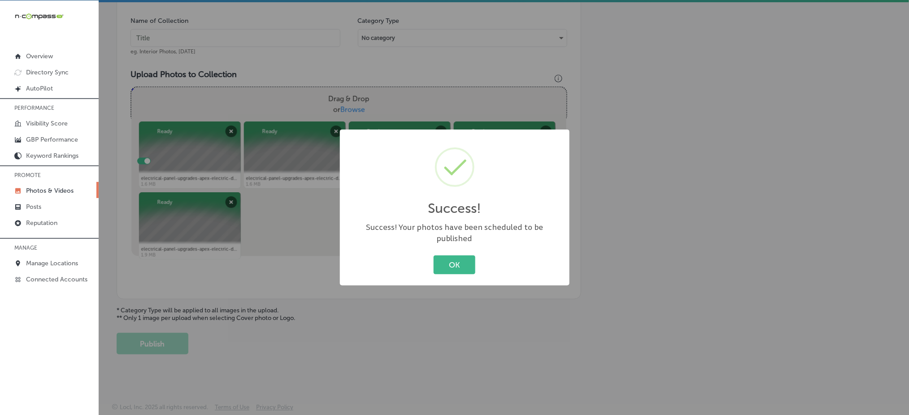
scroll to position [262, 0]
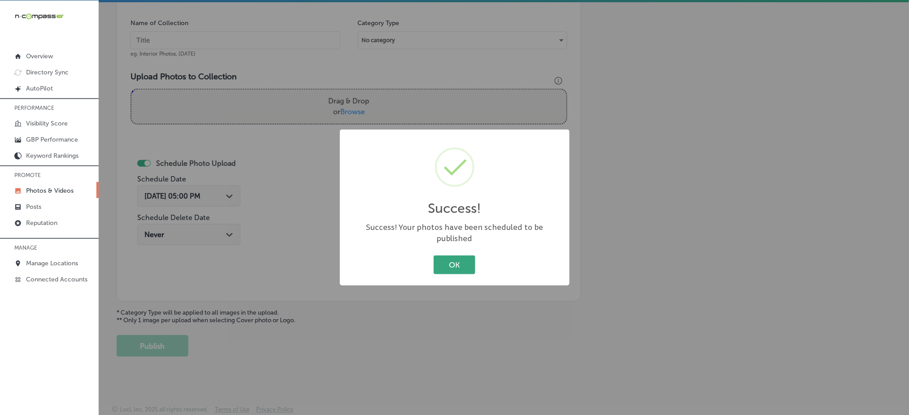
click at [447, 255] on button "OK" at bounding box center [454, 264] width 42 height 18
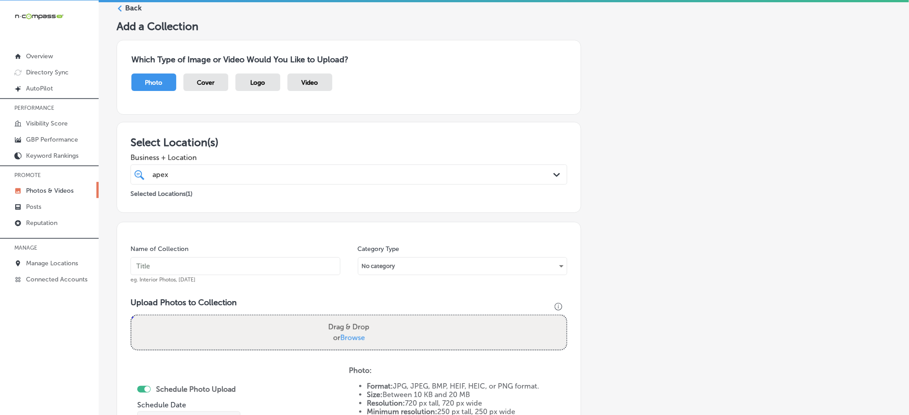
scroll to position [0, 0]
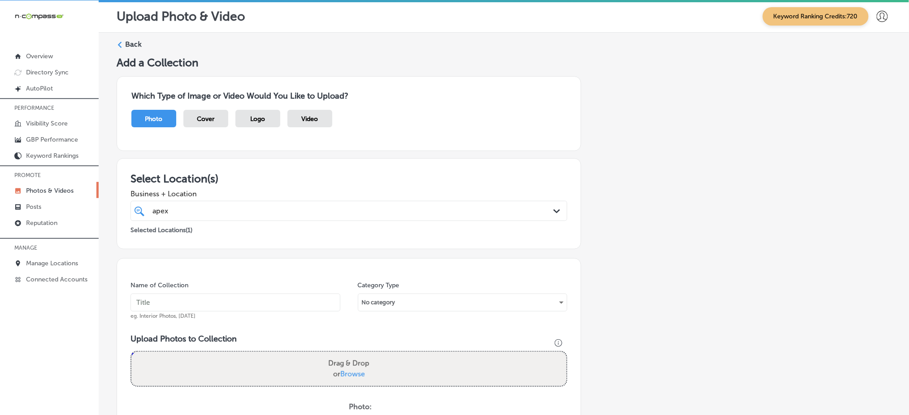
click at [218, 217] on div "apex apex" at bounding box center [349, 211] width 402 height 14
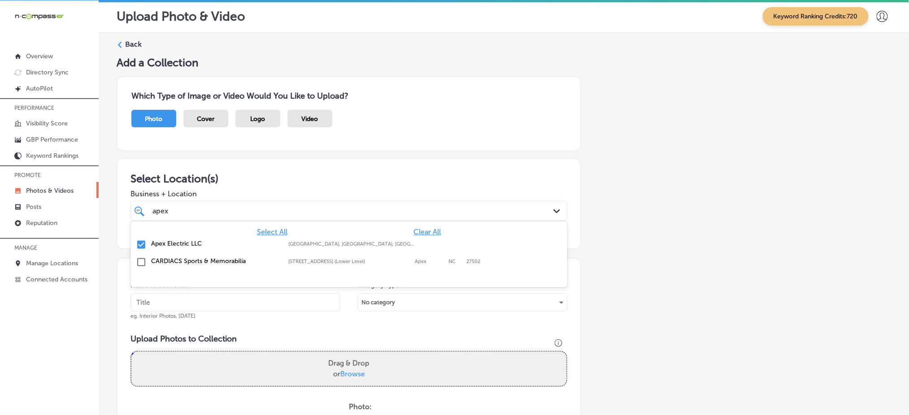
click at [218, 217] on div "apex apex" at bounding box center [349, 211] width 402 height 14
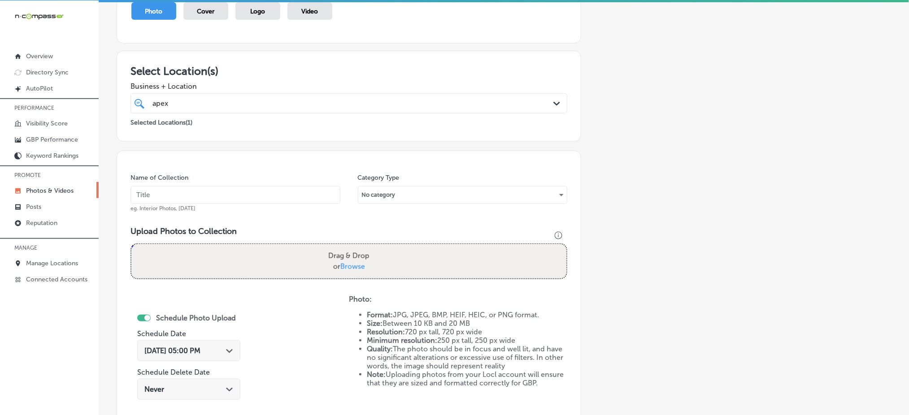
scroll to position [179, 0]
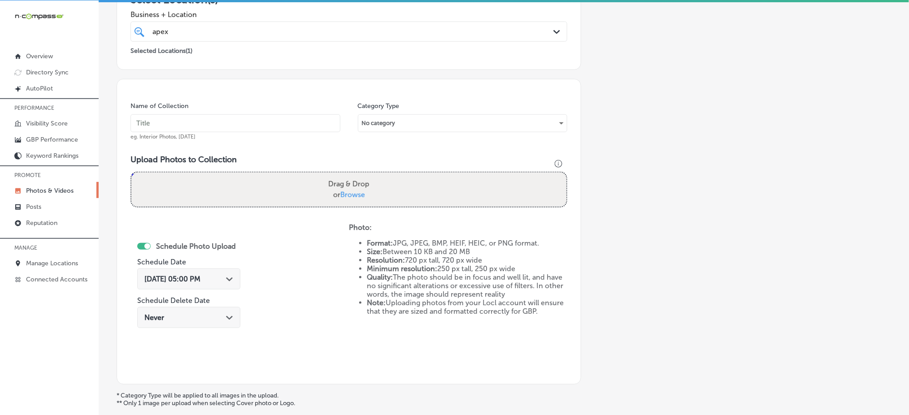
click at [183, 130] on input "text" at bounding box center [235, 123] width 210 height 18
paste input "apex-electric-[DATE]"
type input "apex-electric-[DATE]"
click at [343, 190] on span "Browse" at bounding box center [352, 194] width 25 height 9
click at [343, 175] on input "Drag & Drop or Browse" at bounding box center [348, 174] width 435 height 3
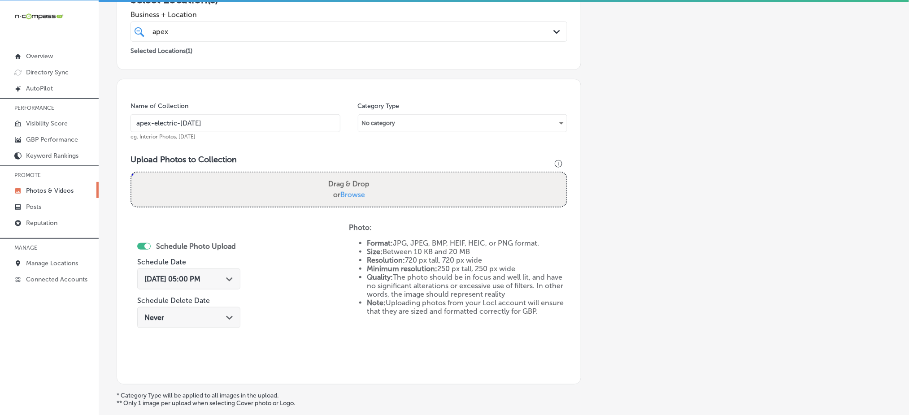
type input "C:\fakepath\electrical-panel-upgrades-apex-electric-denver-co (21).png"
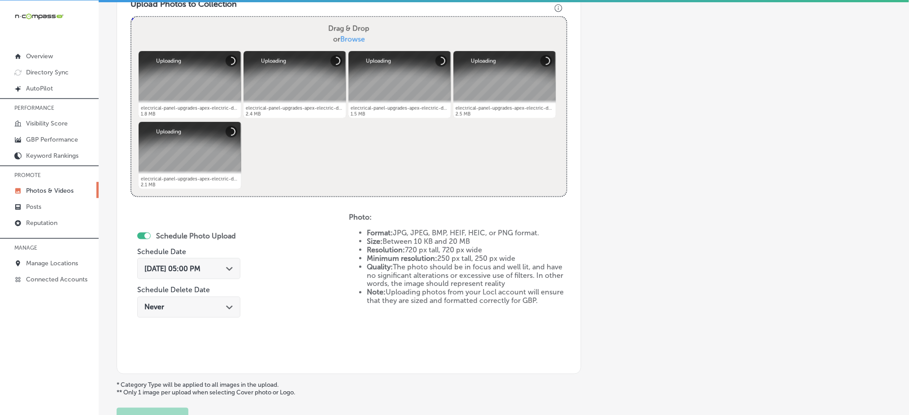
scroll to position [407, 0]
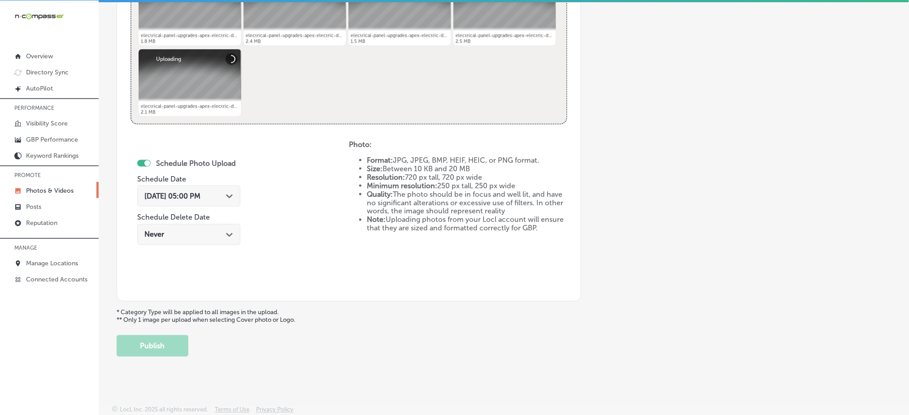
click at [190, 196] on span "[DATE] 05:00 PM" at bounding box center [172, 196] width 56 height 9
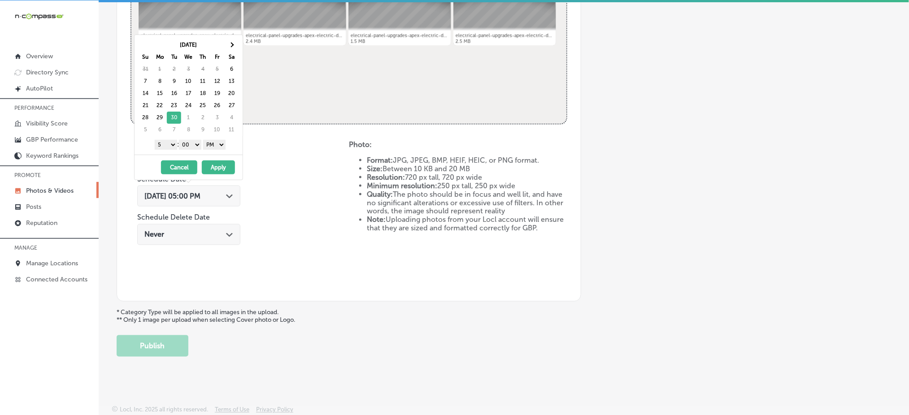
drag, startPoint x: 169, startPoint y: 142, endPoint x: 169, endPoint y: 147, distance: 5.8
click at [169, 142] on select "1 2 3 4 5 6 7 8 9 10 11 12" at bounding box center [166, 145] width 22 height 10
click at [212, 169] on button "Apply" at bounding box center [218, 167] width 33 height 14
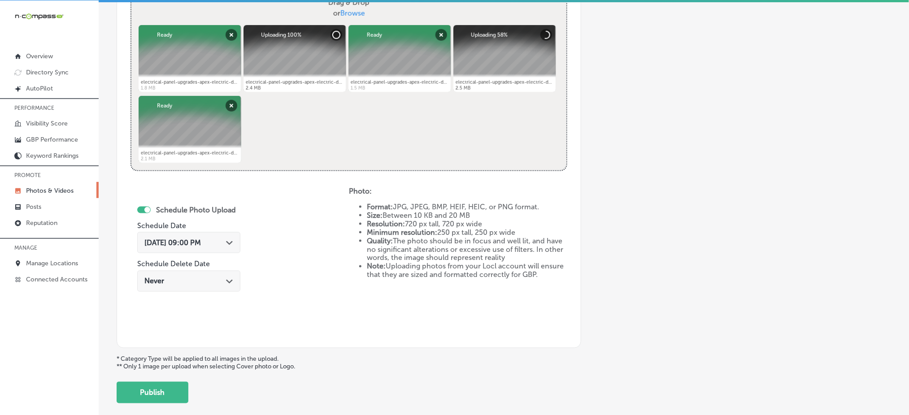
scroll to position [348, 0]
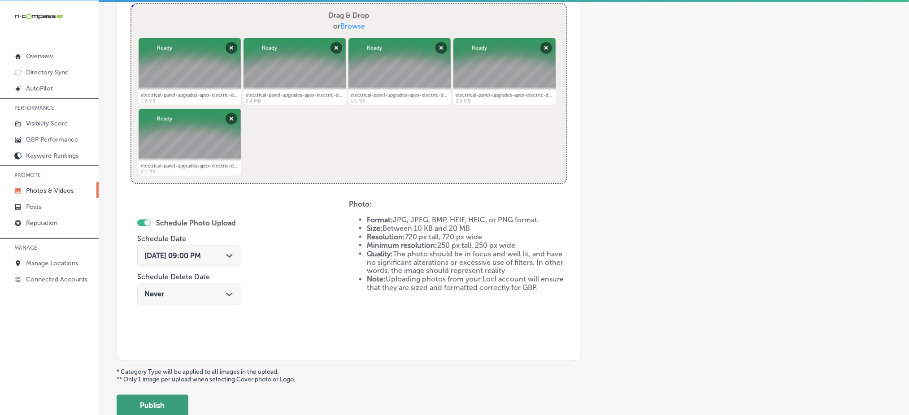
click at [151, 395] on button "Publish" at bounding box center [153, 406] width 72 height 22
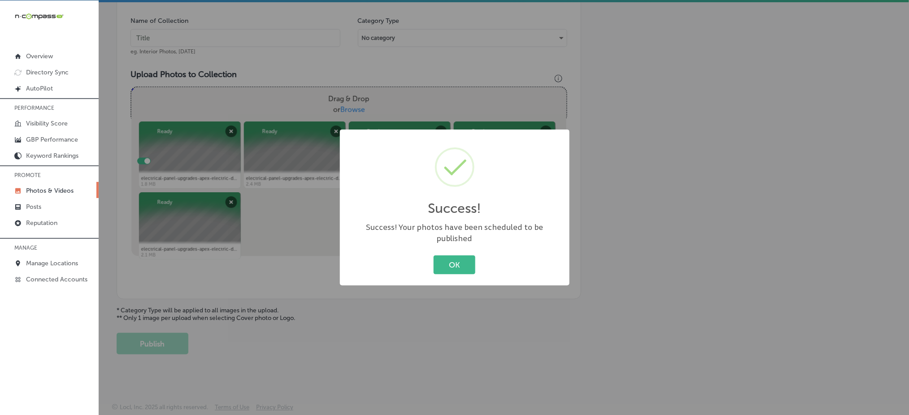
scroll to position [262, 0]
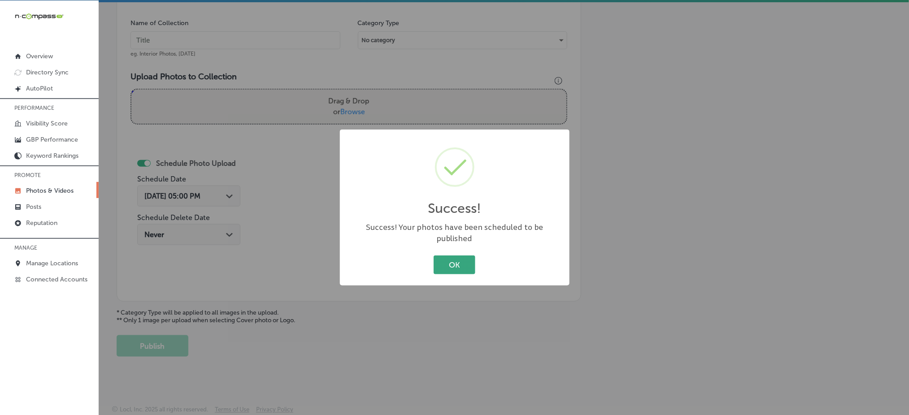
click at [446, 265] on button "OK" at bounding box center [454, 264] width 42 height 18
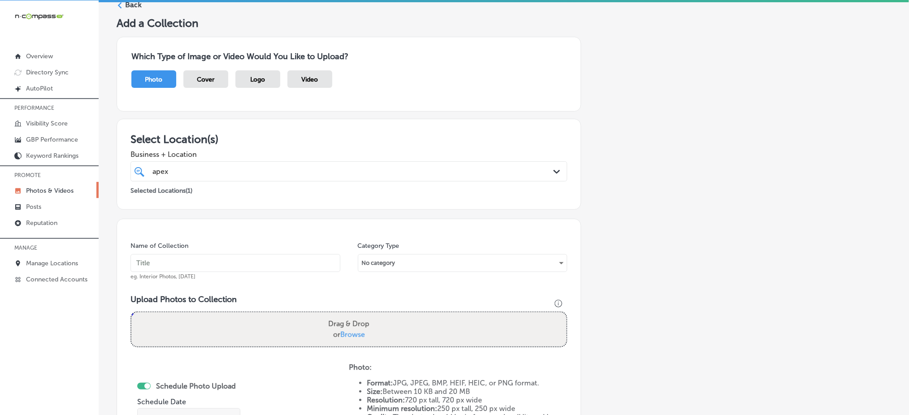
scroll to position [0, 0]
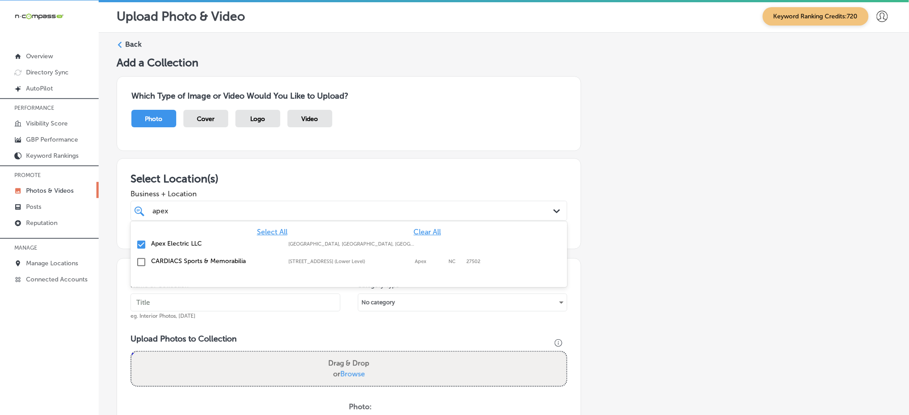
click at [245, 206] on div "apex apex" at bounding box center [328, 211] width 355 height 12
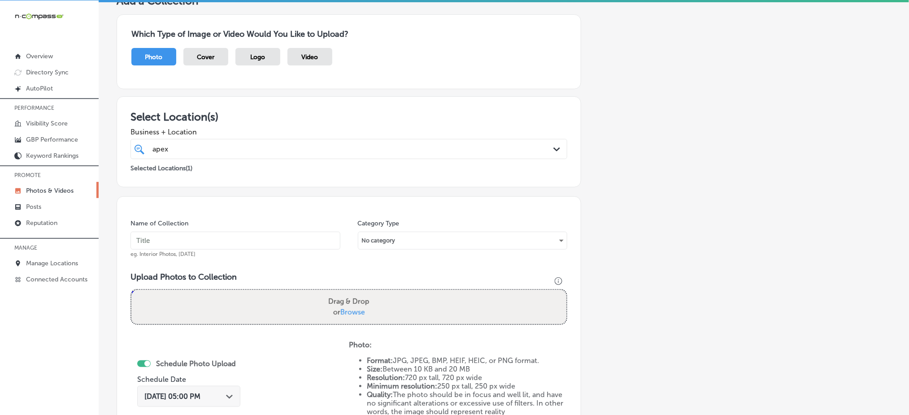
scroll to position [179, 0]
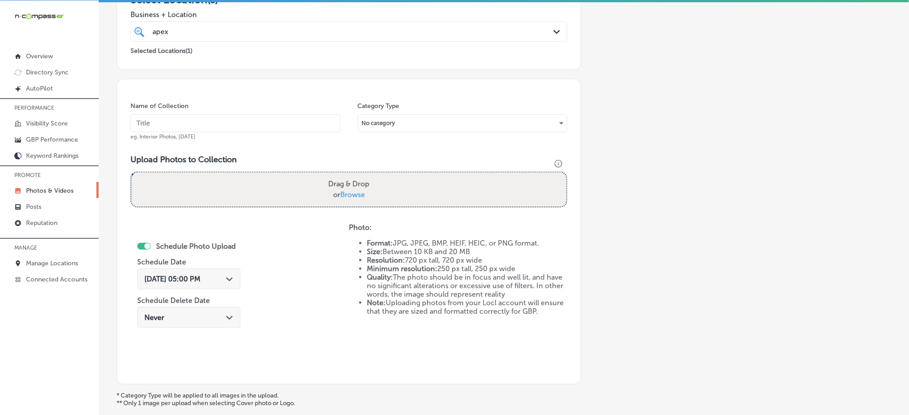
click at [214, 125] on input "text" at bounding box center [235, 123] width 210 height 18
paste input "apex-electric-[DATE]"
click at [214, 125] on input "apex-electric-[DATE]" at bounding box center [235, 123] width 210 height 18
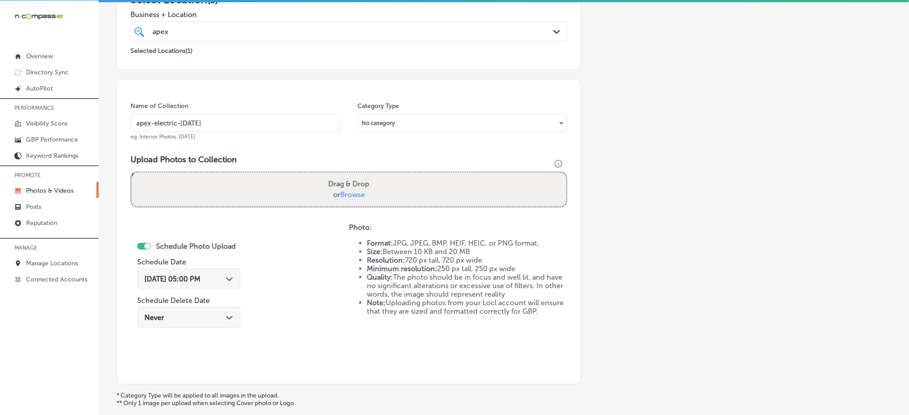
type input "apex-electric-[DATE]"
click at [353, 190] on span "Browse" at bounding box center [352, 194] width 25 height 9
click at [353, 175] on input "Drag & Drop or Browse" at bounding box center [348, 174] width 435 height 3
type input "C:\fakepath\commercial-electrical-contractor-apex-electric-denver-co (1).png"
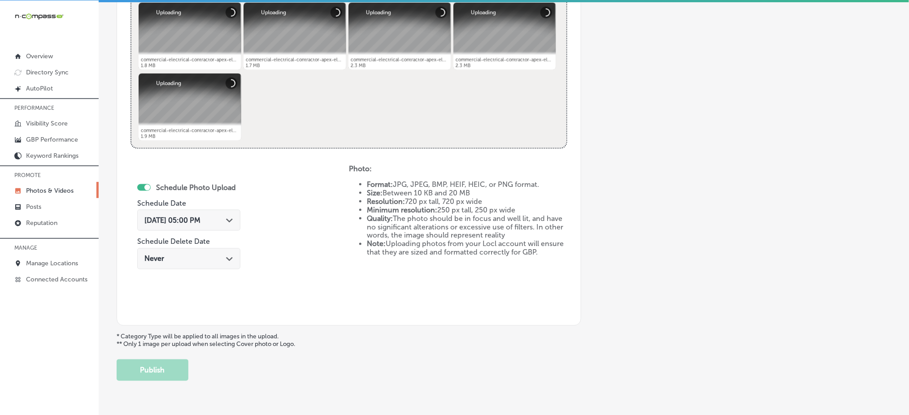
scroll to position [407, 0]
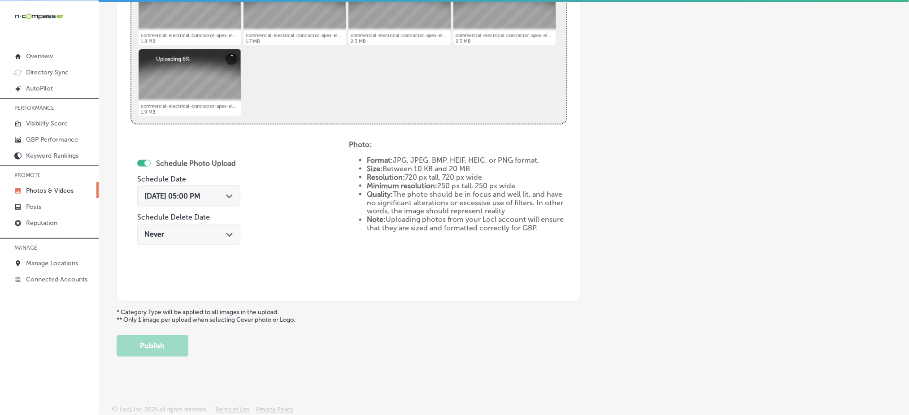
click at [182, 192] on span "[DATE] 05:00 PM" at bounding box center [172, 196] width 56 height 9
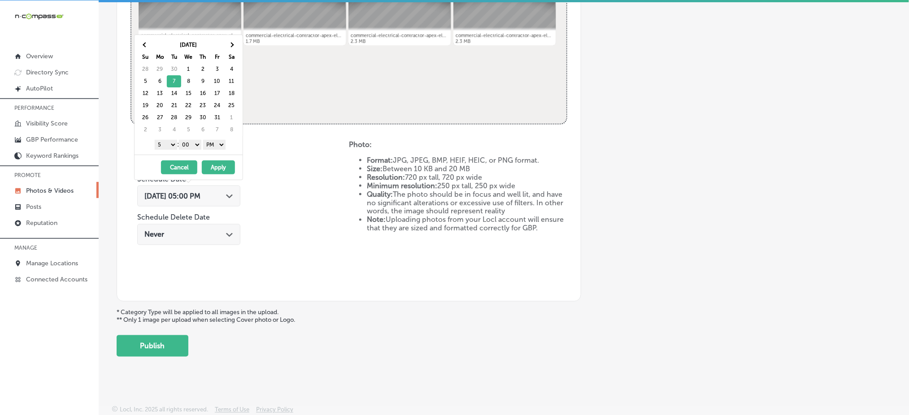
click at [172, 147] on select "1 2 3 4 5 6 7 8 9 10 11 12" at bounding box center [166, 145] width 22 height 10
click at [215, 168] on button "Apply" at bounding box center [218, 167] width 33 height 14
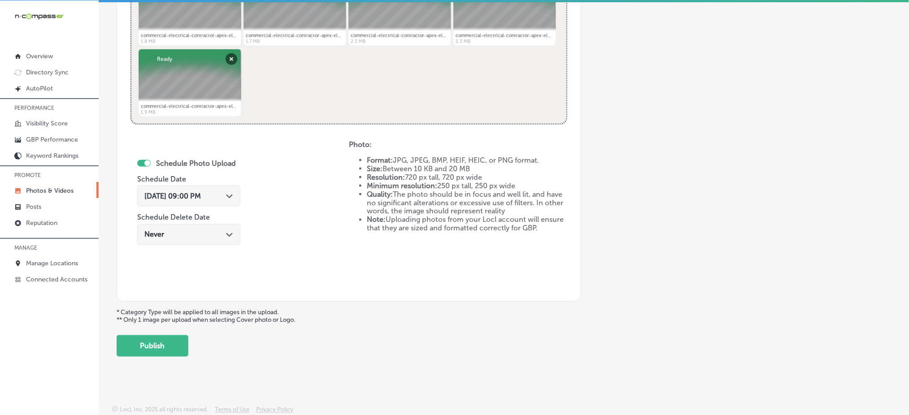
click at [170, 332] on div "Add a Collection Which Type of Image or Video Would You Like to Upload? Photo C…" at bounding box center [504, 3] width 774 height 708
click at [167, 336] on button "Publish" at bounding box center [153, 346] width 72 height 22
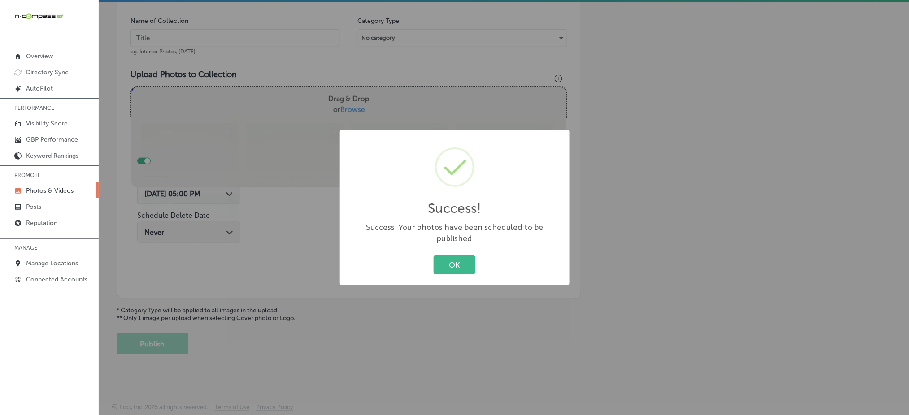
scroll to position [262, 0]
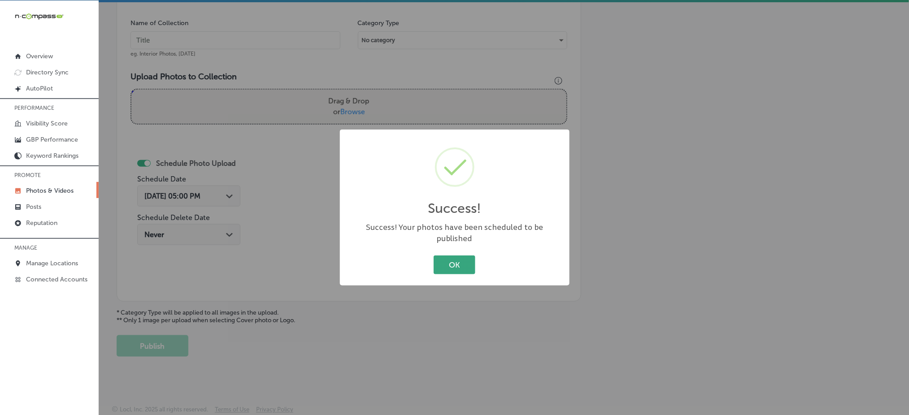
click at [448, 257] on button "OK" at bounding box center [454, 264] width 42 height 18
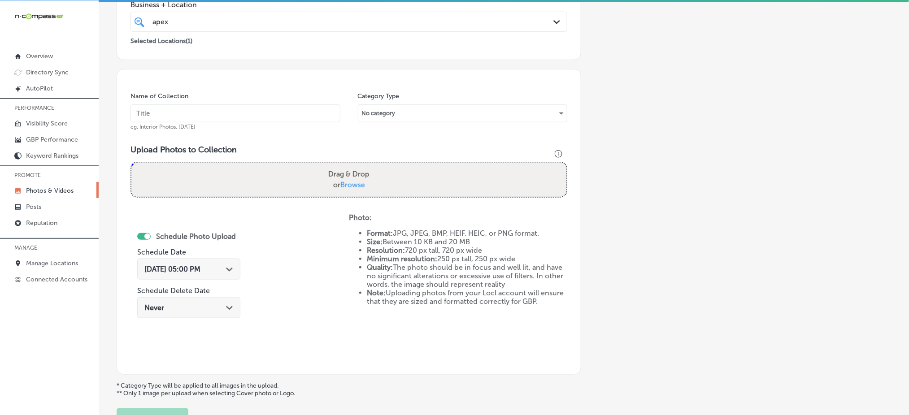
scroll to position [23, 0]
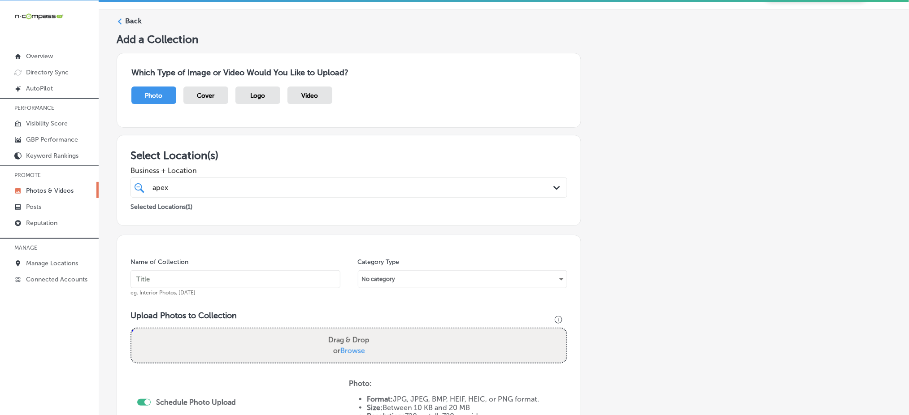
click at [194, 183] on div "apex apex" at bounding box center [328, 188] width 355 height 12
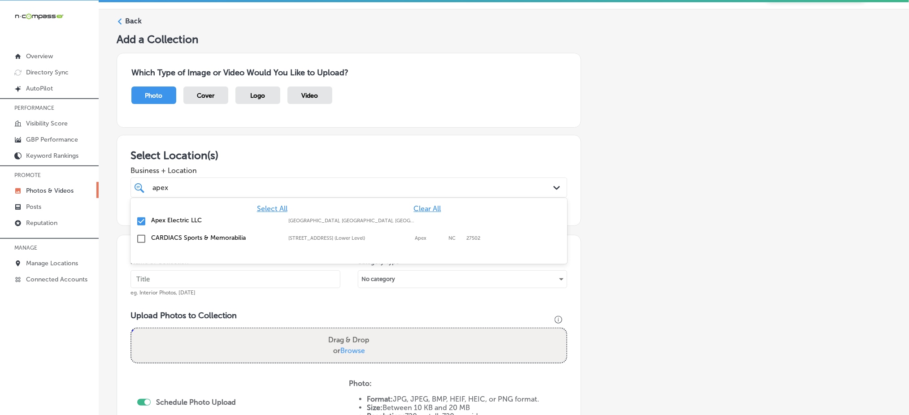
click at [194, 183] on div "apex apex" at bounding box center [328, 188] width 355 height 12
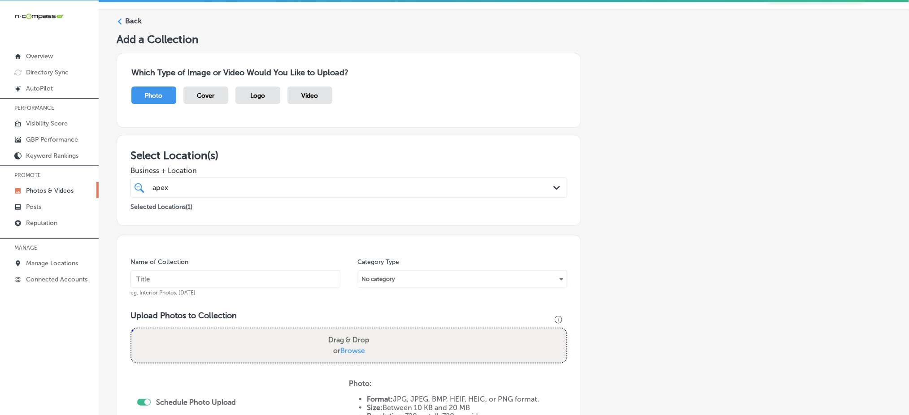
click at [168, 280] on input "text" at bounding box center [235, 279] width 210 height 18
paste input "apex-electric-[DATE]"
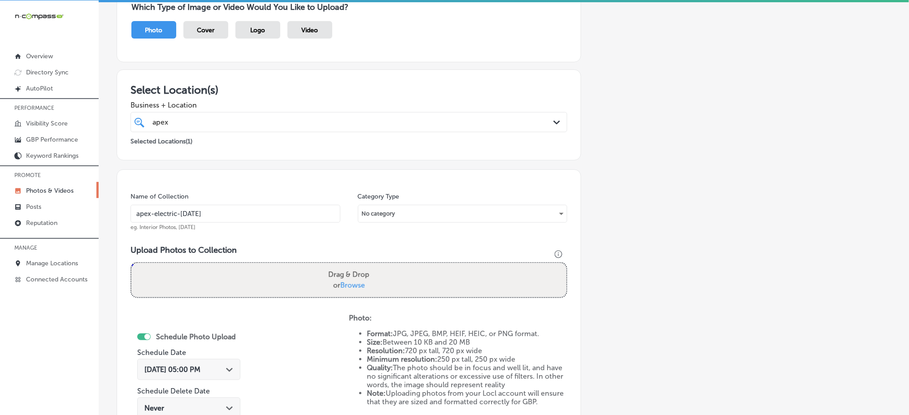
scroll to position [143, 0]
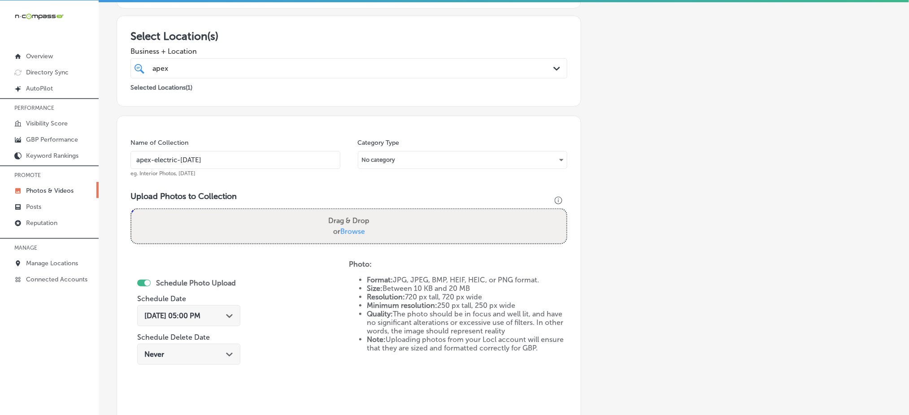
type input "apex-electric-[DATE]"
click at [357, 227] on span "Browse" at bounding box center [352, 231] width 25 height 9
click at [357, 212] on input "Drag & Drop or Browse" at bounding box center [348, 210] width 435 height 3
type input "C:\fakepath\commercial-electrical-contractor-apex-electric-denver-co (6).png"
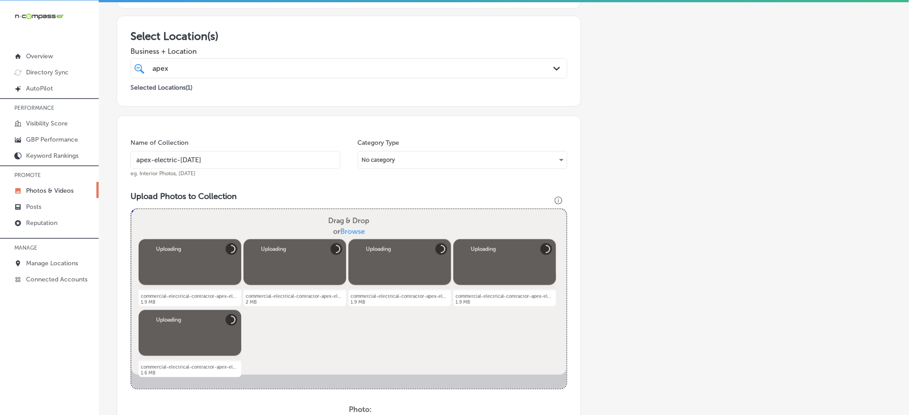
scroll to position [322, 0]
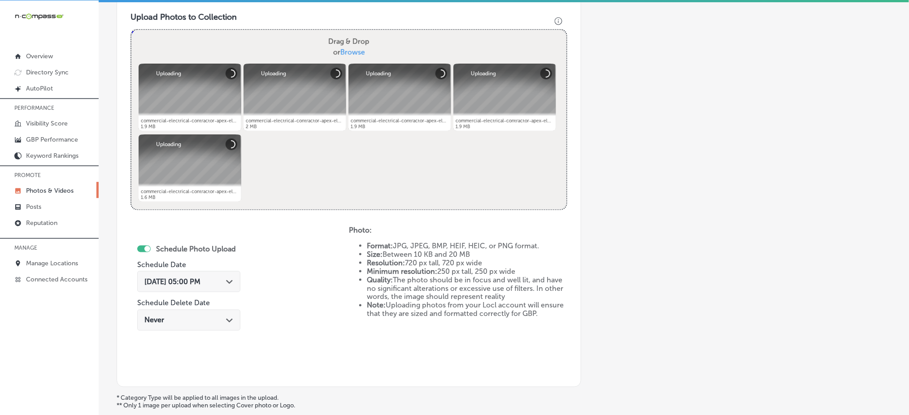
click at [226, 277] on div "Path Created with Sketch." at bounding box center [229, 280] width 7 height 7
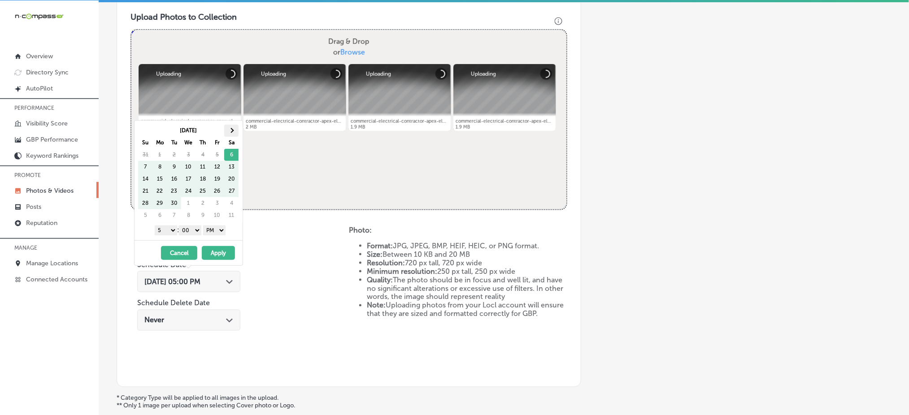
click at [230, 136] on th at bounding box center [231, 131] width 14 height 12
click at [168, 231] on select "1 2 3 4 5 6 7 8 9 10 11 12" at bounding box center [166, 230] width 22 height 10
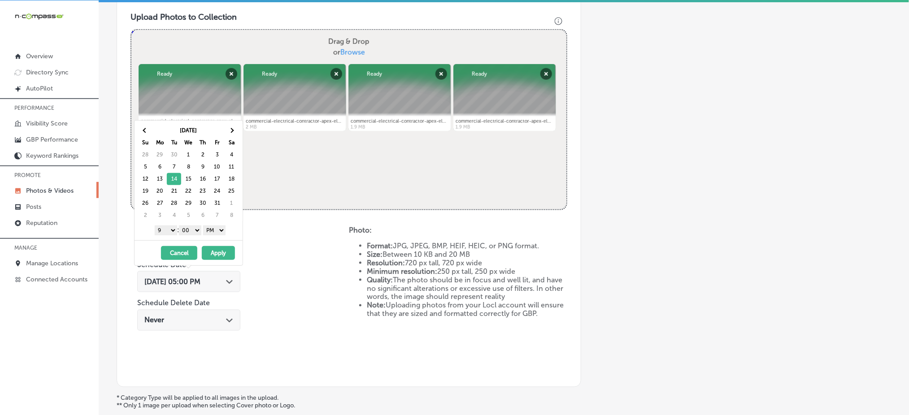
click at [216, 250] on button "Apply" at bounding box center [218, 253] width 33 height 14
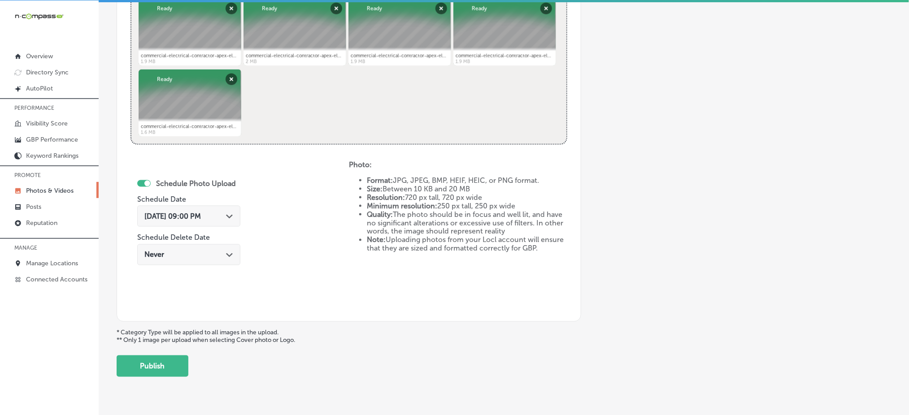
scroll to position [407, 0]
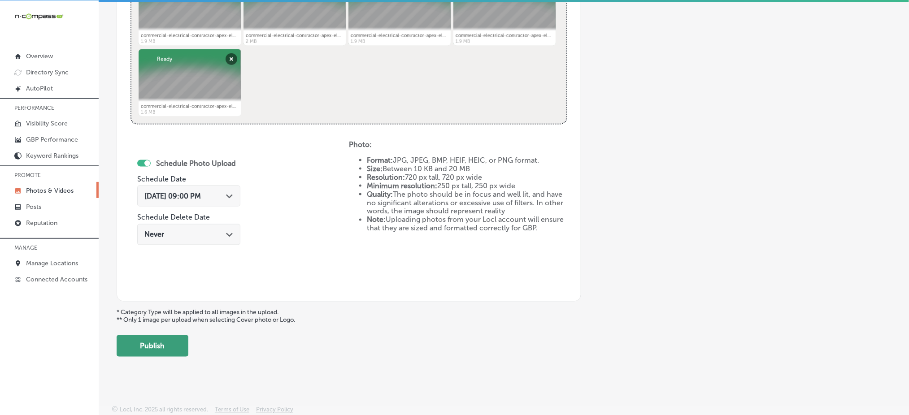
click at [145, 339] on button "Publish" at bounding box center [153, 346] width 72 height 22
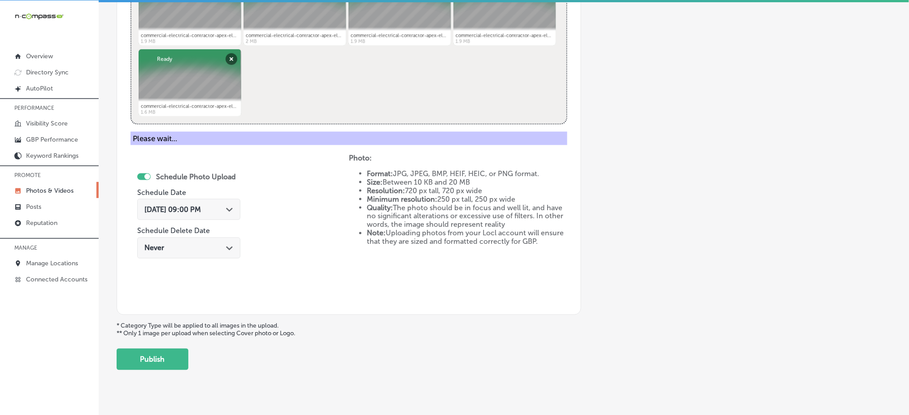
scroll to position [262, 0]
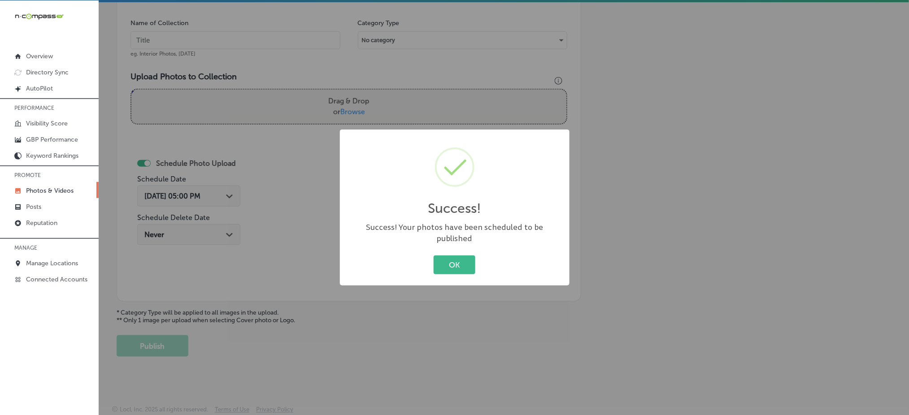
click at [429, 258] on div "OK Cancel" at bounding box center [455, 264] width 212 height 23
click at [437, 257] on button "OK" at bounding box center [454, 264] width 42 height 18
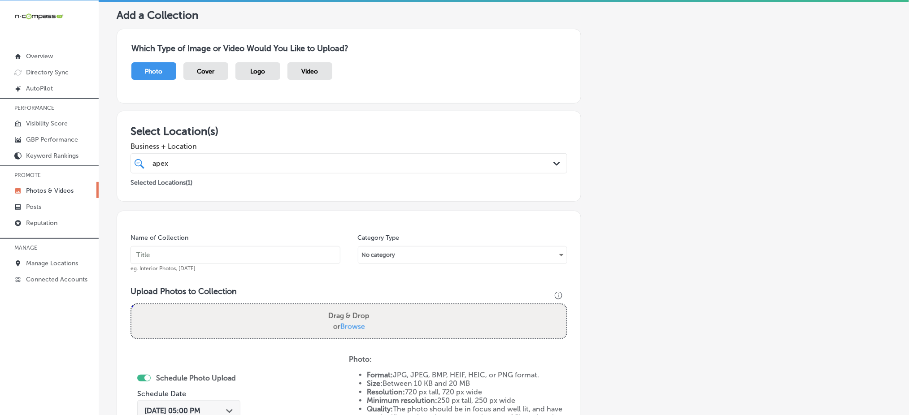
scroll to position [0, 0]
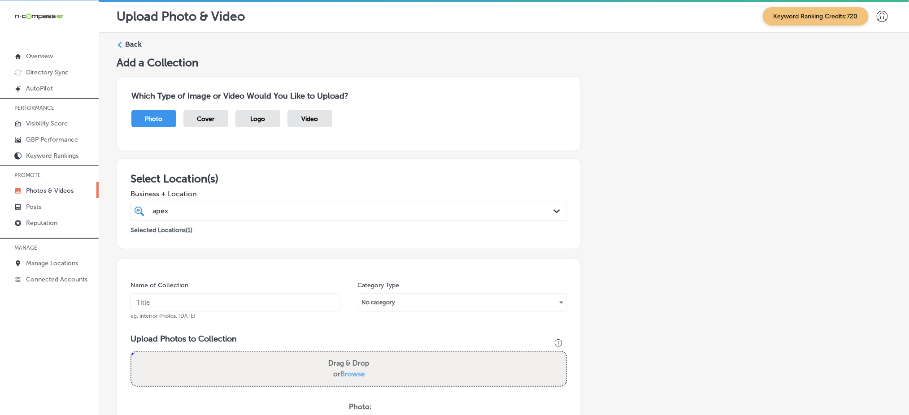
click at [216, 212] on div "apex apex" at bounding box center [328, 211] width 355 height 12
click at [191, 294] on input "text" at bounding box center [235, 303] width 210 height 18
paste input "apex-electric-[DATE]"
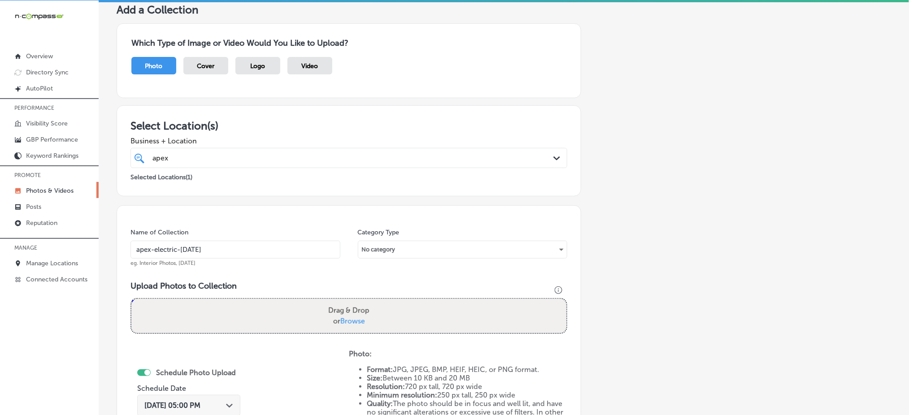
scroll to position [119, 0]
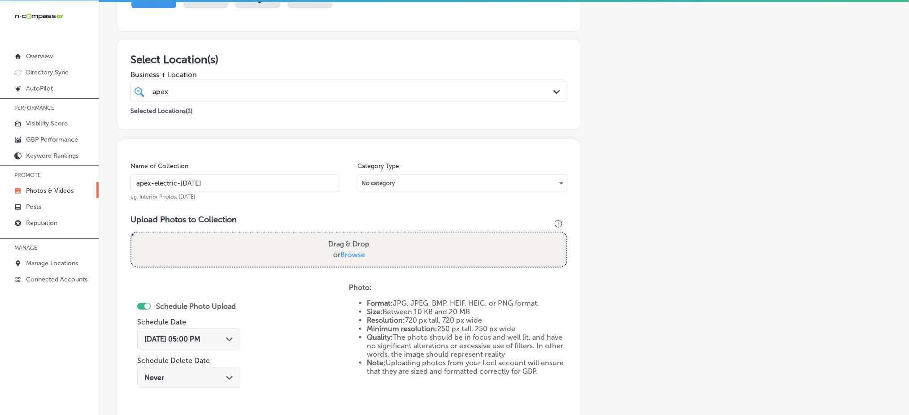
type input "apex-electric-[DATE]"
click at [347, 251] on span "Browse" at bounding box center [352, 255] width 25 height 9
click at [347, 235] on input "Drag & Drop or Browse" at bounding box center [348, 234] width 435 height 3
type input "C:\fakepath\commercial-electrical-contractor-apex-electric-[GEOGRAPHIC_DATA]-co…"
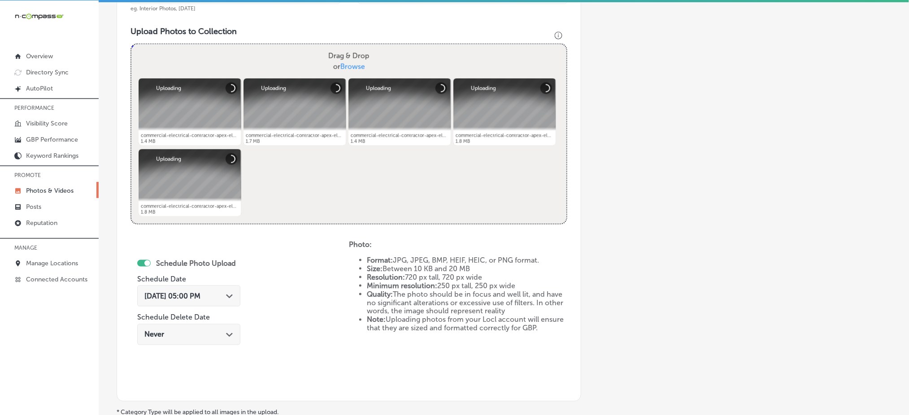
scroll to position [359, 0]
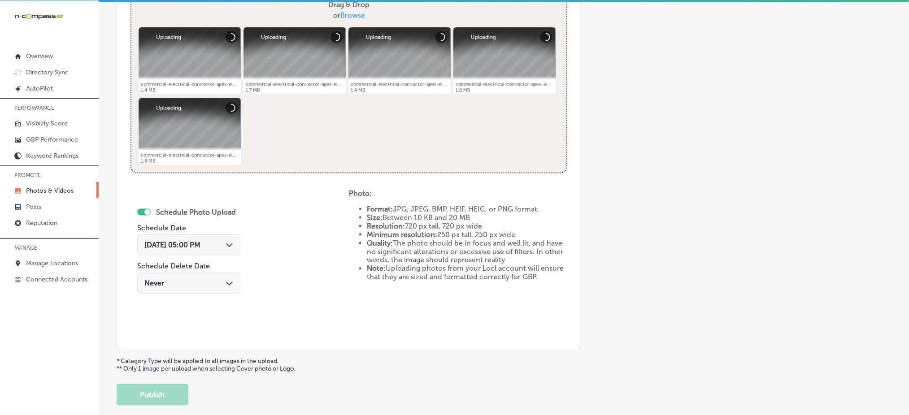
click at [204, 237] on div "[DATE] 05:00 PM Path Created with Sketch." at bounding box center [188, 244] width 103 height 21
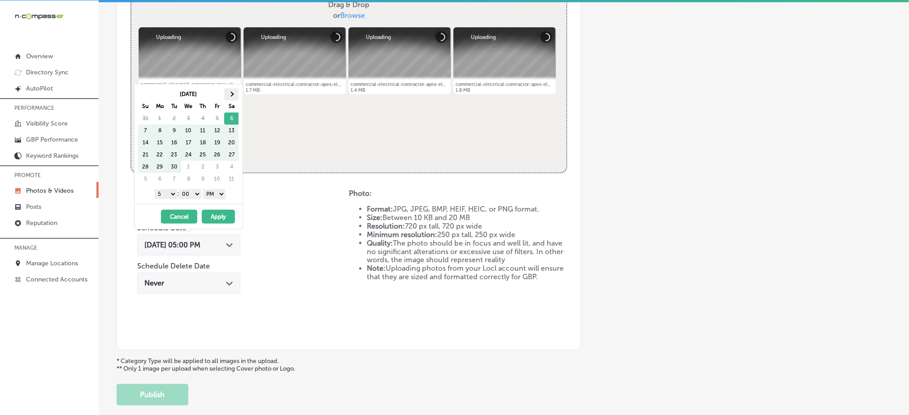
click at [230, 89] on th at bounding box center [231, 94] width 14 height 12
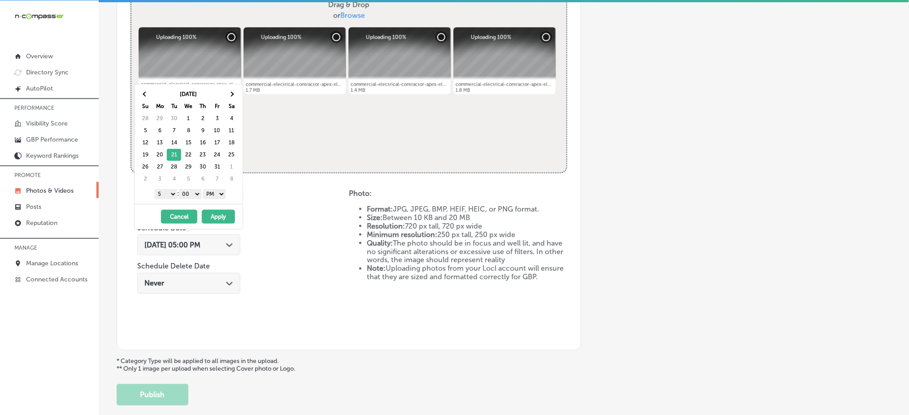
click at [165, 194] on select "1 2 3 4 5 6 7 8 9 10 11 12" at bounding box center [166, 194] width 22 height 10
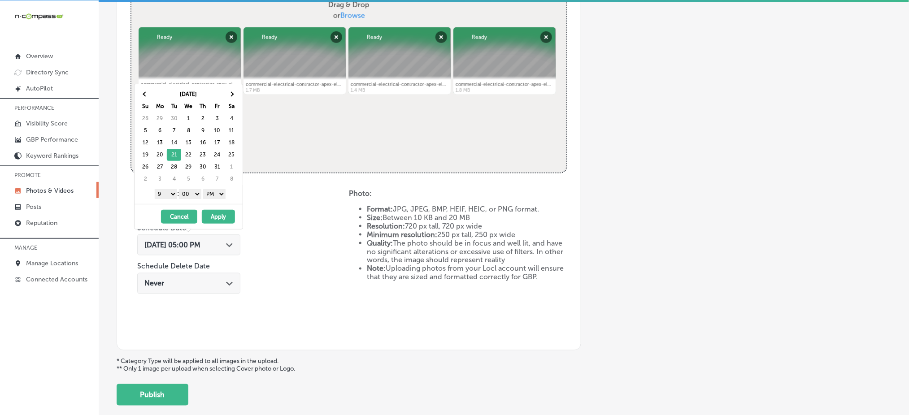
click at [218, 213] on button "Apply" at bounding box center [218, 217] width 33 height 14
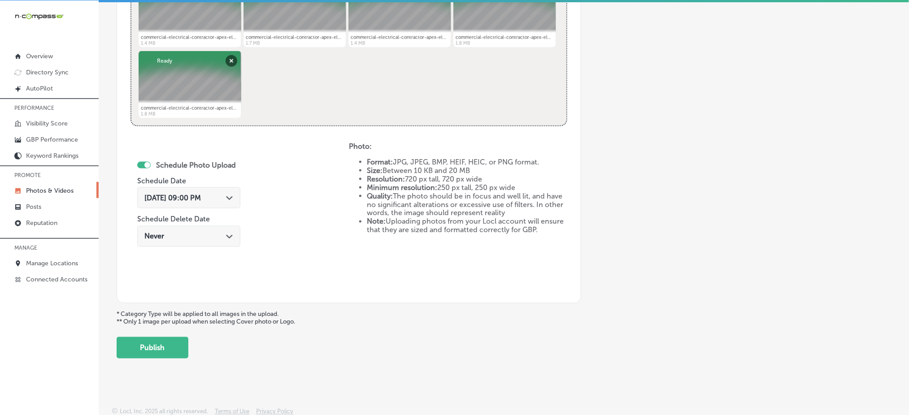
scroll to position [407, 0]
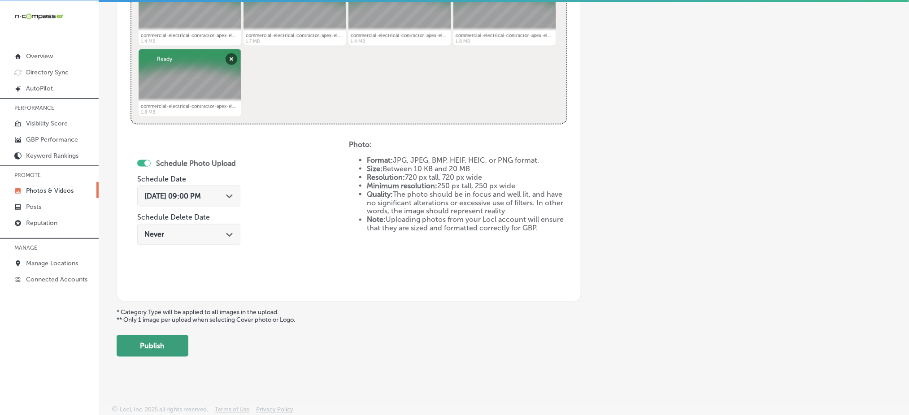
click at [156, 340] on button "Publish" at bounding box center [153, 346] width 72 height 22
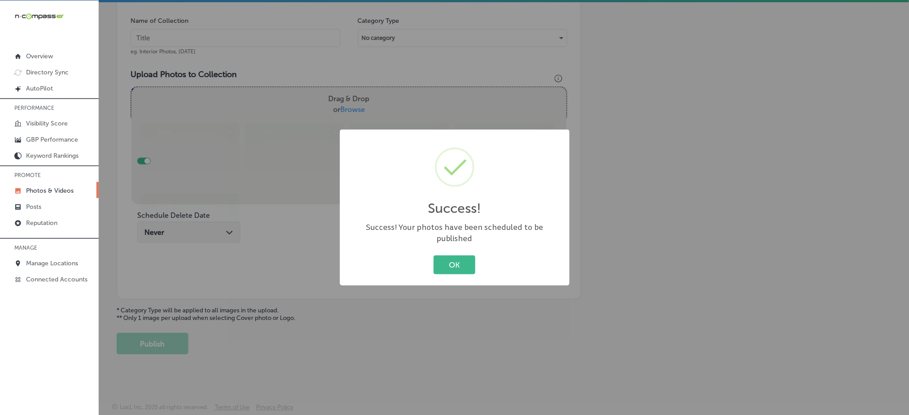
scroll to position [262, 0]
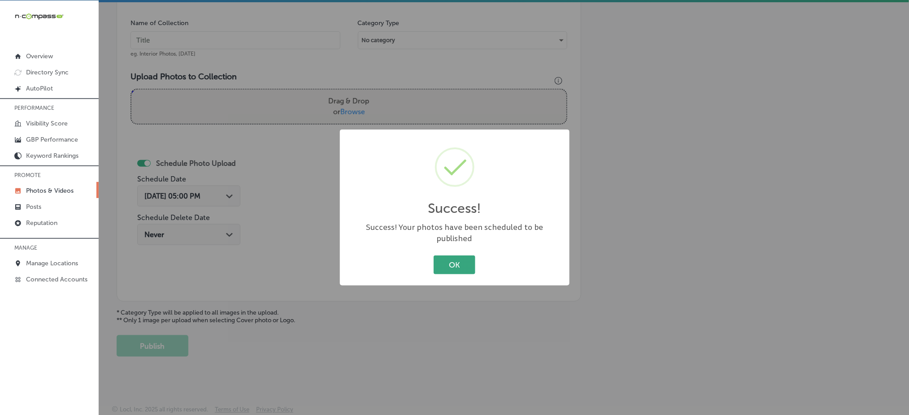
click at [440, 257] on button "OK" at bounding box center [454, 264] width 42 height 18
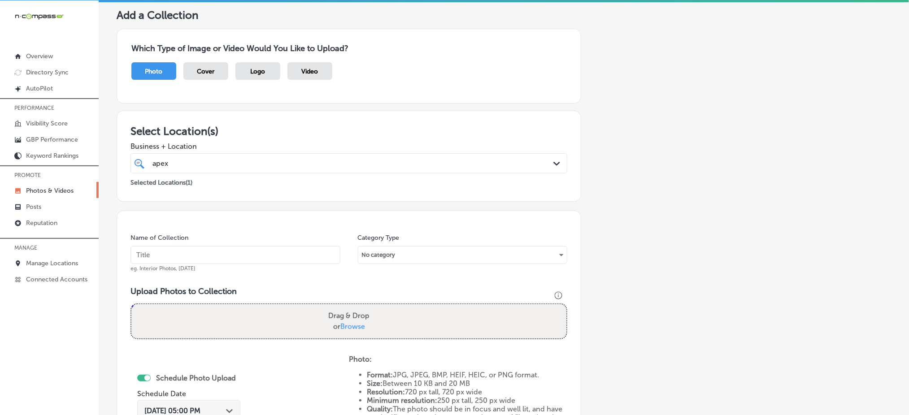
scroll to position [0, 0]
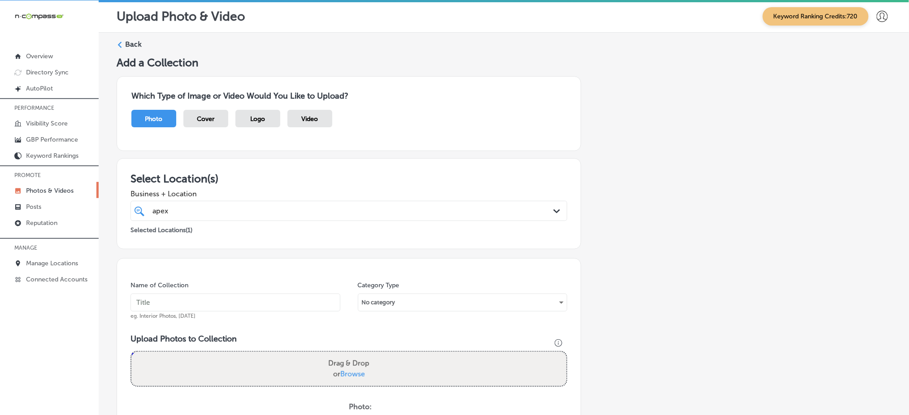
click at [236, 210] on div "apex apex" at bounding box center [328, 211] width 355 height 12
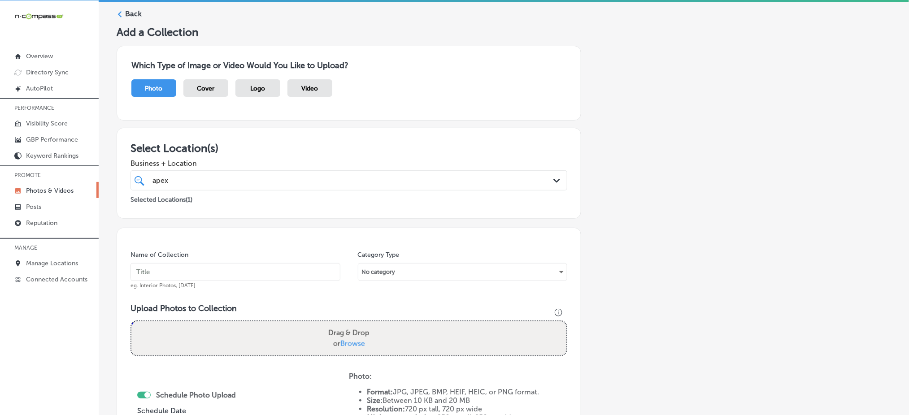
scroll to position [60, 0]
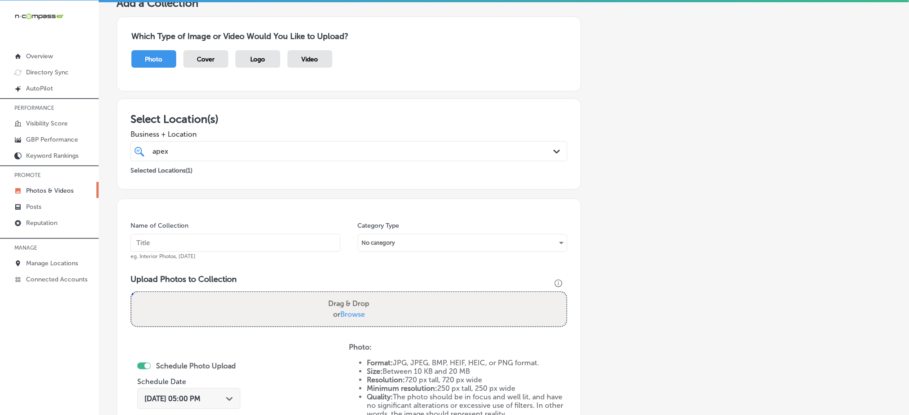
click at [208, 244] on input "text" at bounding box center [235, 243] width 210 height 18
paste input "apex-electric-[DATE]"
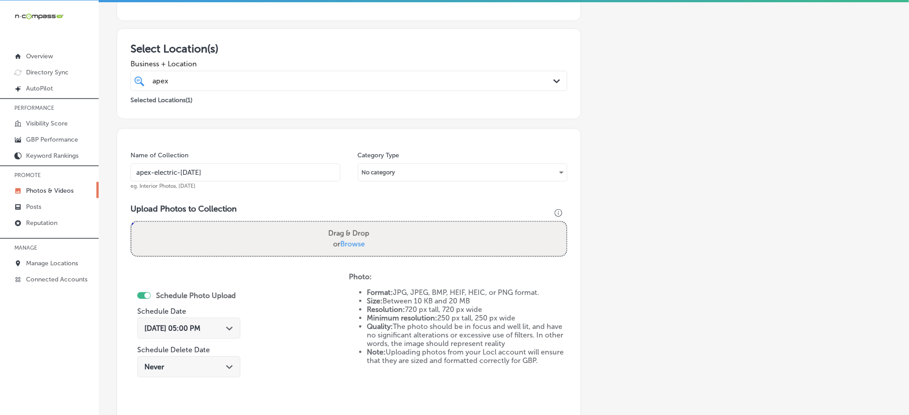
scroll to position [179, 0]
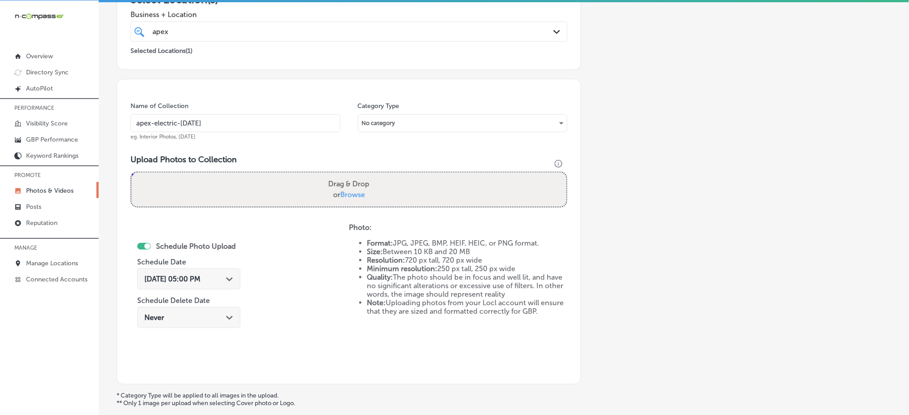
type input "apex-electric-[DATE]"
click at [346, 192] on span "Browse" at bounding box center [352, 194] width 25 height 9
click at [346, 175] on input "Drag & Drop or Browse" at bounding box center [348, 174] width 435 height 3
type input "C:\fakepath\commercial-electrical-contractor-apex-electric-[GEOGRAPHIC_DATA]-co…"
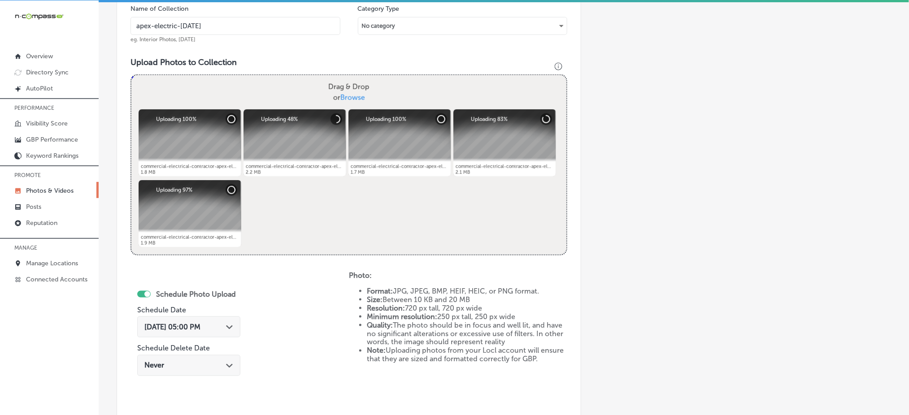
scroll to position [359, 0]
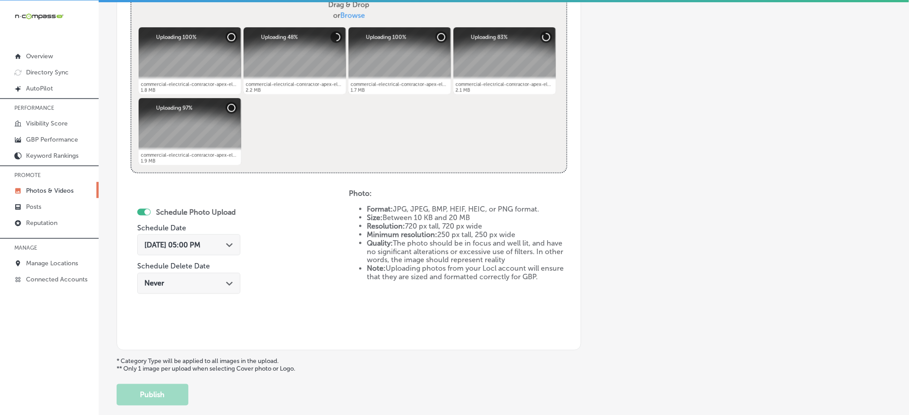
click at [227, 247] on div "[DATE] 05:00 PM Path Created with Sketch." at bounding box center [188, 245] width 89 height 9
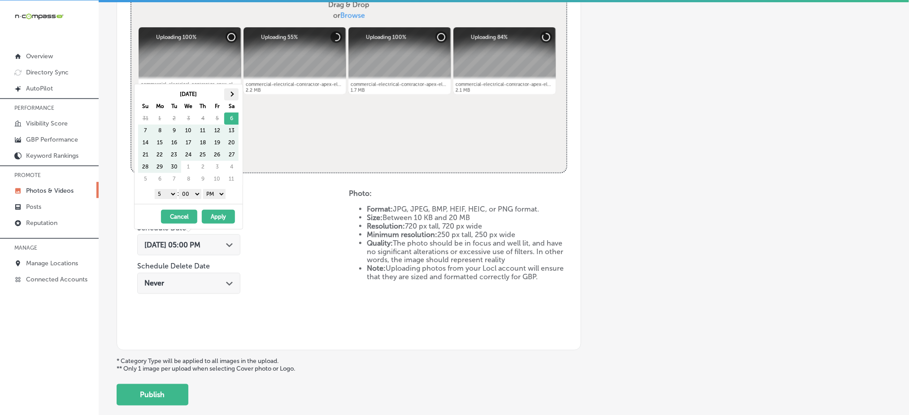
click at [229, 99] on th at bounding box center [231, 94] width 14 height 12
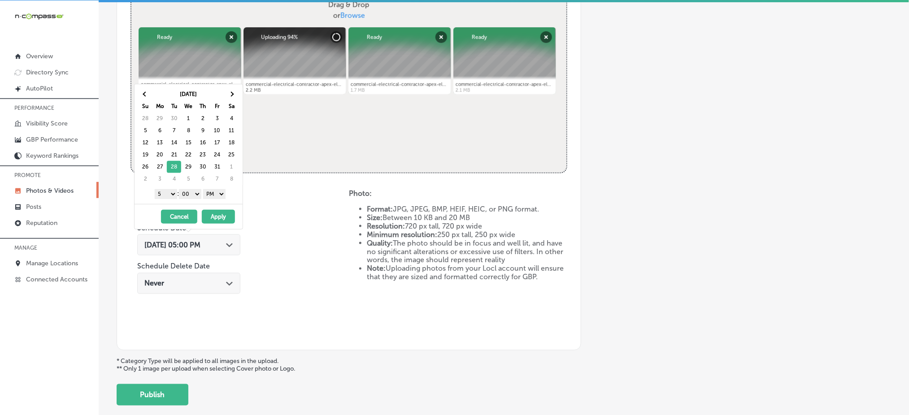
click at [165, 196] on select "1 2 3 4 5 6 7 8 9 10 11 12" at bounding box center [166, 194] width 22 height 10
click at [213, 217] on button "Apply" at bounding box center [218, 217] width 33 height 14
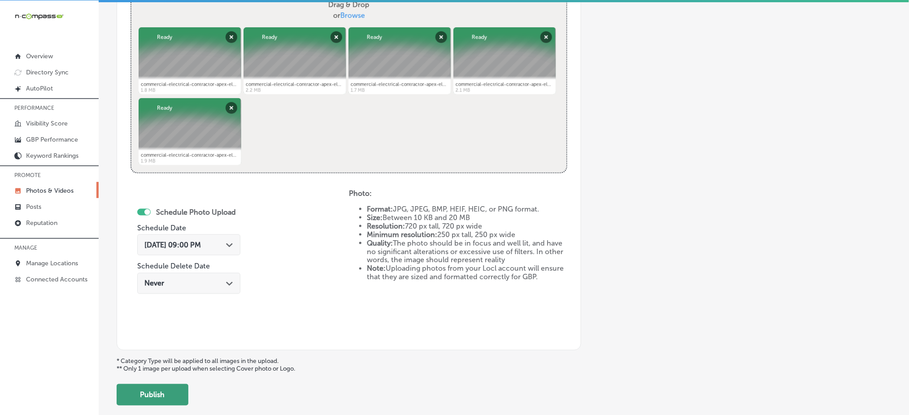
click at [169, 388] on button "Publish" at bounding box center [153, 395] width 72 height 22
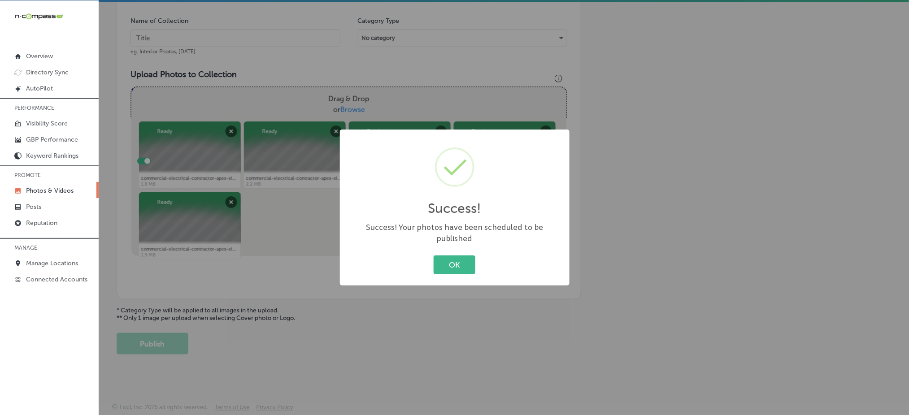
scroll to position [262, 0]
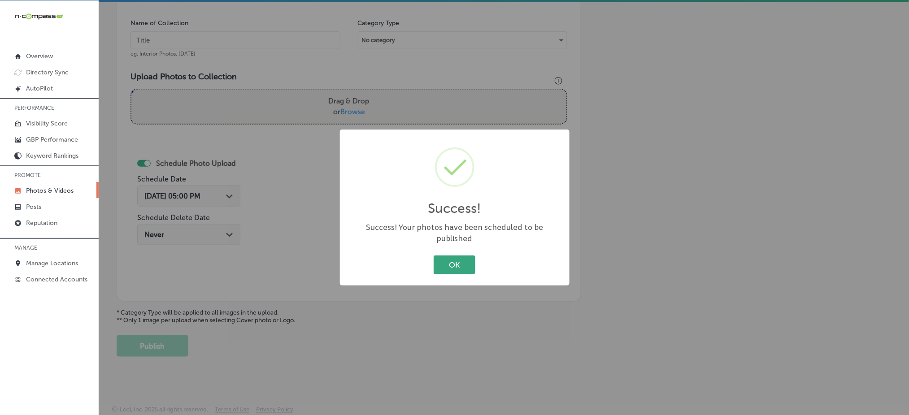
click at [455, 259] on button "OK" at bounding box center [454, 264] width 42 height 18
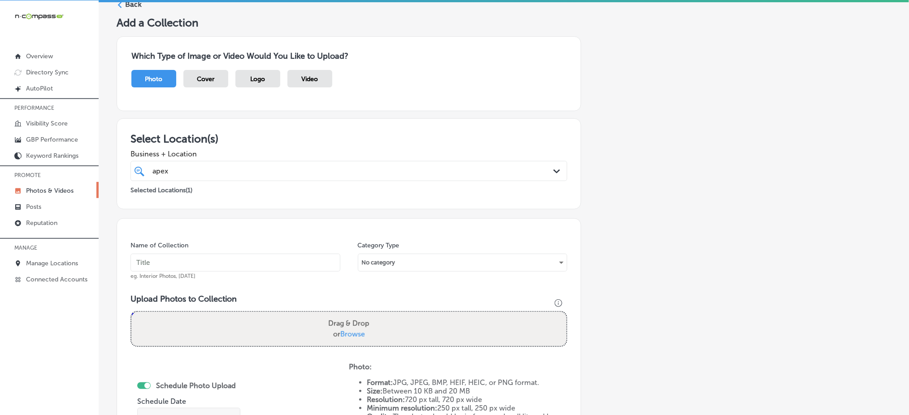
scroll to position [23, 0]
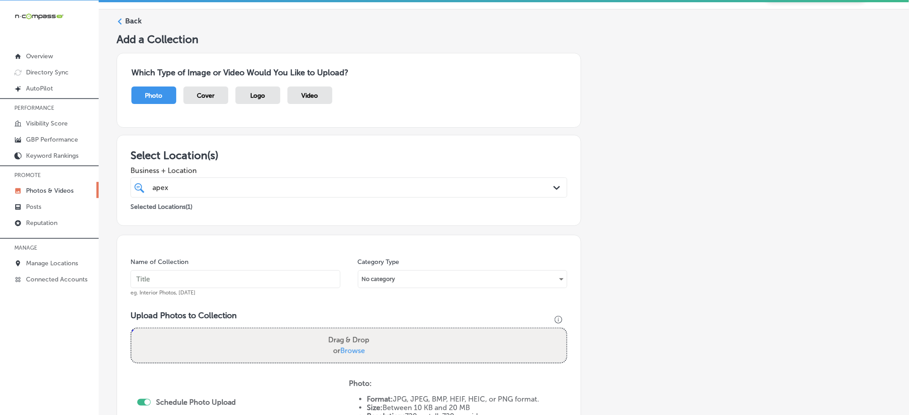
click at [270, 185] on div "apex apex" at bounding box center [328, 188] width 355 height 12
click at [269, 185] on div "apex apex" at bounding box center [328, 188] width 355 height 12
click at [216, 277] on input "text" at bounding box center [235, 279] width 210 height 18
paste input "apex-electric-[DATE]"
click at [216, 277] on input "apex-electric-[DATE]" at bounding box center [235, 279] width 210 height 18
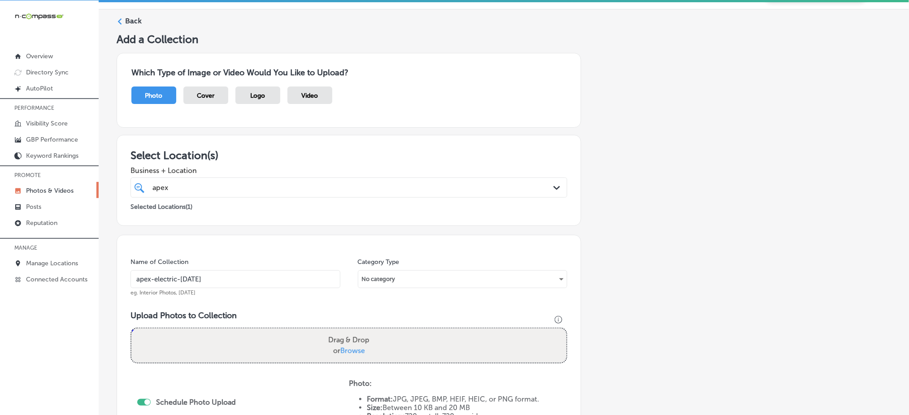
click at [216, 277] on input "apex-electric-[DATE]" at bounding box center [235, 279] width 210 height 18
type input "apex-electric-[DATE]"
click at [345, 346] on span "Browse" at bounding box center [352, 350] width 25 height 9
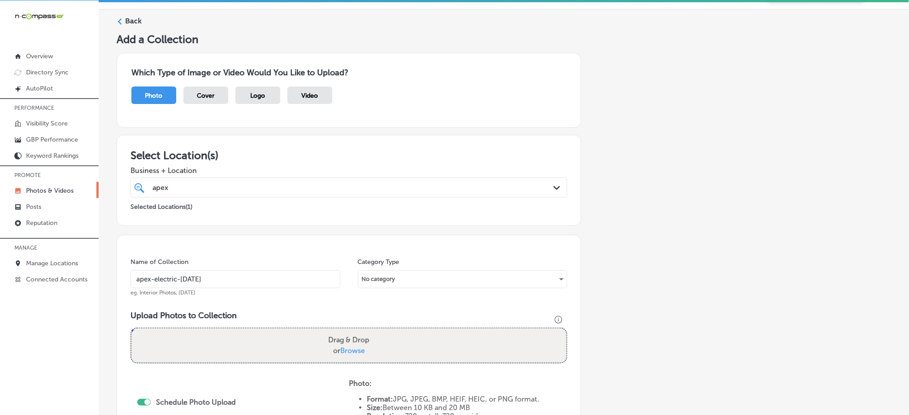
click at [345, 331] on input "Drag & Drop or Browse" at bounding box center [348, 330] width 435 height 3
type input "C:\fakepath\residential-electrical-services-apex-electric-[GEOGRAPHIC_DATA]-co …"
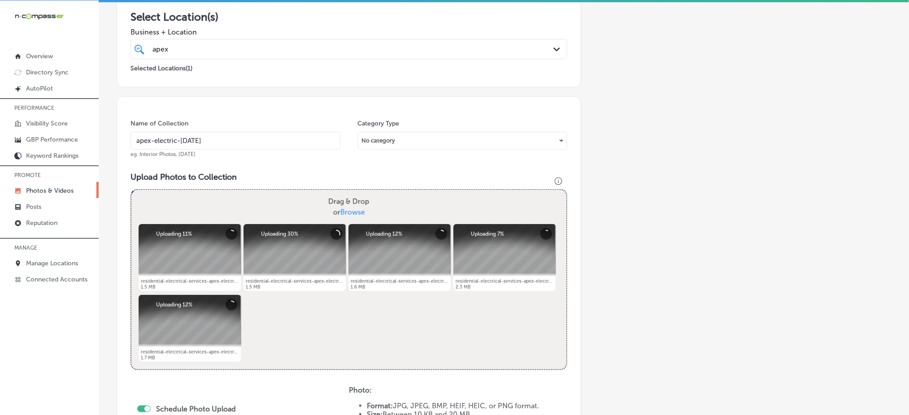
scroll to position [143, 0]
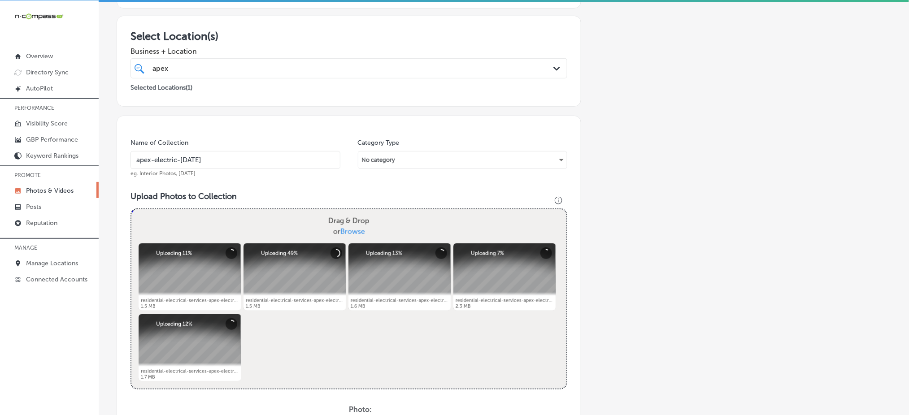
click at [244, 70] on div "apex apex" at bounding box center [328, 68] width 355 height 12
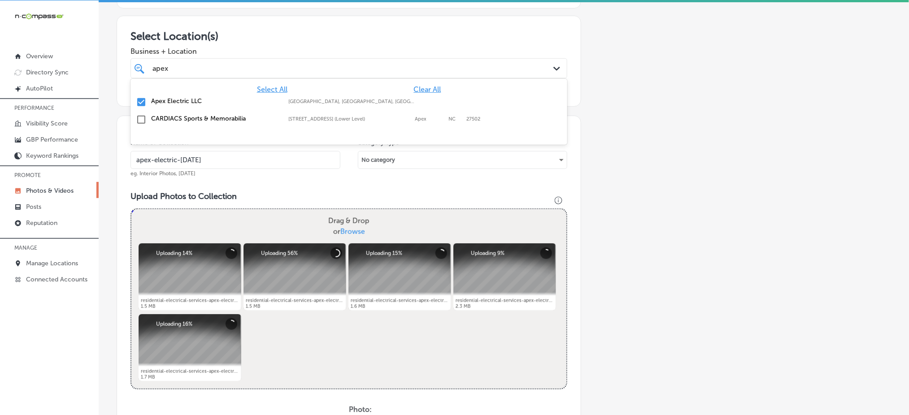
click at [244, 70] on div "apex apex" at bounding box center [328, 68] width 355 height 12
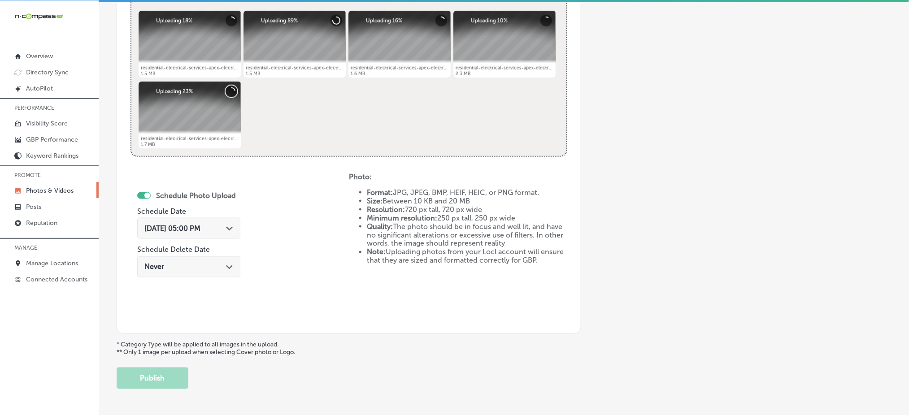
scroll to position [382, 0]
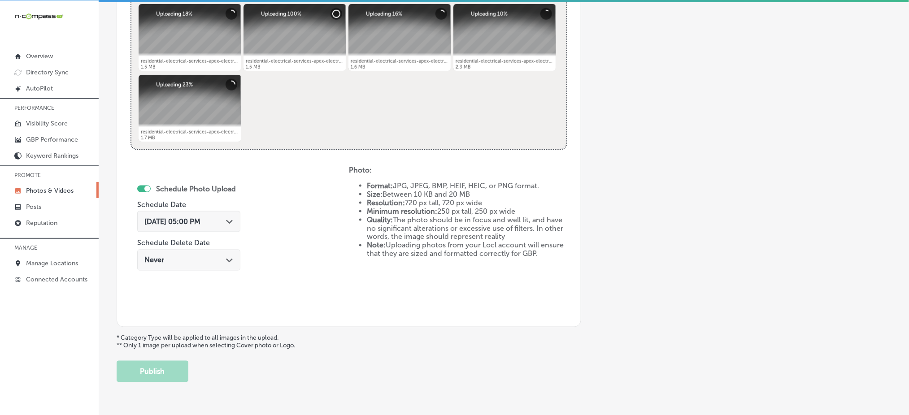
click at [195, 222] on span "[DATE] 05:00 PM" at bounding box center [172, 221] width 56 height 9
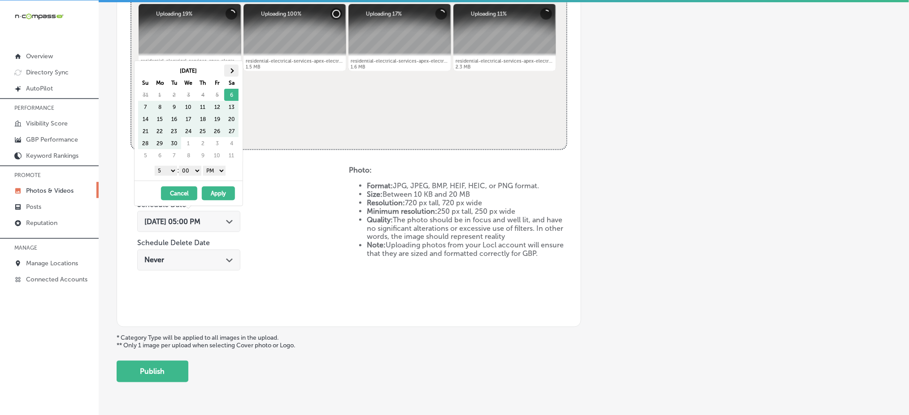
click at [228, 71] on th at bounding box center [231, 71] width 14 height 12
click at [166, 172] on select "1 2 3 4 5 6 7 8 9 10 11 12" at bounding box center [166, 171] width 22 height 10
click at [217, 195] on button "Apply" at bounding box center [218, 193] width 33 height 14
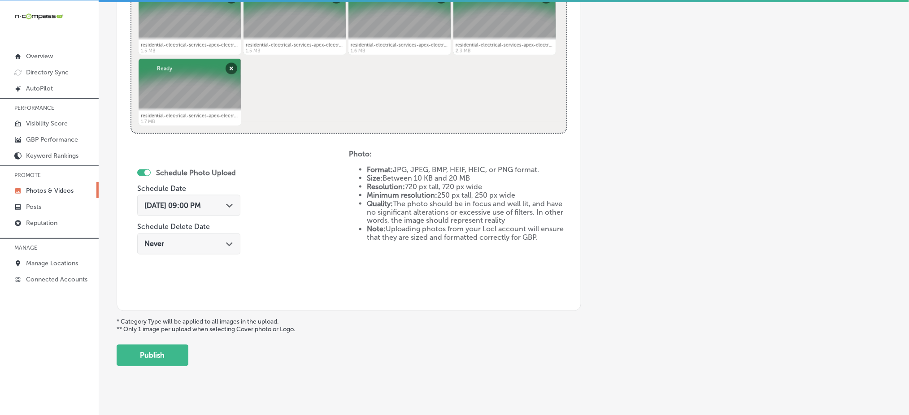
scroll to position [407, 0]
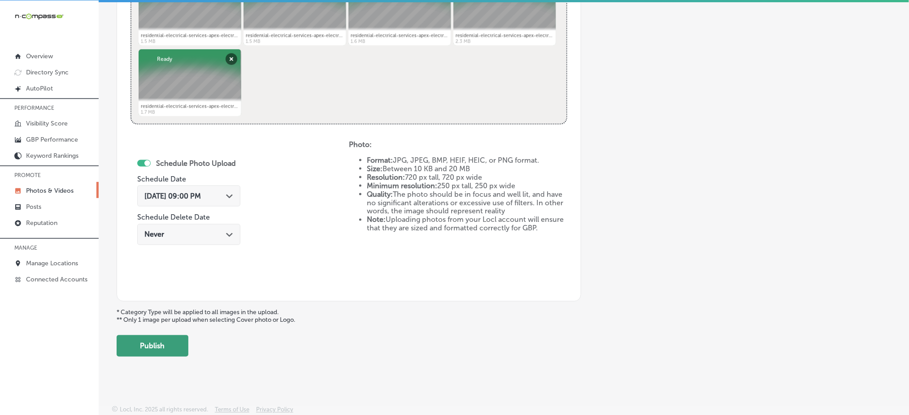
click at [164, 342] on button "Publish" at bounding box center [153, 346] width 72 height 22
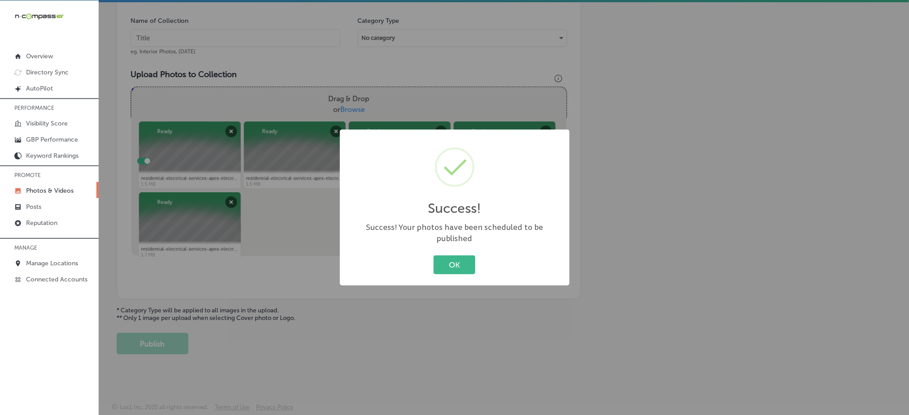
scroll to position [262, 0]
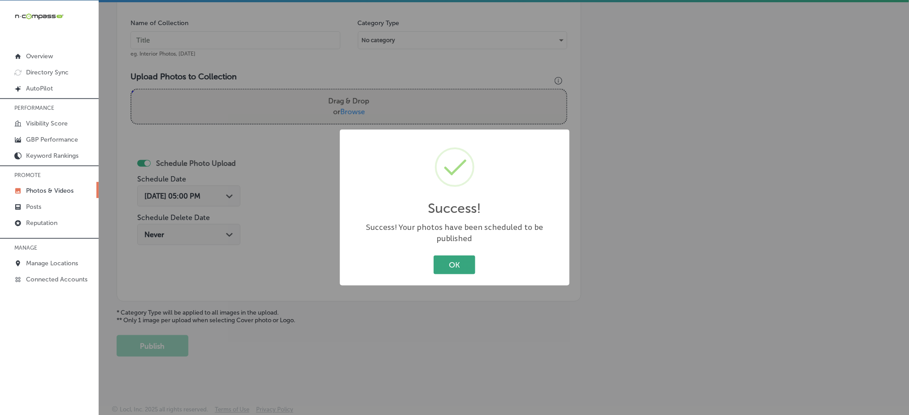
click at [463, 264] on button "OK" at bounding box center [454, 264] width 42 height 18
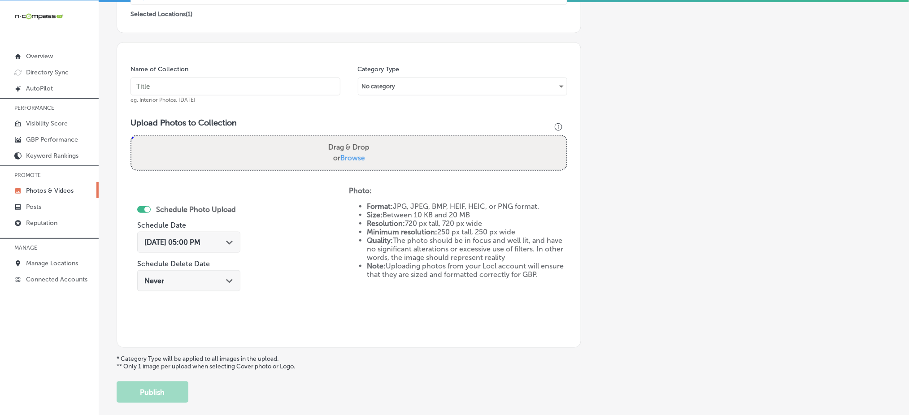
scroll to position [23, 0]
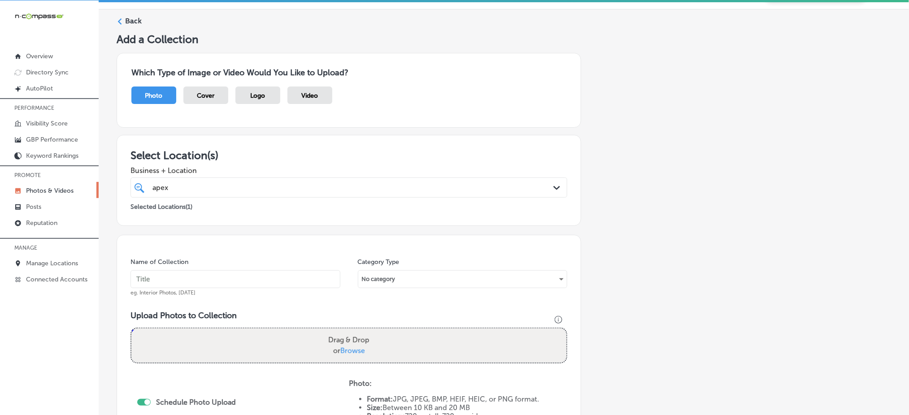
click at [266, 185] on div "apex apex" at bounding box center [328, 188] width 355 height 12
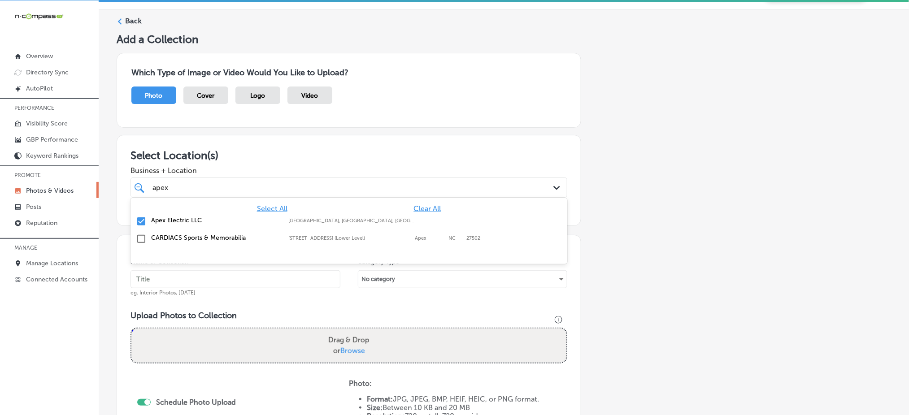
click at [266, 185] on div "apex apex" at bounding box center [328, 188] width 355 height 12
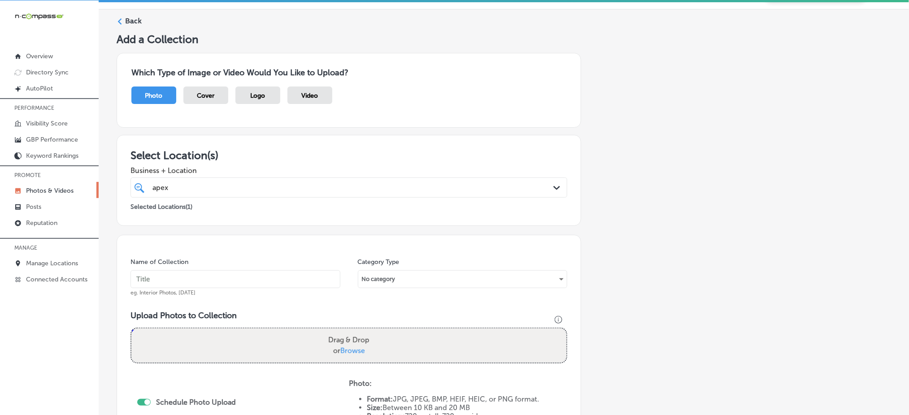
click at [227, 279] on input "text" at bounding box center [235, 279] width 210 height 18
paste input "apex-electric-[DATE]"
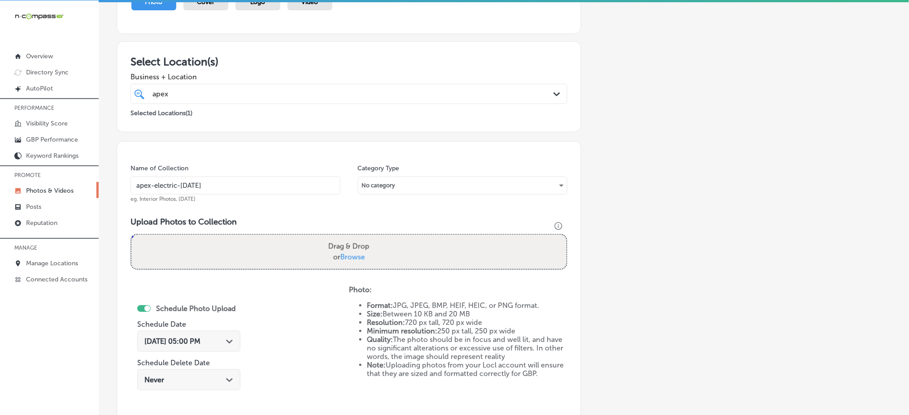
scroll to position [143, 0]
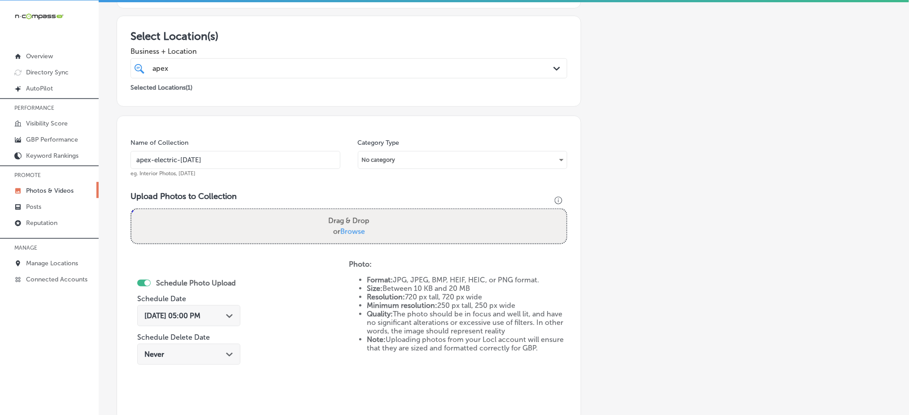
type input "apex-electric-[DATE]"
click at [347, 227] on span "Browse" at bounding box center [352, 231] width 25 height 9
click at [347, 212] on input "Drag & Drop or Browse" at bounding box center [348, 210] width 435 height 3
type input "C:\fakepath\residential-electrical-services-apex-electric-[GEOGRAPHIC_DATA]-co …"
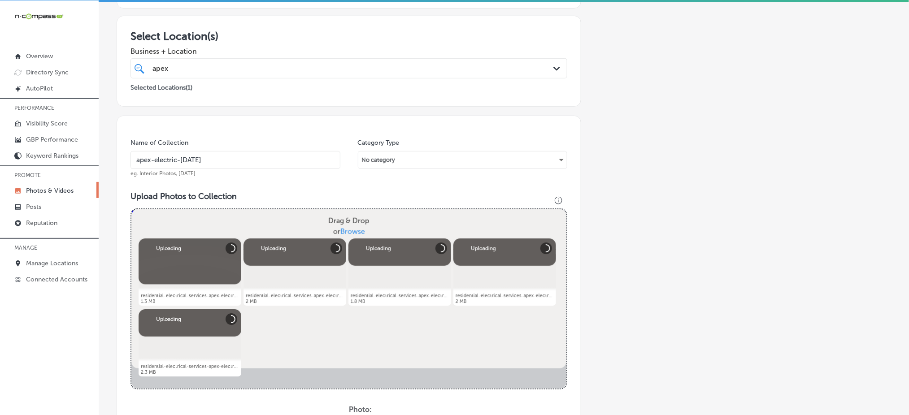
scroll to position [382, 0]
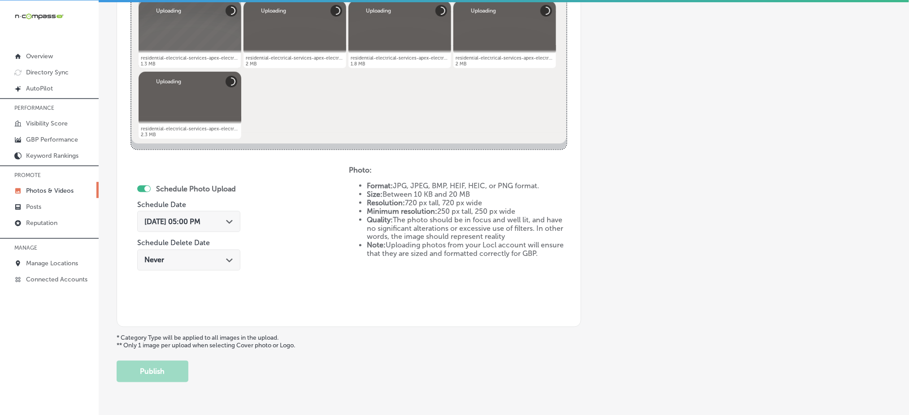
click at [200, 222] on span "[DATE] 05:00 PM" at bounding box center [172, 221] width 56 height 9
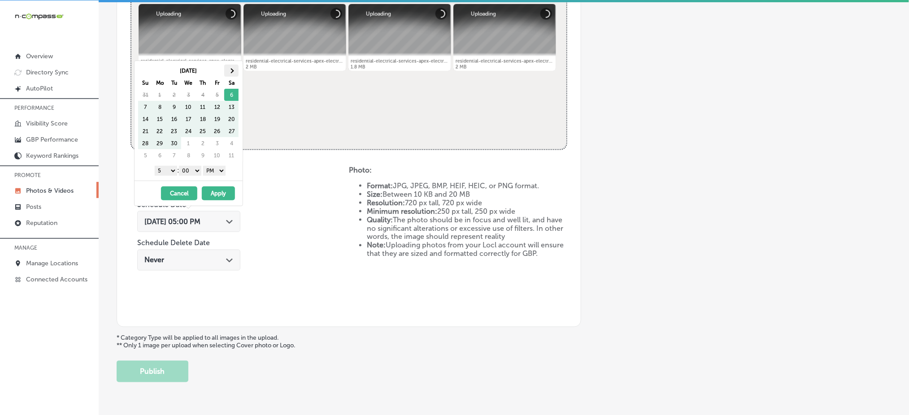
click at [230, 69] on span at bounding box center [231, 70] width 5 height 5
click at [163, 174] on select "1 2 3 4 5 6 7 8 9 10 11 12" at bounding box center [166, 171] width 22 height 10
click at [217, 197] on button "Apply" at bounding box center [218, 193] width 33 height 14
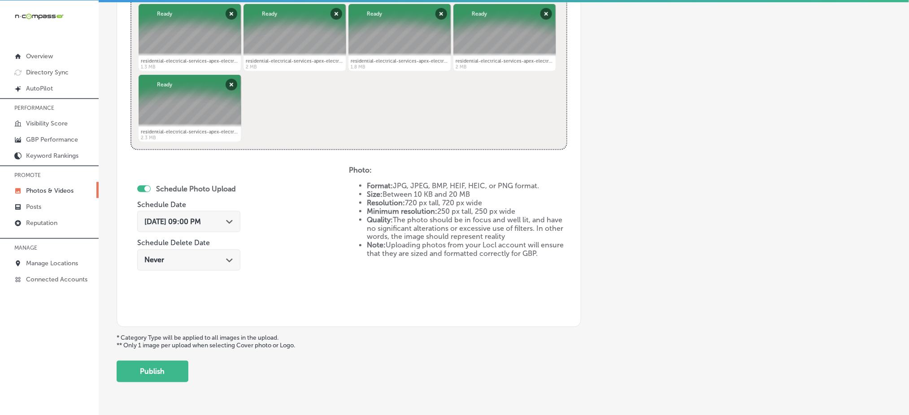
click at [196, 215] on div "[DATE] 09:00 PM Path Created with Sketch." at bounding box center [188, 221] width 103 height 21
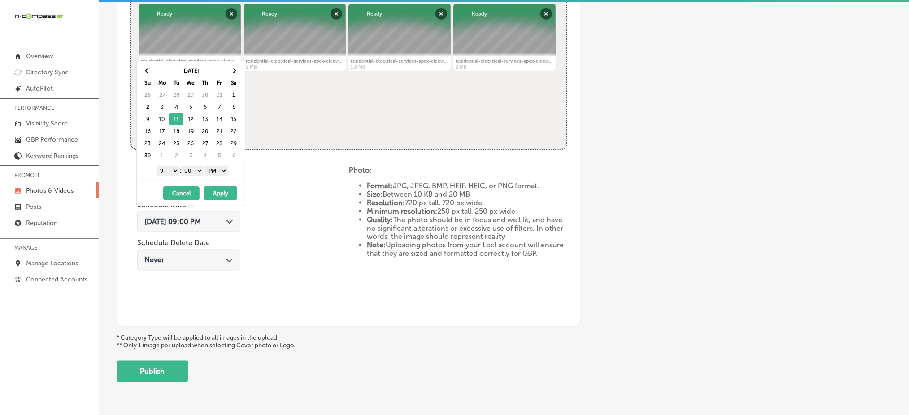
click at [196, 215] on div "[DATE] 09:00 PM Path Created with Sketch." at bounding box center [188, 221] width 103 height 21
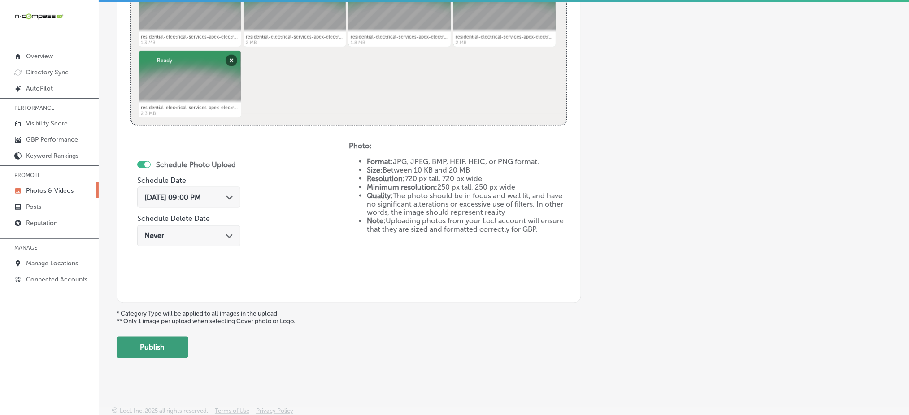
scroll to position [407, 0]
click at [156, 351] on button "Publish" at bounding box center [153, 346] width 72 height 22
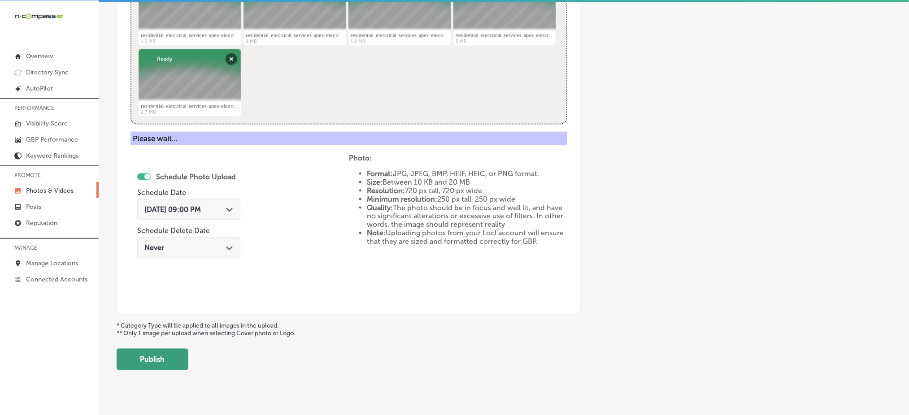
scroll to position [262, 0]
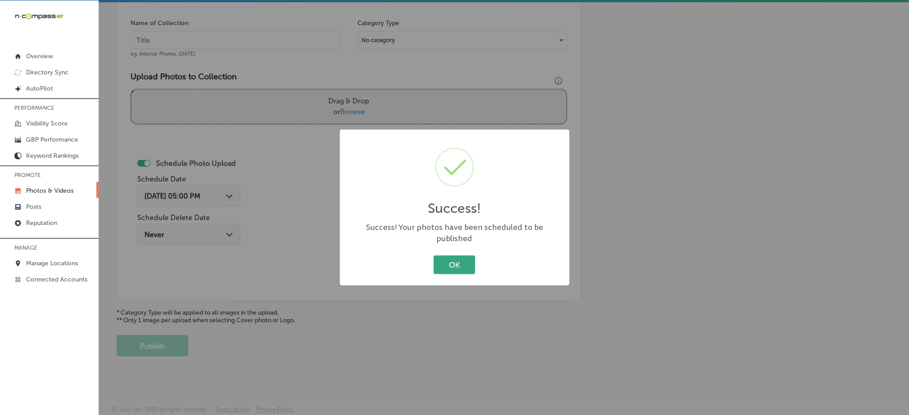
click at [440, 256] on button "OK" at bounding box center [454, 264] width 42 height 18
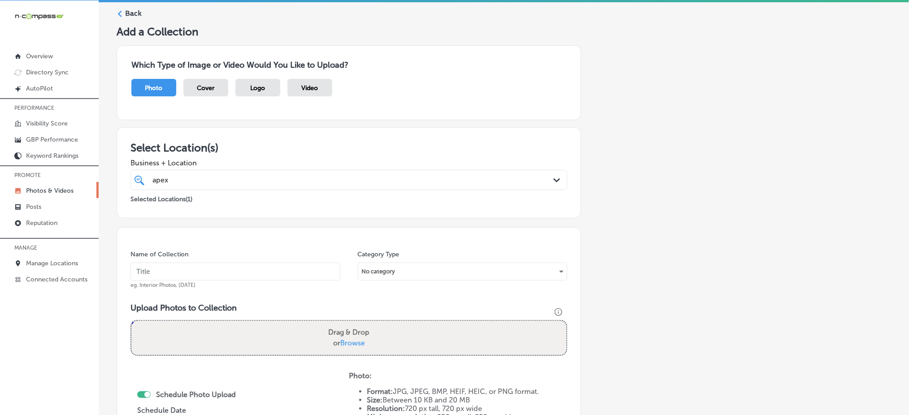
scroll to position [0, 0]
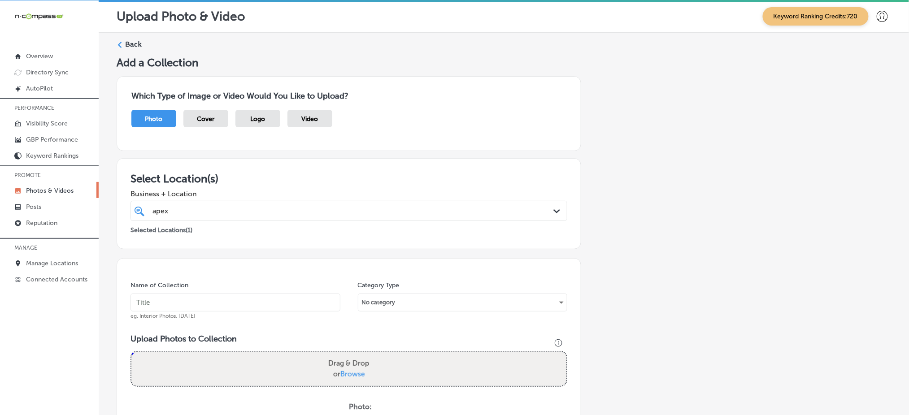
click at [290, 210] on div "apex apex" at bounding box center [328, 211] width 355 height 12
click at [226, 296] on input "text" at bounding box center [235, 303] width 210 height 18
paste input "apex-electric-[DATE]"
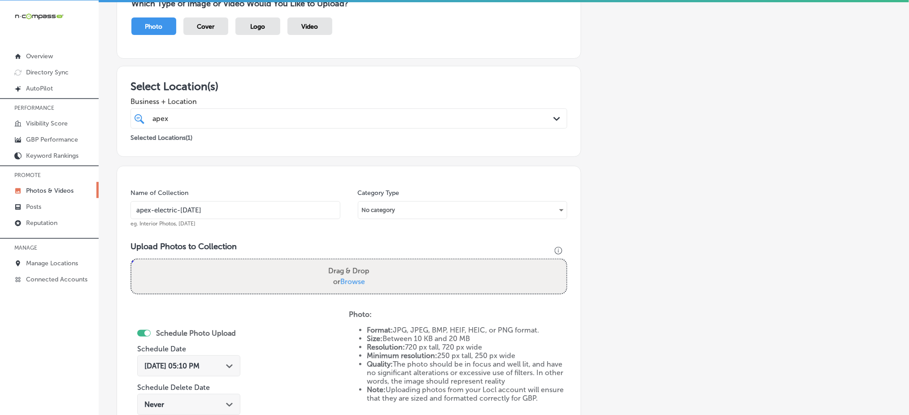
scroll to position [119, 0]
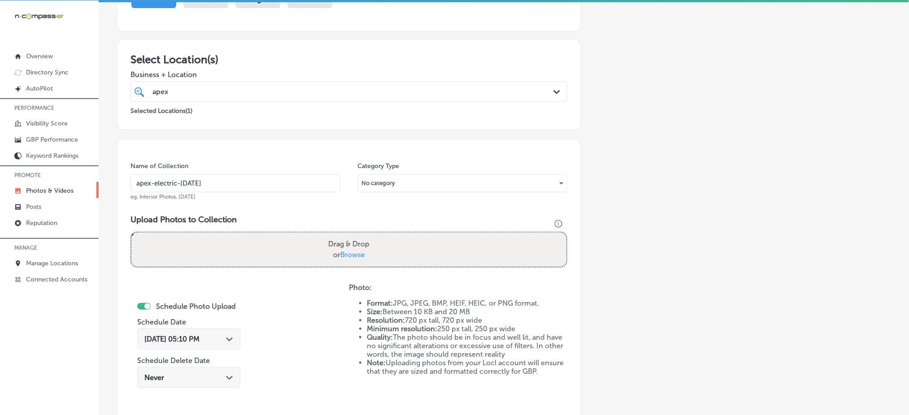
type input "apex-electric-[DATE]"
click at [340, 251] on span "Browse" at bounding box center [352, 255] width 25 height 9
click at [340, 235] on input "Drag & Drop or Browse" at bounding box center [348, 234] width 435 height 3
type input "C:\fakepath\residential-electrical-services-apex-electric-[GEOGRAPHIC_DATA]-co …"
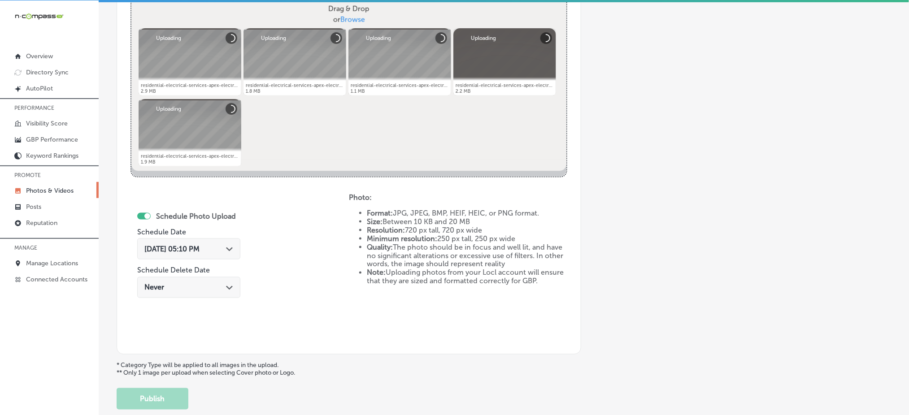
scroll to position [359, 0]
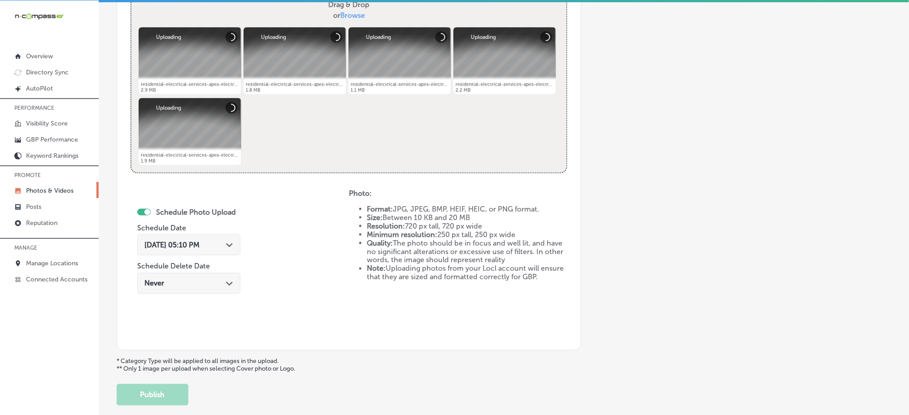
click at [199, 241] on span "[DATE] 05:10 PM" at bounding box center [171, 245] width 55 height 9
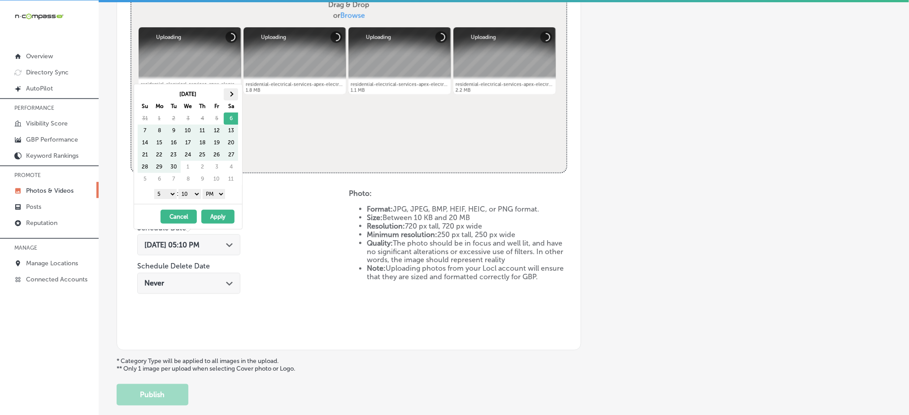
click at [234, 91] on th at bounding box center [231, 94] width 14 height 12
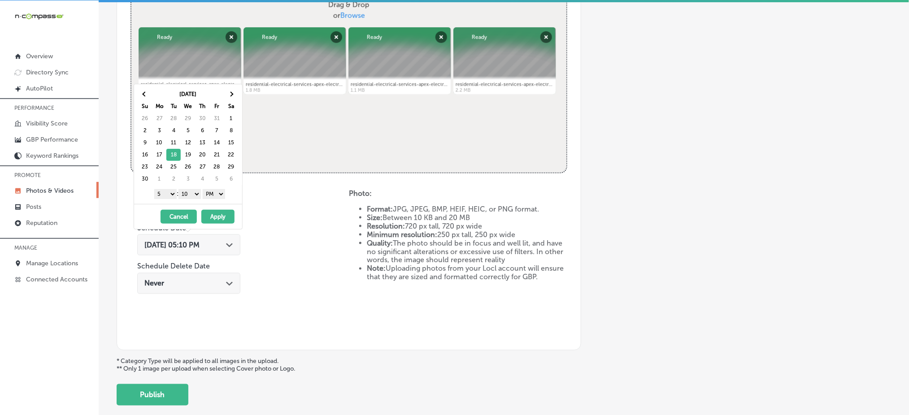
click at [171, 192] on select "1 2 3 4 5 6 7 8 9 10 11 12" at bounding box center [165, 194] width 22 height 10
click at [193, 196] on select "00 10 20 30 40 50" at bounding box center [189, 194] width 22 height 10
click at [214, 212] on button "Apply" at bounding box center [217, 217] width 33 height 14
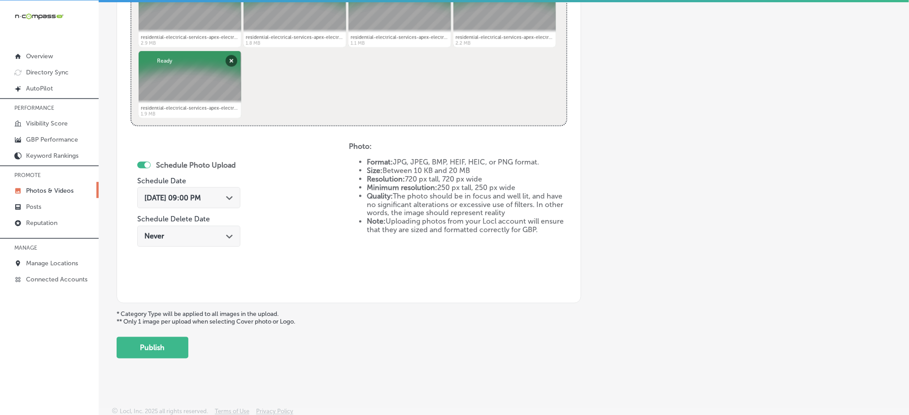
scroll to position [407, 0]
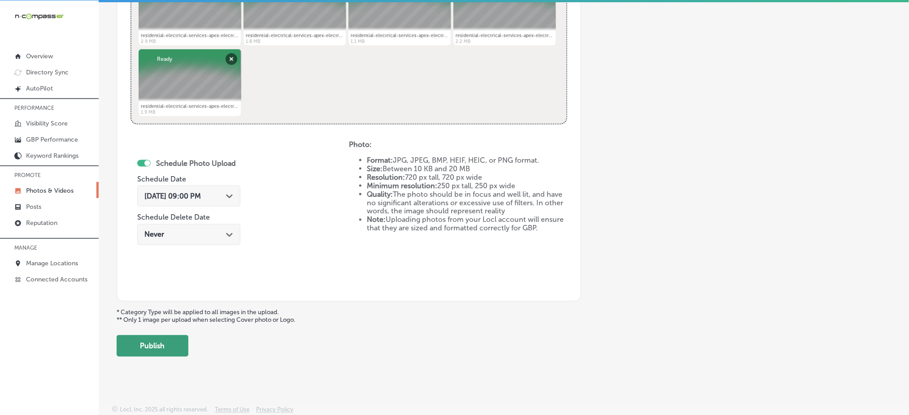
click at [165, 335] on button "Publish" at bounding box center [153, 346] width 72 height 22
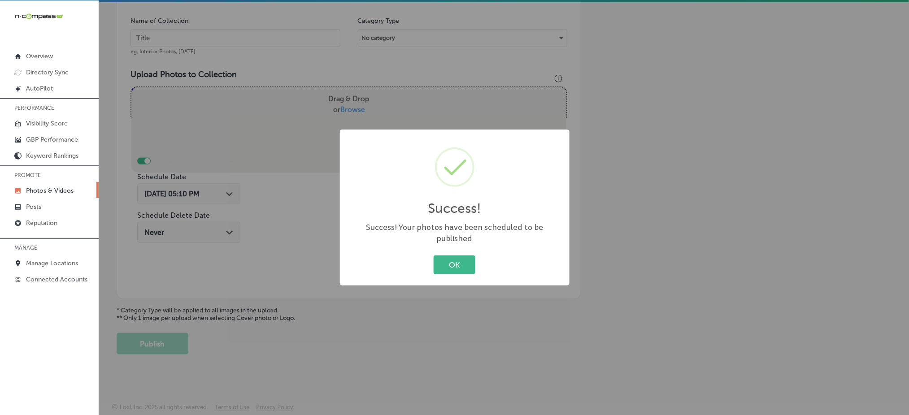
scroll to position [262, 0]
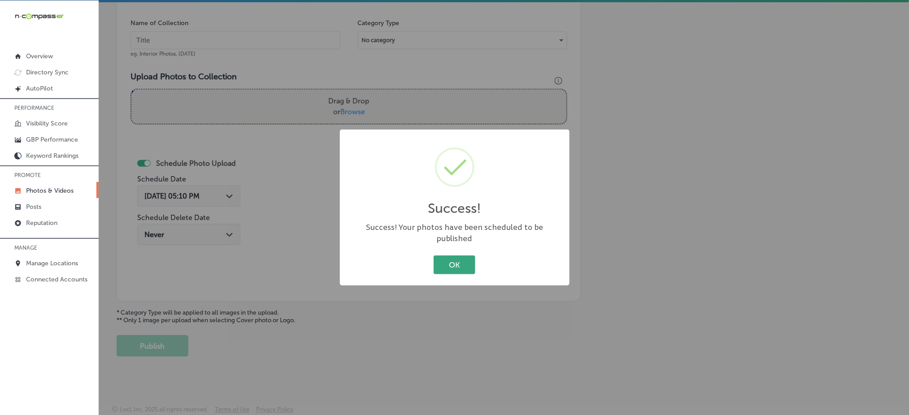
click at [454, 261] on button "OK" at bounding box center [454, 264] width 42 height 18
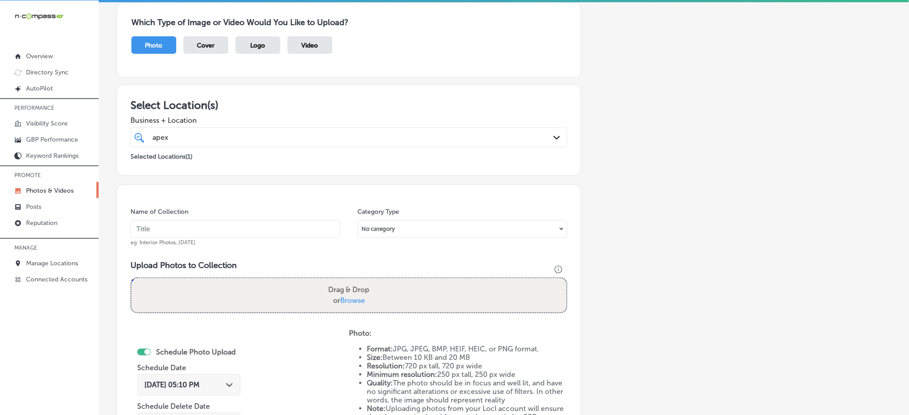
scroll to position [23, 0]
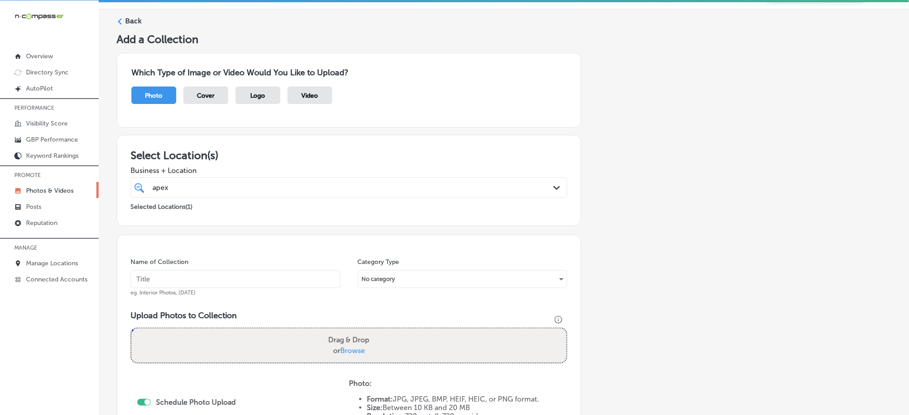
click at [267, 187] on div "apex apex" at bounding box center [328, 188] width 355 height 12
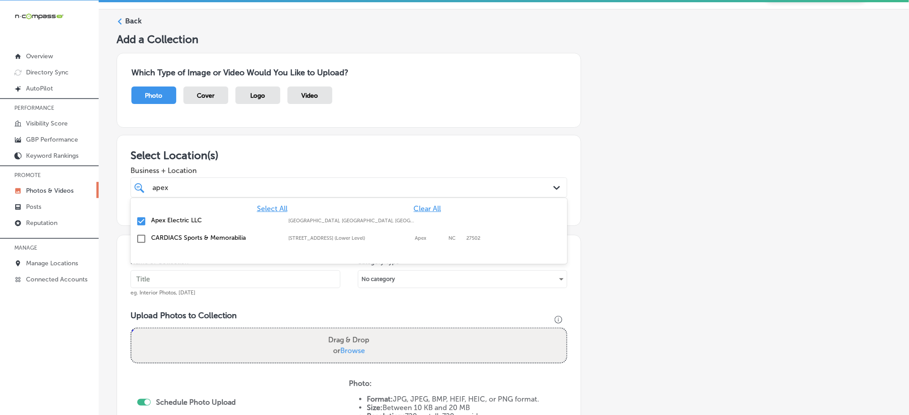
click at [267, 187] on div "apex apex" at bounding box center [328, 188] width 355 height 12
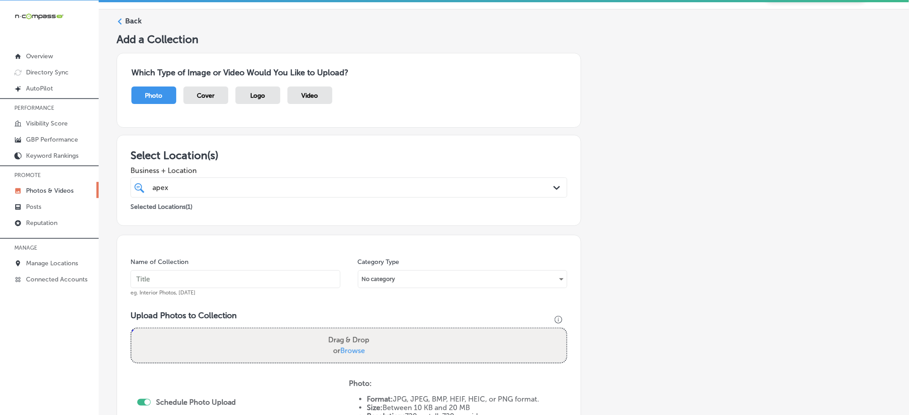
click at [213, 275] on input "text" at bounding box center [235, 279] width 210 height 18
paste input "apex-electric-[DATE]"
type input "apex-electric-[DATE]"
click at [350, 349] on span "Browse" at bounding box center [352, 350] width 25 height 9
click at [350, 331] on input "Drag & Drop or Browse" at bounding box center [348, 330] width 435 height 3
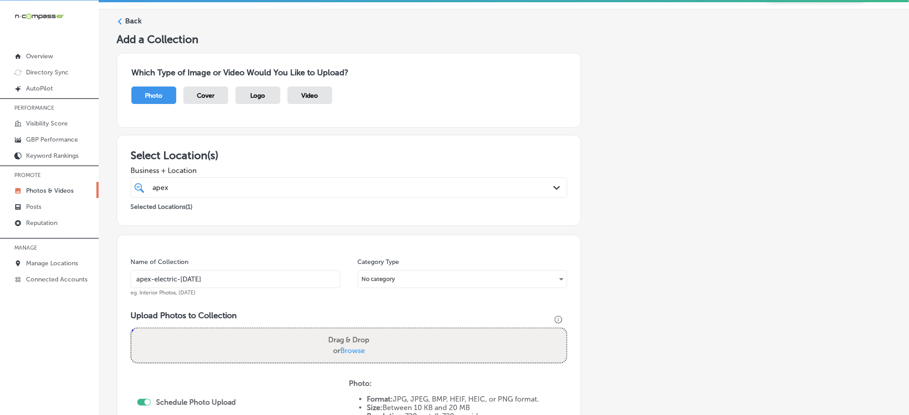
type input "C:\fakepath\residential-electrical-services-apex-electric-[GEOGRAPHIC_DATA]-co …"
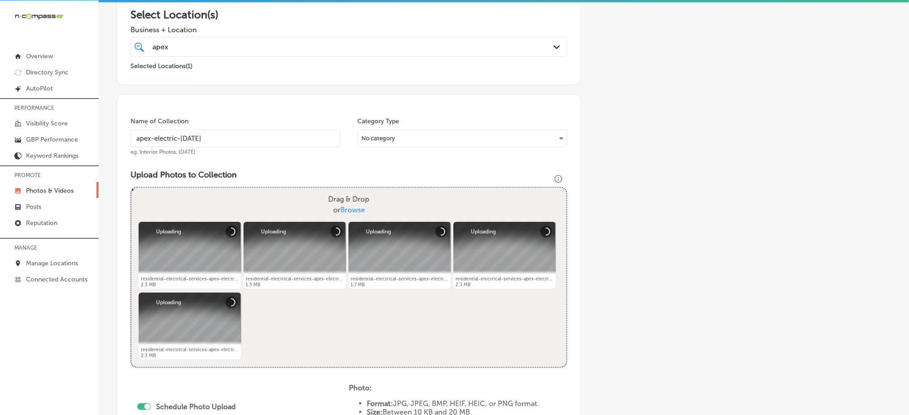
scroll to position [262, 0]
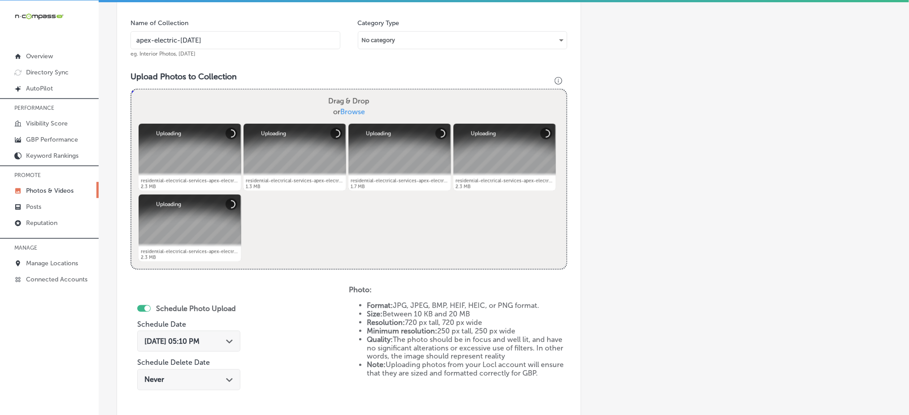
click at [199, 340] on span "[DATE] 05:10 PM" at bounding box center [171, 341] width 55 height 9
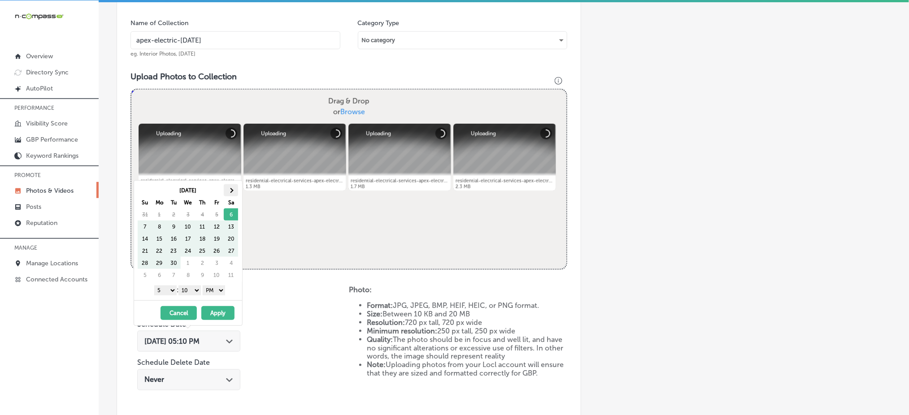
click at [230, 186] on th at bounding box center [231, 190] width 14 height 12
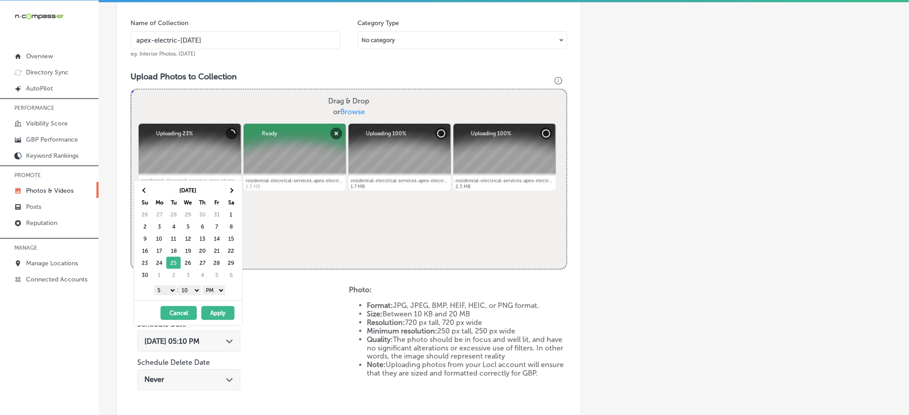
click at [169, 287] on select "1 2 3 4 5 6 7 8 9 10 11 12" at bounding box center [165, 291] width 22 height 10
click at [188, 286] on select "00 10 20 30 40 50" at bounding box center [189, 291] width 22 height 10
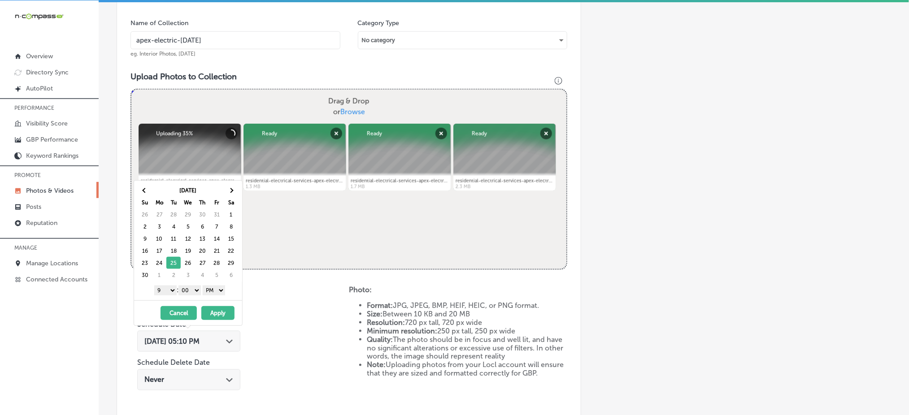
click at [218, 309] on button "Apply" at bounding box center [217, 313] width 33 height 14
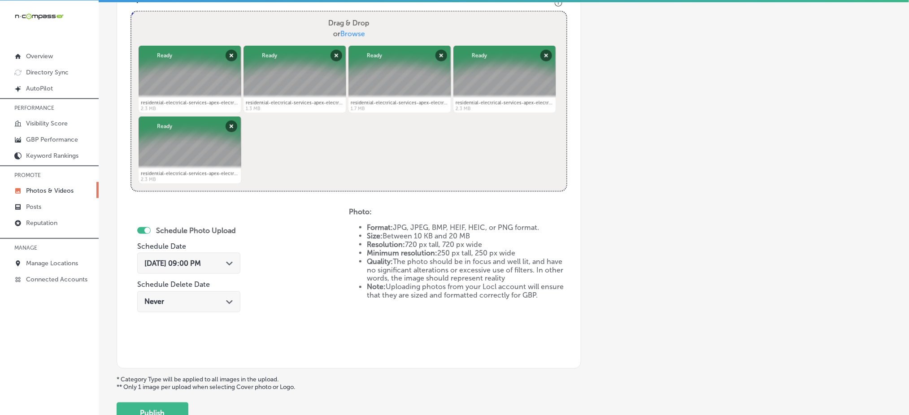
scroll to position [407, 0]
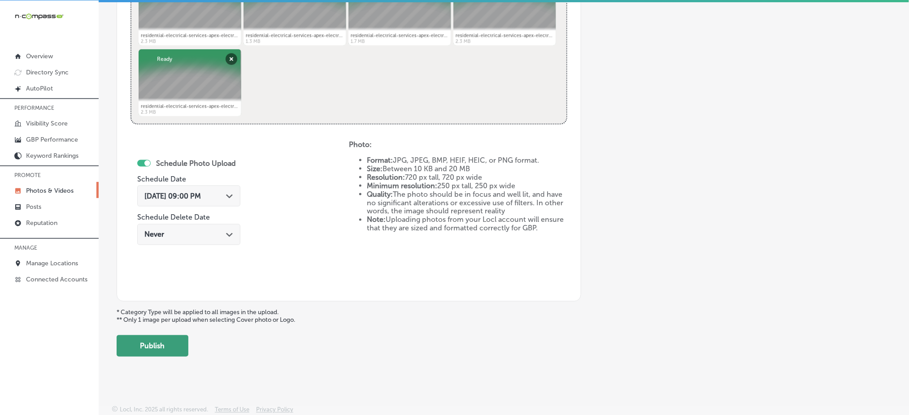
click at [163, 342] on button "Publish" at bounding box center [153, 346] width 72 height 22
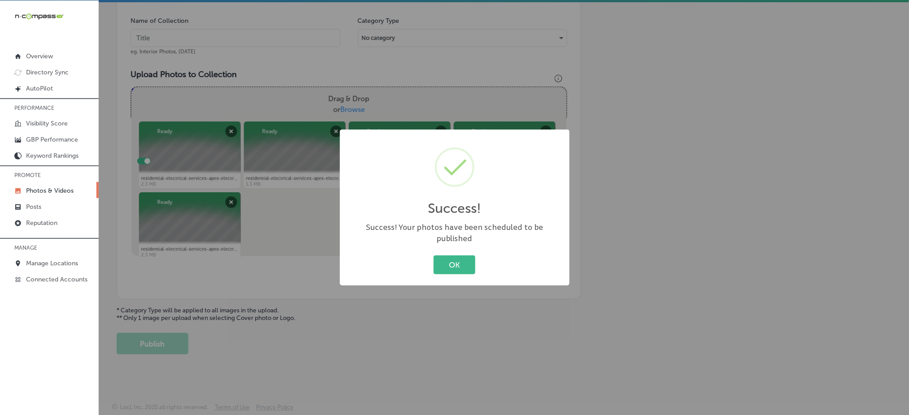
scroll to position [262, 0]
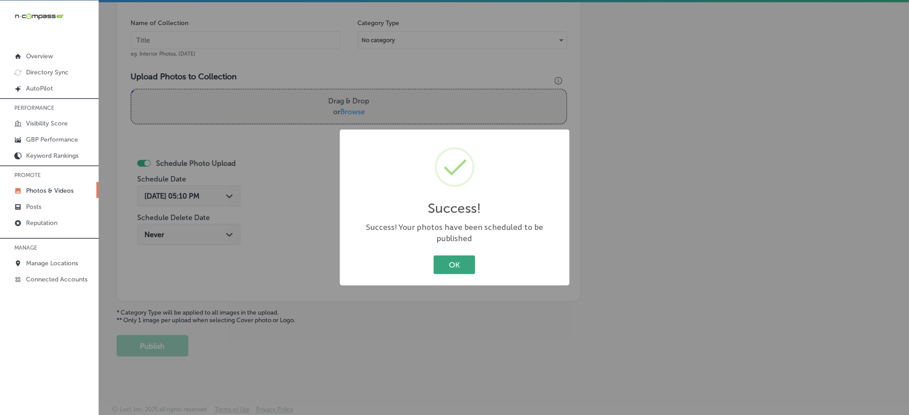
click at [460, 259] on button "OK" at bounding box center [454, 264] width 42 height 18
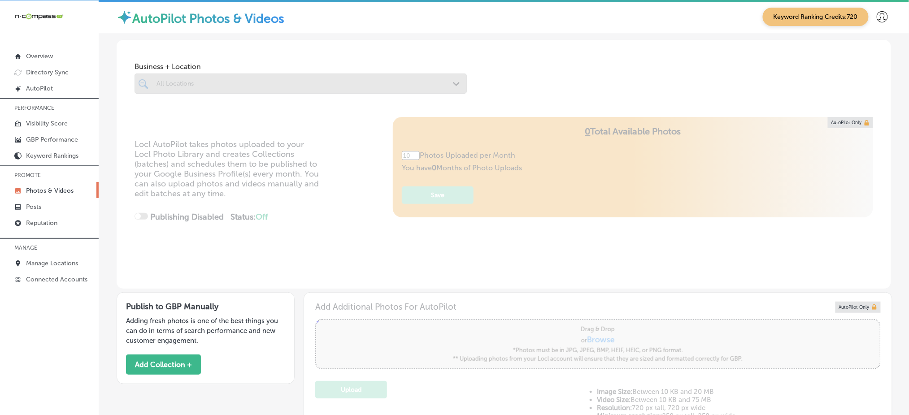
type input "5"
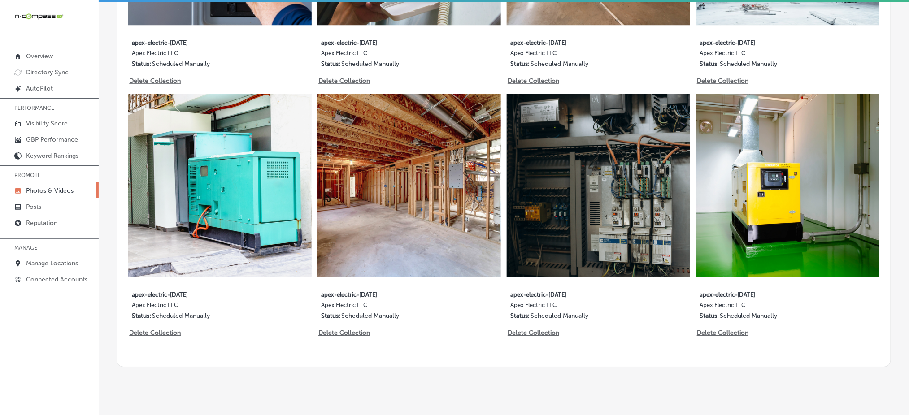
scroll to position [926, 0]
